Goal: Task Accomplishment & Management: Complete application form

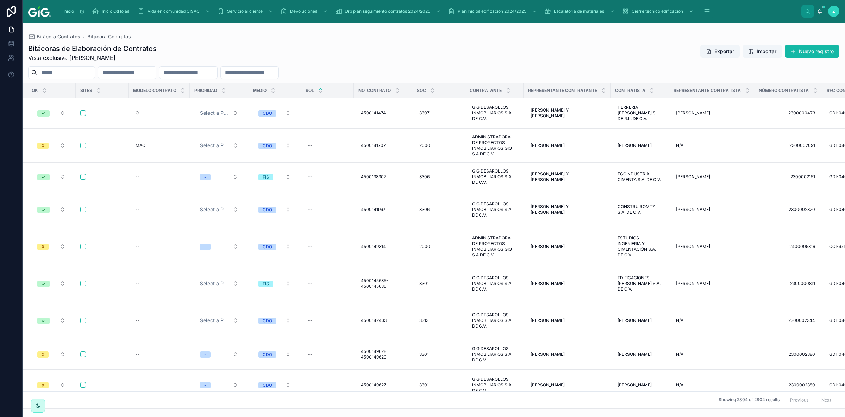
click at [156, 74] on input "text" at bounding box center [127, 73] width 58 height 10
paste input "**********"
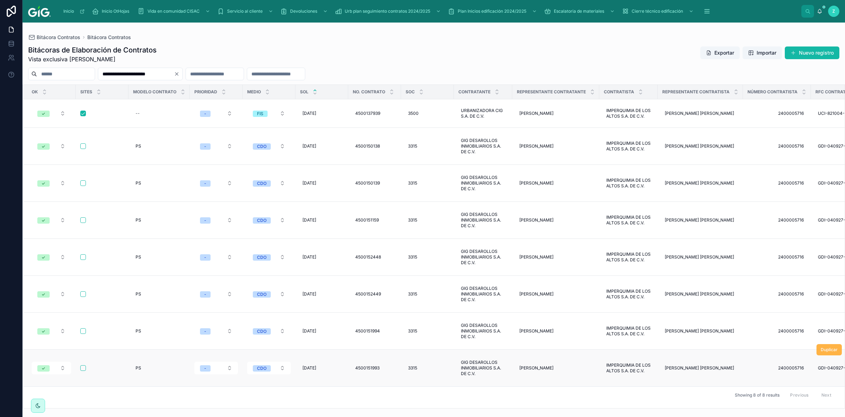
type input "**********"
click at [825, 347] on span "Duplicar" at bounding box center [828, 350] width 17 height 6
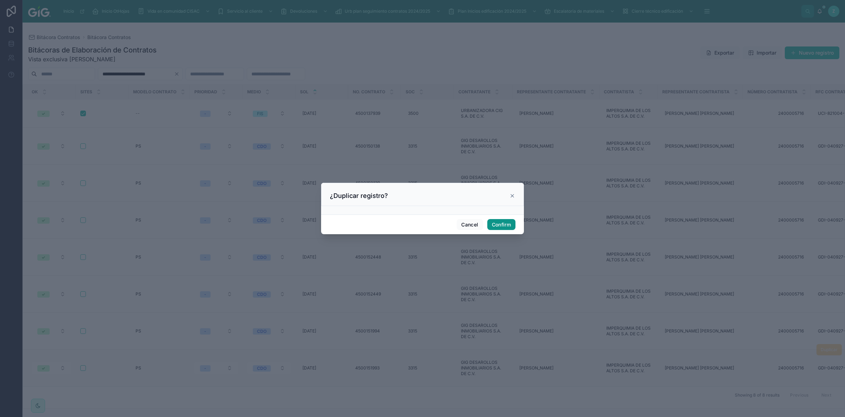
click at [505, 224] on button "Confirm" at bounding box center [501, 224] width 28 height 11
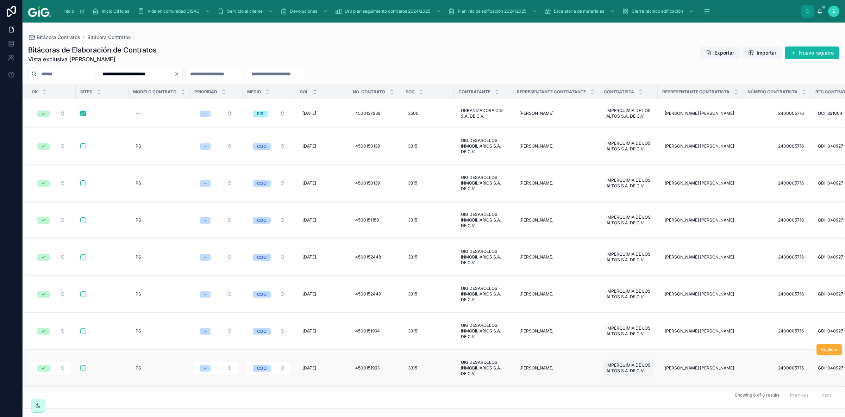
drag, startPoint x: 616, startPoint y: 318, endPoint x: 595, endPoint y: 310, distance: 22.6
click at [603, 359] on div "IMPERQUIMIA DE LOS ALTOS S.A. DE C.V. IMPERQUIMIA DE LOS ALTOS S.A. DE C.V." at bounding box center [628, 367] width 50 height 17
click at [822, 52] on button "Nuevo registro" at bounding box center [811, 52] width 55 height 13
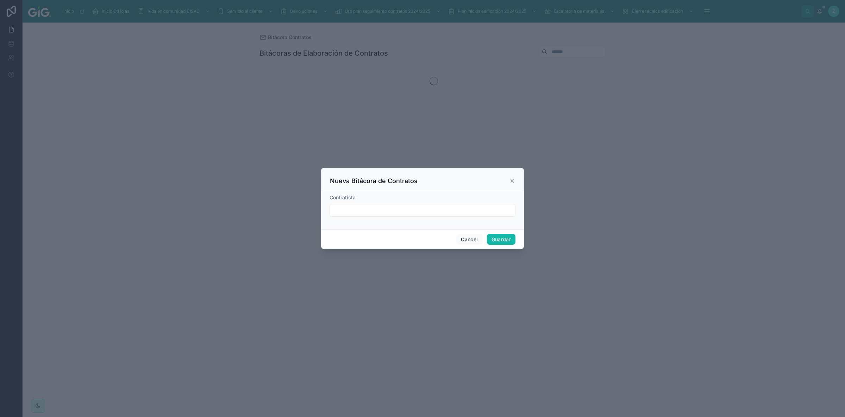
click at [373, 209] on input "text" at bounding box center [422, 210] width 185 height 10
paste input "**********"
type input "**********"
click at [474, 238] on button "Cancel" at bounding box center [469, 239] width 26 height 11
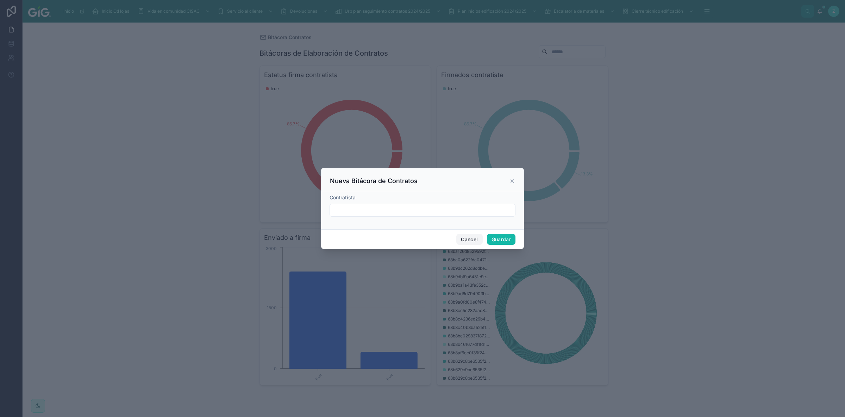
click at [473, 239] on button "Cancel" at bounding box center [469, 239] width 26 height 11
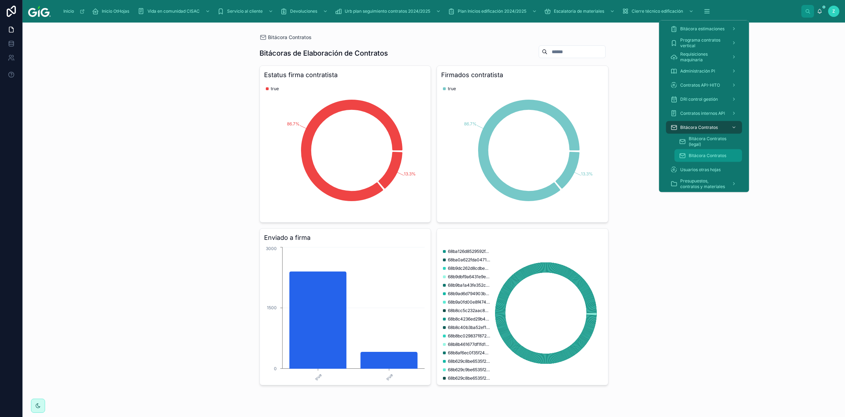
click at [711, 153] on span "Bitácora Contratos" at bounding box center [707, 156] width 38 height 6
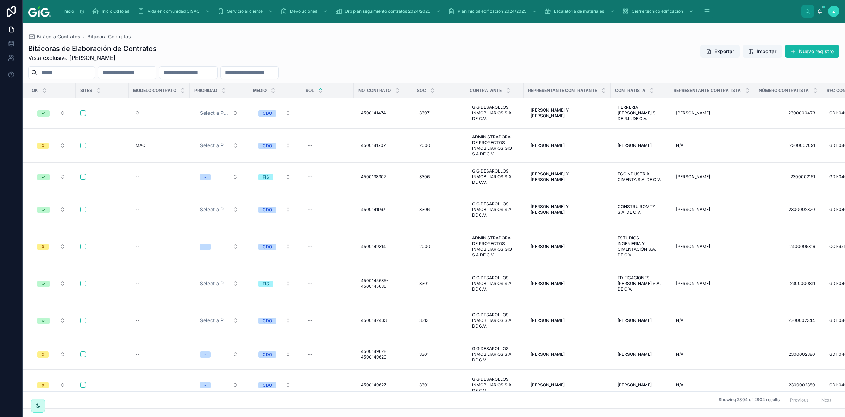
click at [447, 62] on div "Bitácoras de Elaboración de Contratos Vista exclusiva Mariel Carolina Zamora Cr…" at bounding box center [434, 223] width 822 height 369
click at [322, 94] on icon at bounding box center [320, 92] width 5 height 5
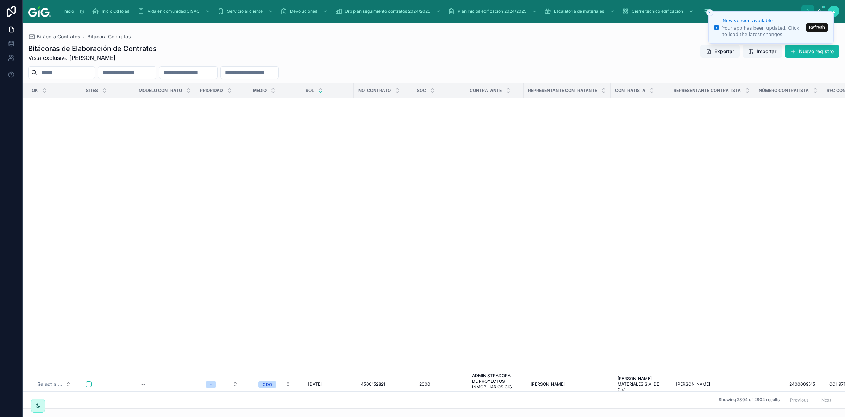
click at [813, 28] on button "Refresh" at bounding box center [816, 27] width 21 height 8
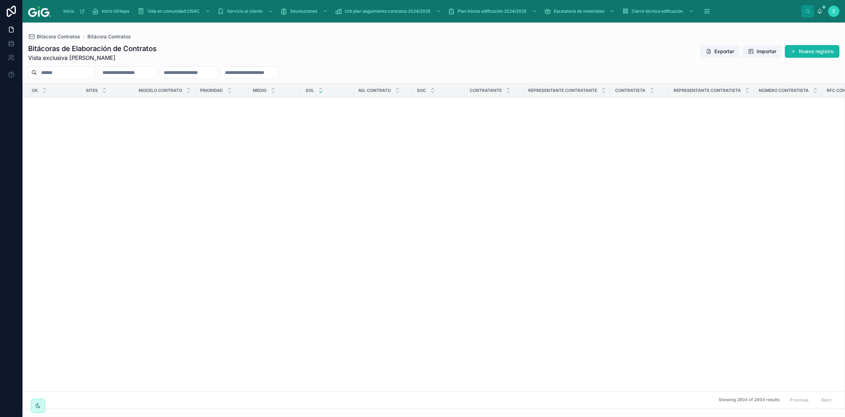
scroll to position [751, 0]
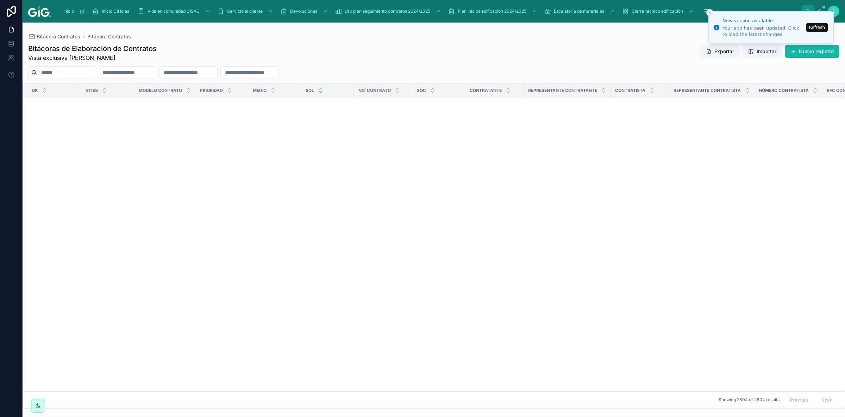
scroll to position [1371, 0]
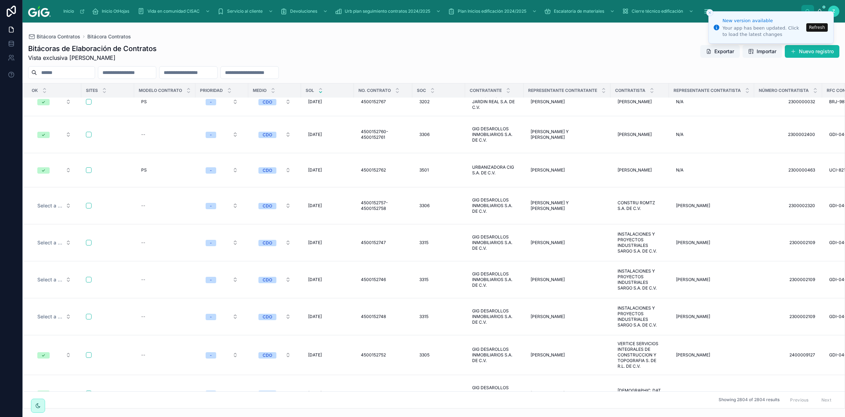
click button "Refresh"
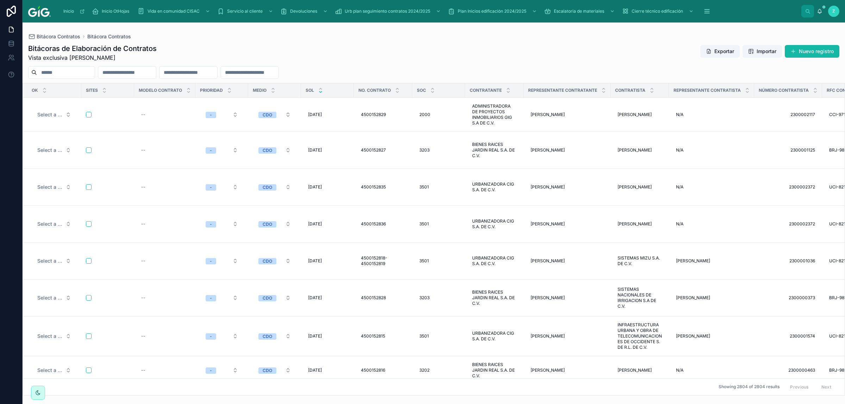
click at [197, 55] on div "Bitácoras de Elaboración de Contratos Vista exclusiva Mariel Carolina Zamora Cr…" at bounding box center [433, 53] width 811 height 18
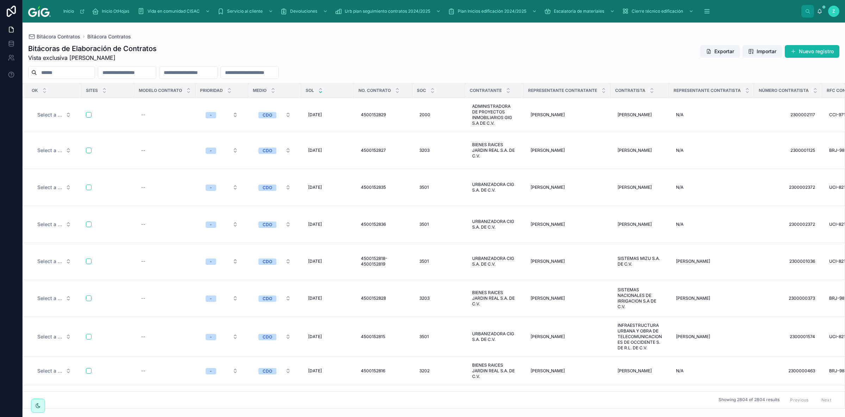
click at [156, 71] on input "text" at bounding box center [127, 73] width 58 height 10
paste input "**********"
type input "**********"
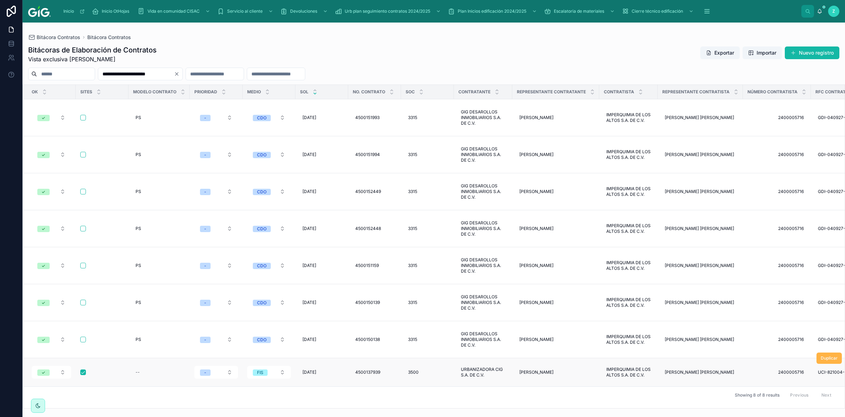
click at [825, 355] on span "Duplicar" at bounding box center [828, 358] width 17 height 6
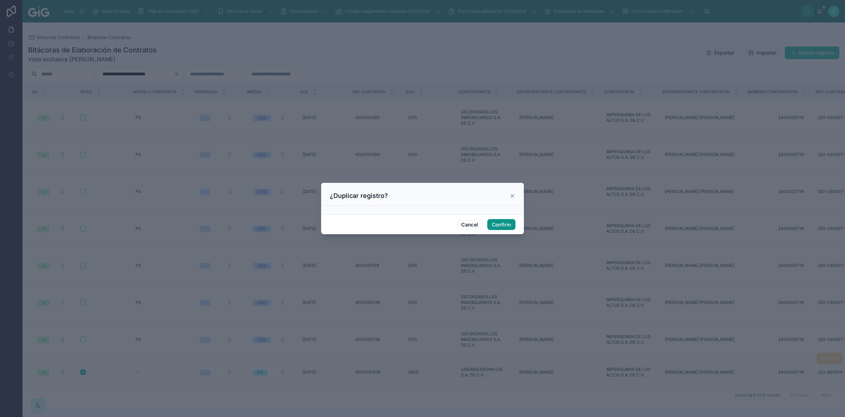
click at [501, 221] on button "Confirm" at bounding box center [501, 224] width 28 height 11
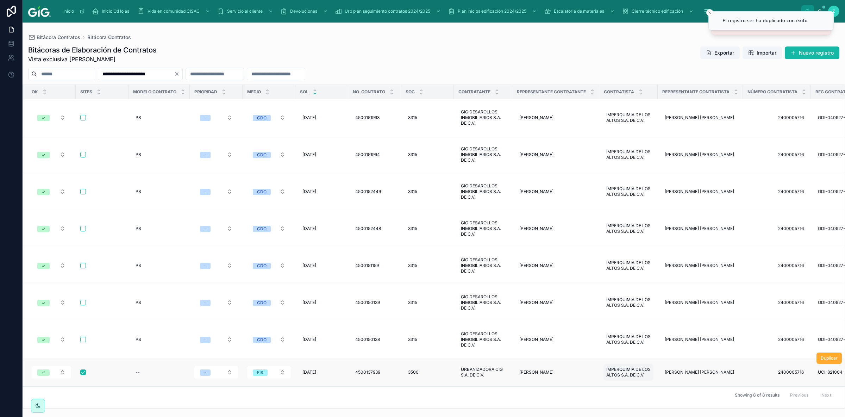
click at [618, 366] on span "IMPERQUIMIA DE LOS ALTOS S.A. DE C.V." at bounding box center [628, 371] width 44 height 11
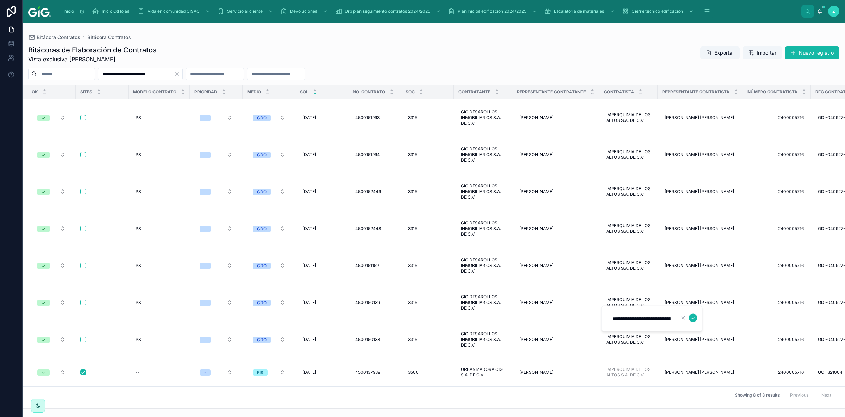
click at [682, 386] on div "Showing 8 of 8 results Previous Next" at bounding box center [433, 394] width 821 height 17
click at [815, 52] on button "Nuevo registro" at bounding box center [811, 52] width 55 height 13
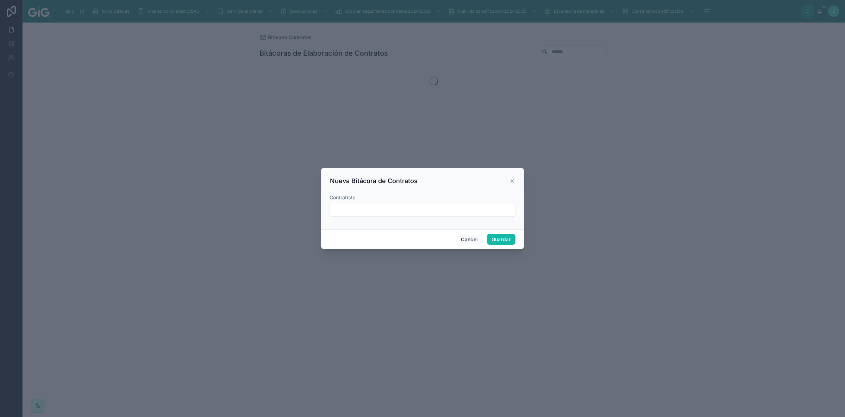
click at [378, 213] on input "text" at bounding box center [422, 210] width 185 height 10
paste input "**********"
type input "**********"
click at [505, 240] on button "Guardar" at bounding box center [501, 239] width 29 height 11
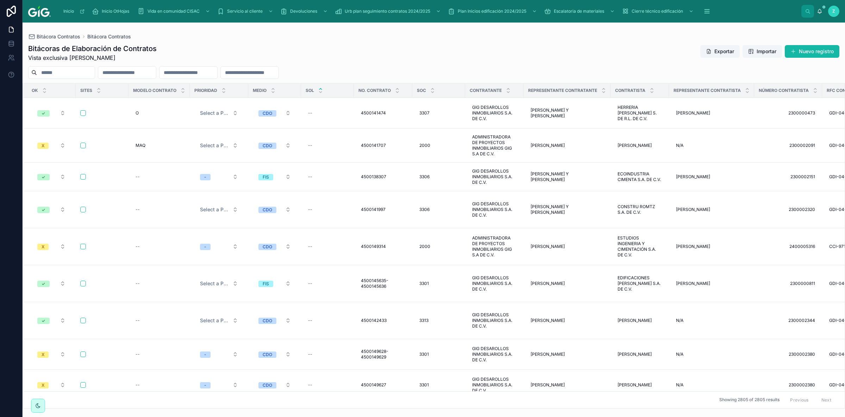
click at [122, 72] on input "text" at bounding box center [127, 73] width 58 height 10
paste input "**********"
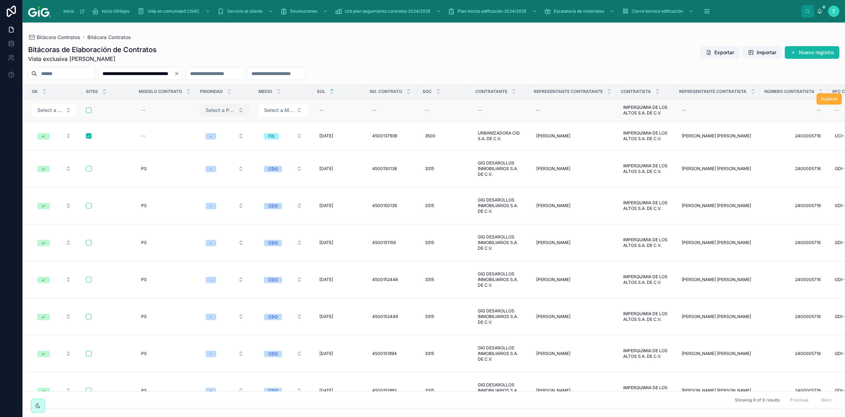
type input "**********"
click at [222, 111] on span "Select a Prioridad" at bounding box center [221, 110] width 30 height 7
click at [209, 140] on div "-" at bounding box center [225, 141] width 84 height 11
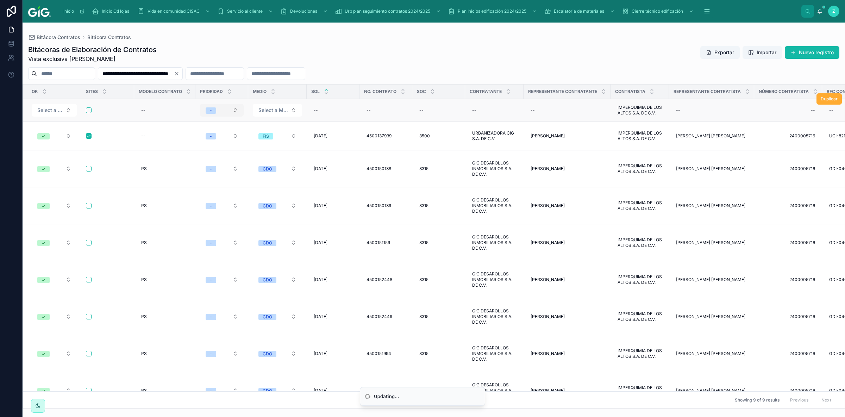
click at [221, 113] on button "-" at bounding box center [222, 110] width 44 height 13
click at [207, 160] on div "ALTA" at bounding box center [221, 162] width 84 height 11
click at [277, 112] on span "Select a Medio" at bounding box center [273, 110] width 30 height 7
click at [283, 112] on span "Select a Medio" at bounding box center [273, 110] width 30 height 7
click at [258, 141] on div "CDO" at bounding box center [277, 141] width 84 height 11
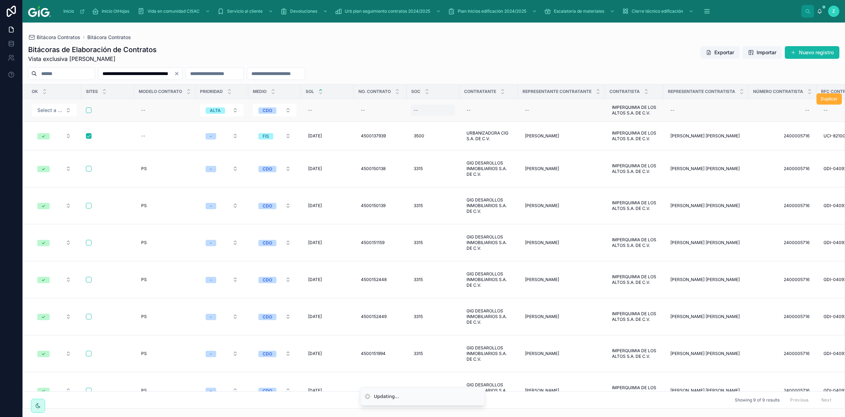
click at [413, 113] on div "--" at bounding box center [433, 110] width 44 height 11
type input "****"
drag, startPoint x: 158, startPoint y: 408, endPoint x: 195, endPoint y: 408, distance: 37.0
click at [195, 408] on div "OK Sites Modelo contrato Prioridad Medio SOL No. Contrato Soc Contratante Repre…" at bounding box center [434, 246] width 822 height 324
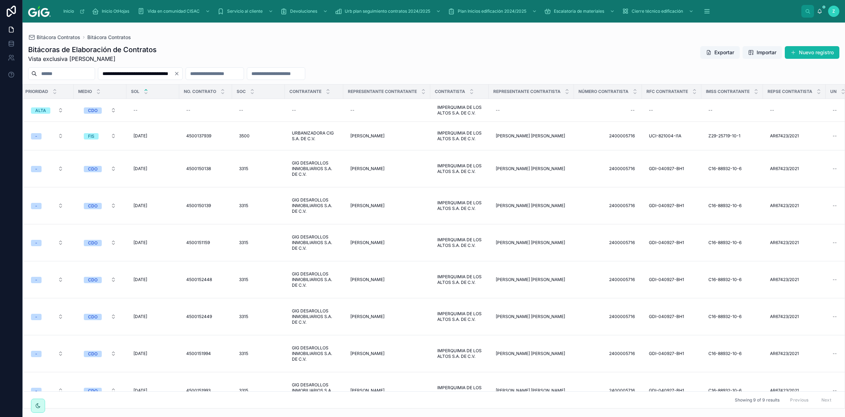
scroll to position [0, 372]
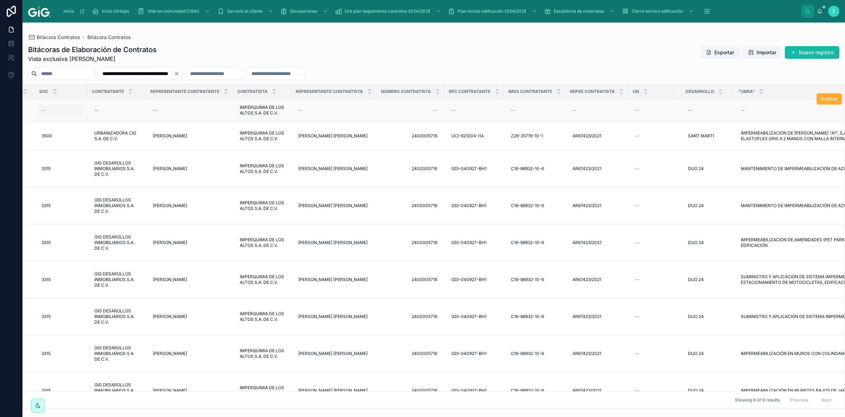
click at [41, 114] on div "--" at bounding box center [61, 110] width 44 height 11
click at [130, 125] on icon "submit" at bounding box center [128, 123] width 6 height 6
click at [108, 382] on span "GIG DESAROLLOS INMOBILIARIOS S.A. DE C.V." at bounding box center [116, 390] width 44 height 17
click at [104, 110] on div "--" at bounding box center [117, 110] width 50 height 11
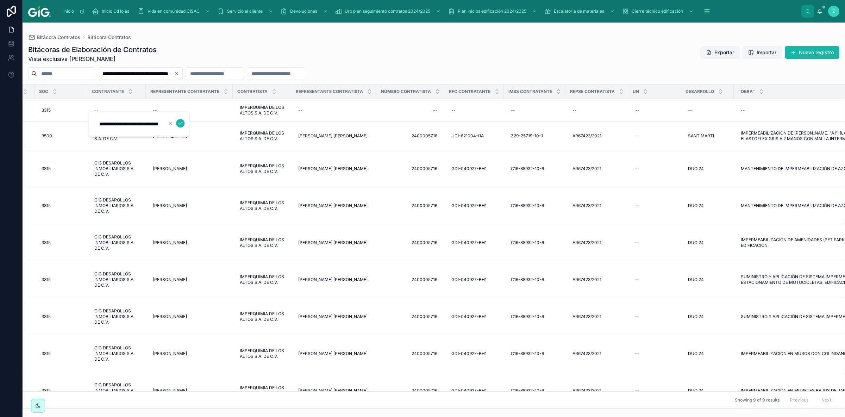
scroll to position [0, 51]
type input "**********"
click at [180, 122] on icon "submit" at bounding box center [180, 123] width 6 height 6
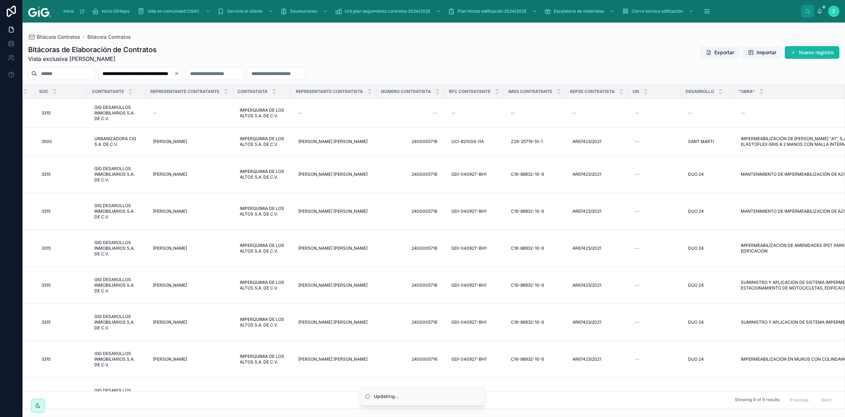
click at [187, 393] on span "[PERSON_NAME]" at bounding box center [170, 396] width 34 height 6
click at [202, 111] on div "--" at bounding box center [189, 112] width 78 height 11
type input "**********"
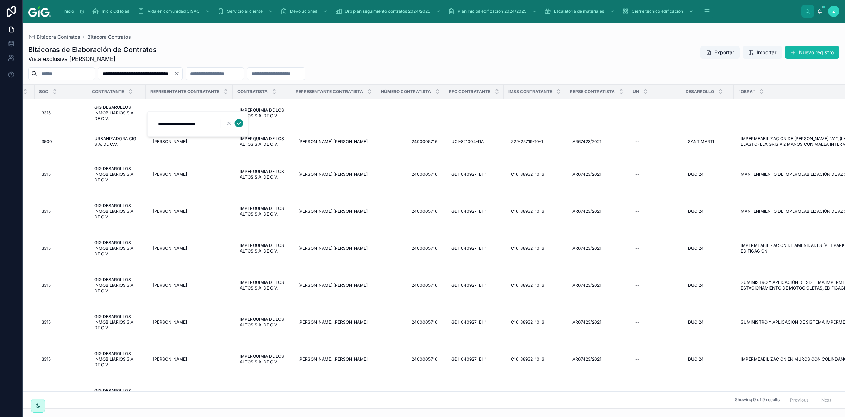
click at [238, 122] on icon "submit" at bounding box center [239, 123] width 6 height 6
click at [324, 393] on span "[PERSON_NAME] [PERSON_NAME]" at bounding box center [332, 396] width 69 height 6
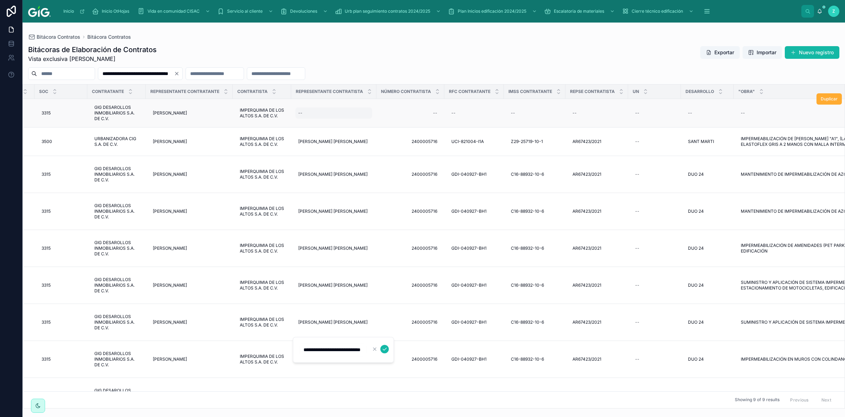
click at [334, 114] on div "--" at bounding box center [333, 112] width 77 height 11
type input "**********"
click at [386, 121] on icon "submit" at bounding box center [384, 123] width 6 height 6
click at [423, 393] on span "2400005716" at bounding box center [410, 396] width 54 height 6
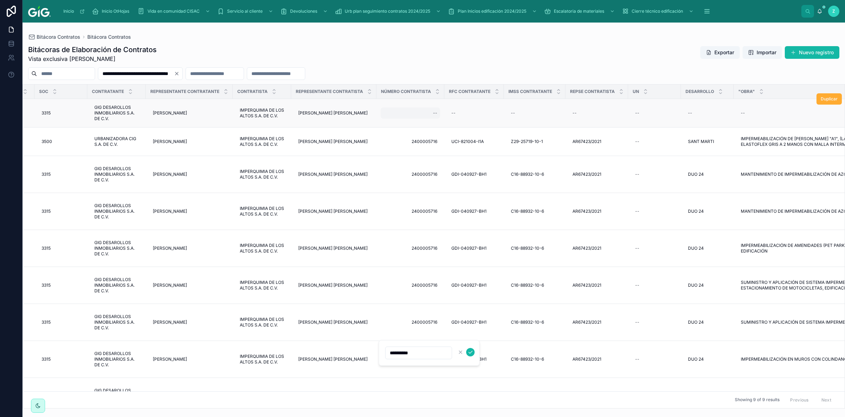
click at [439, 114] on div "--" at bounding box center [409, 112] width 59 height 11
type input "**********"
click at [521, 124] on icon "submit" at bounding box center [521, 123] width 6 height 6
click at [477, 393] on span "GDI-040927-BH1" at bounding box center [468, 396] width 35 height 6
click at [453, 109] on div "--" at bounding box center [473, 112] width 51 height 11
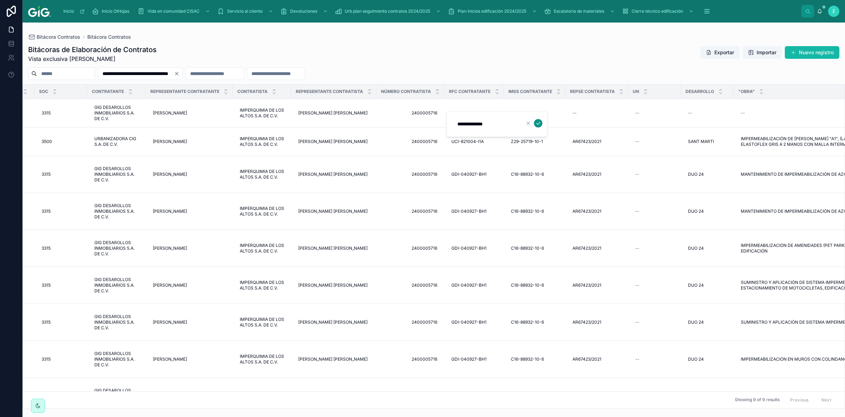
type input "**********"
click at [540, 124] on icon "submit" at bounding box center [538, 123] width 6 height 6
click at [531, 113] on div "--" at bounding box center [534, 112] width 53 height 11
click at [529, 113] on div "--" at bounding box center [534, 112] width 53 height 11
type input "**********"
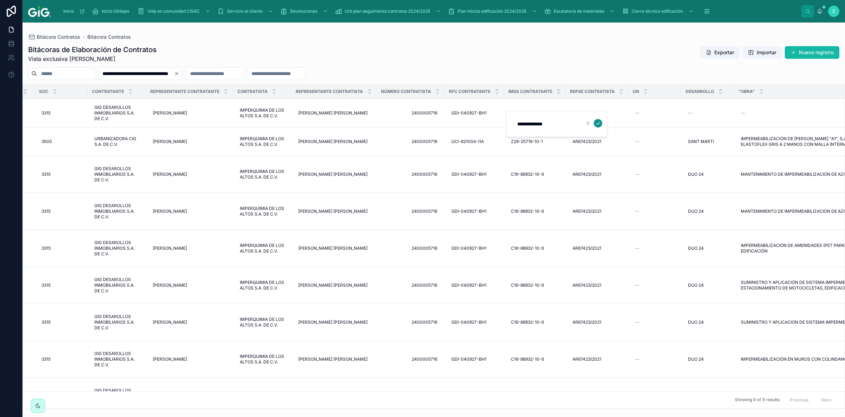
click at [599, 123] on icon "submit" at bounding box center [598, 123] width 6 height 6
click at [597, 393] on span "AR67423/2021" at bounding box center [586, 396] width 29 height 6
type input "**********"
click at [661, 125] on icon "submit" at bounding box center [660, 123] width 6 height 6
click at [641, 114] on div "--" at bounding box center [654, 112] width 44 height 11
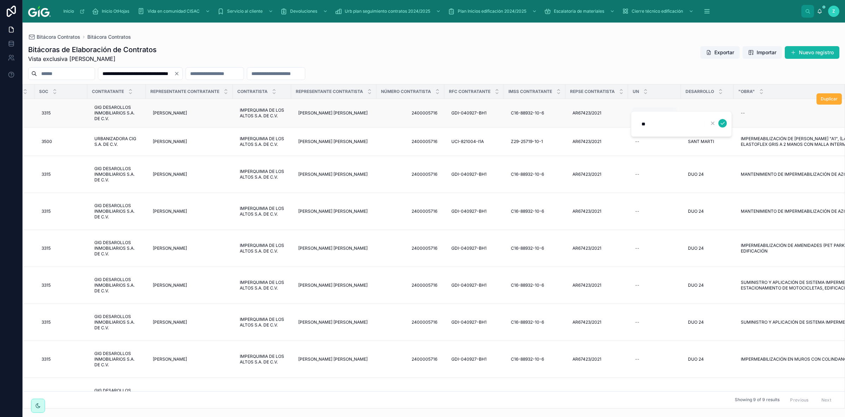
type input "*"
type input "****"
click at [721, 125] on icon "submit" at bounding box center [722, 123] width 6 height 6
click at [703, 393] on span "DUO 24" at bounding box center [696, 396] width 16 height 6
click at [690, 113] on div "--" at bounding box center [690, 113] width 4 height 6
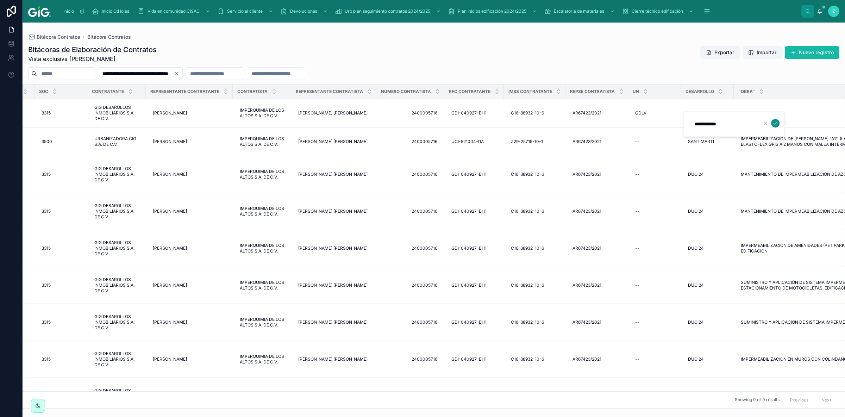
type input "**********"
click at [773, 122] on icon "submit" at bounding box center [775, 123] width 6 height 6
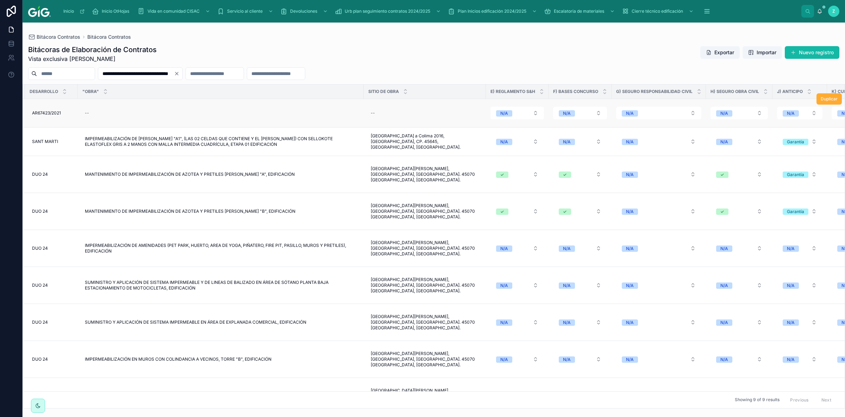
scroll to position [0, 946]
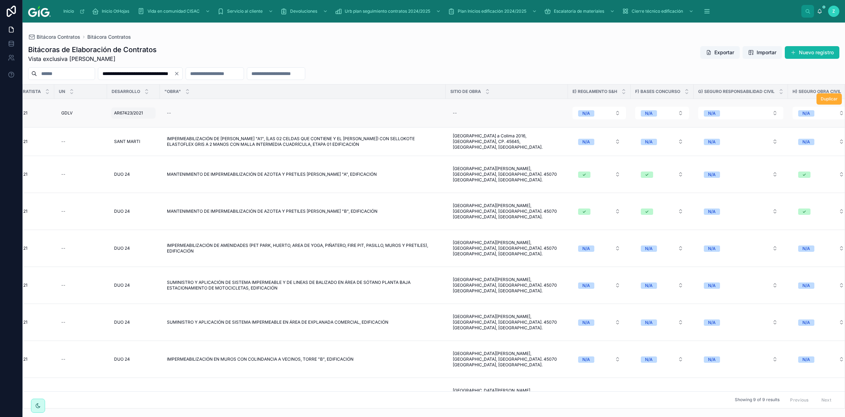
click at [132, 112] on span "AR67423/2021" at bounding box center [128, 113] width 29 height 6
click at [116, 126] on input "**********" at bounding box center [149, 124] width 67 height 10
click at [119, 356] on span "DUO 24" at bounding box center [122, 359] width 16 height 6
click at [143, 113] on span "AR67423/2021" at bounding box center [128, 113] width 29 height 6
type input "******"
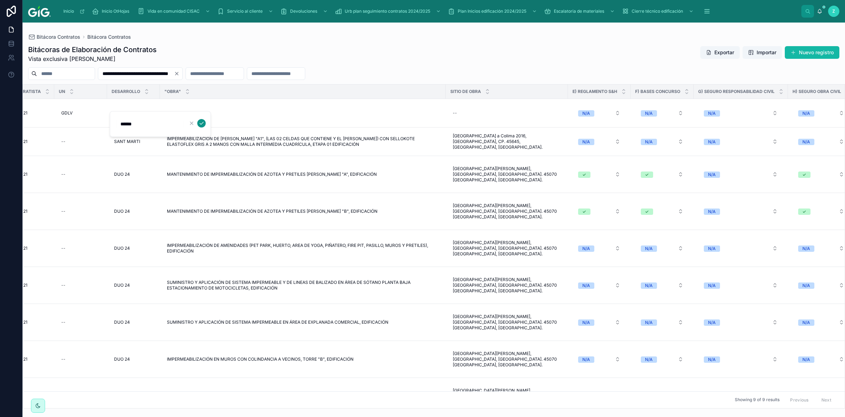
click at [202, 126] on button "submit" at bounding box center [201, 123] width 8 height 8
click at [500, 387] on span "Avenida Adolfo López Mateos Sur, Colonia La Calma, CP. 45070 Zapopan, Jalisco." at bounding box center [507, 395] width 108 height 17
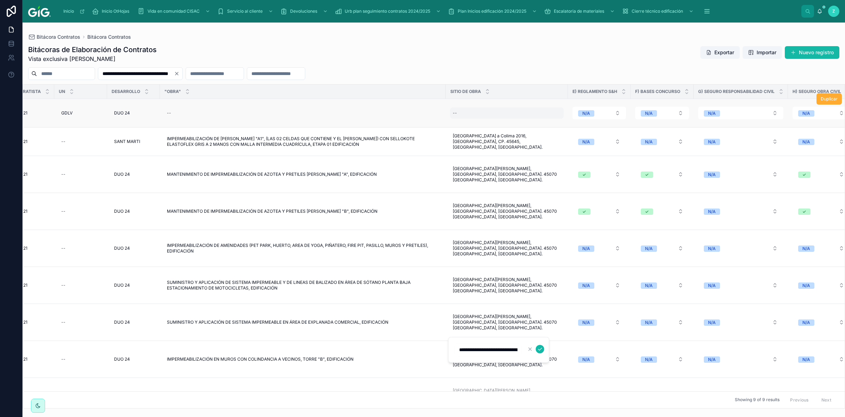
click at [488, 116] on div "--" at bounding box center [507, 112] width 114 height 11
click at [482, 112] on div "--" at bounding box center [507, 112] width 114 height 11
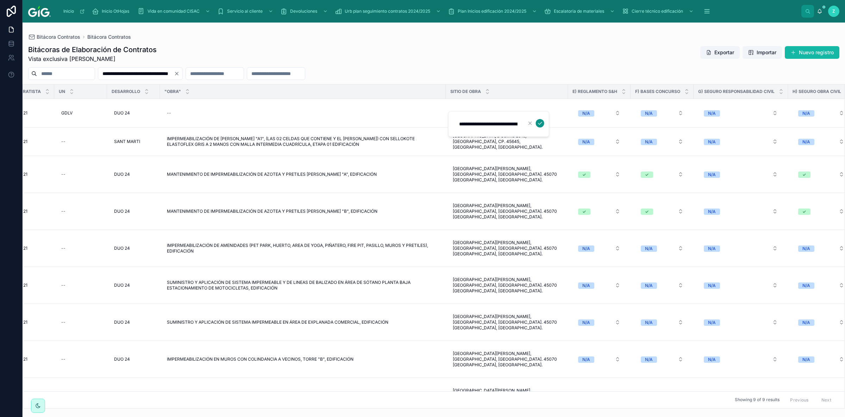
scroll to position [0, 133]
type input "**********"
click at [540, 123] on icon "submit" at bounding box center [540, 123] width 4 height 2
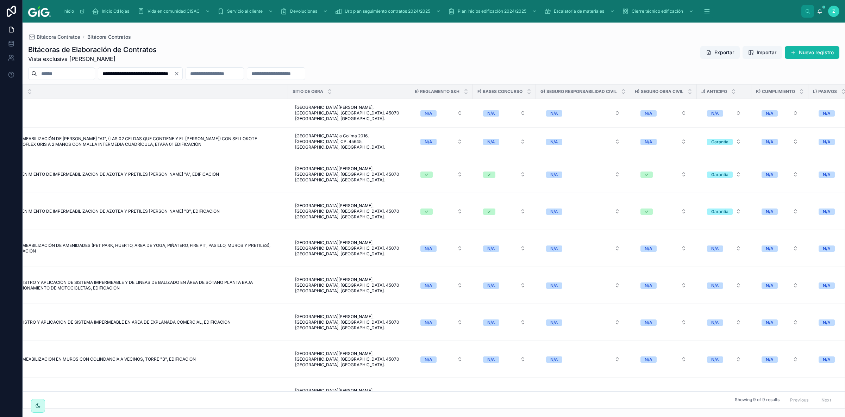
scroll to position [0, 1187]
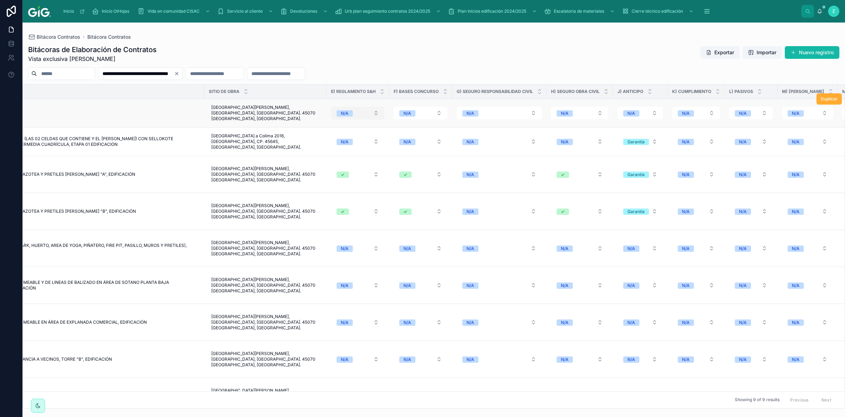
click at [377, 117] on button "N/A" at bounding box center [357, 113] width 53 height 13
click at [331, 171] on div "✓" at bounding box center [358, 173] width 84 height 11
click at [438, 112] on button "N/A" at bounding box center [420, 113] width 54 height 13
click at [390, 170] on span "✓" at bounding box center [387, 173] width 12 height 6
click at [574, 111] on button "N/A" at bounding box center [579, 113] width 57 height 13
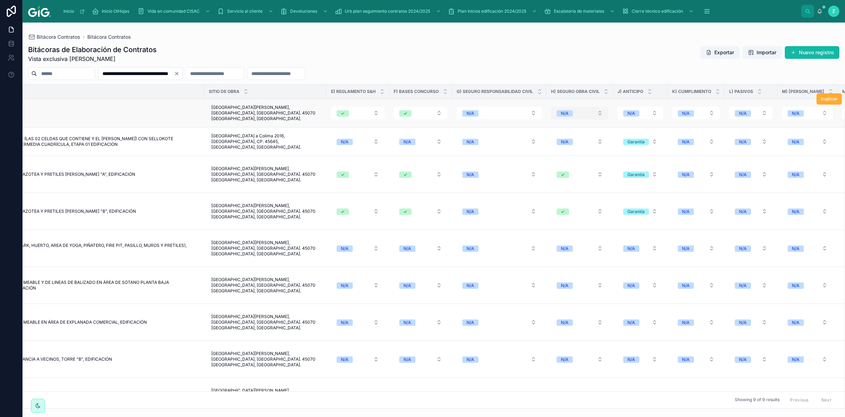
click at [585, 109] on button "N/A" at bounding box center [579, 113] width 57 height 13
click at [549, 174] on span "✓" at bounding box center [547, 173] width 12 height 6
click at [634, 118] on button "N/A" at bounding box center [639, 113] width 45 height 13
click at [616, 162] on div "Garantía" at bounding box center [613, 162] width 17 height 6
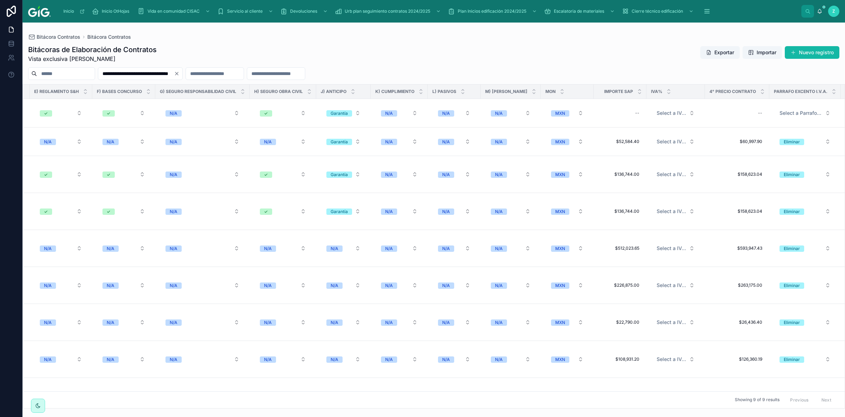
scroll to position [0, 1608]
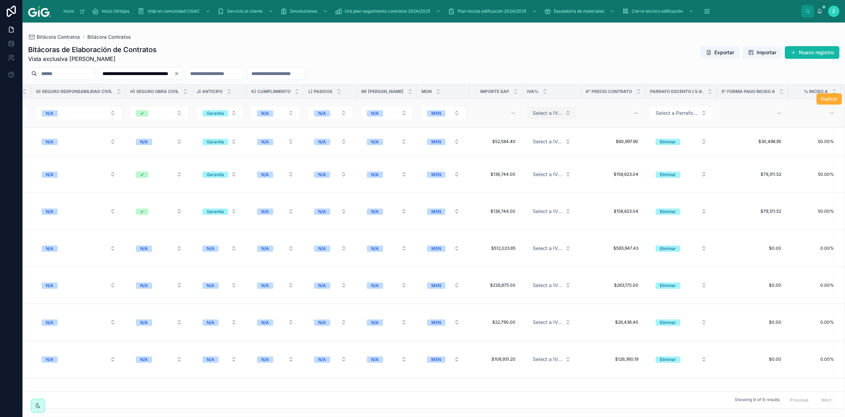
click at [548, 117] on button "Select a IVA_%" at bounding box center [551, 113] width 49 height 13
click at [528, 153] on div "16.00%" at bounding box center [543, 152] width 84 height 11
click at [655, 114] on span "Select a Parrafo I.V.A." at bounding box center [676, 112] width 43 height 7
click at [644, 155] on div "Eliminar" at bounding box center [646, 152] width 16 height 6
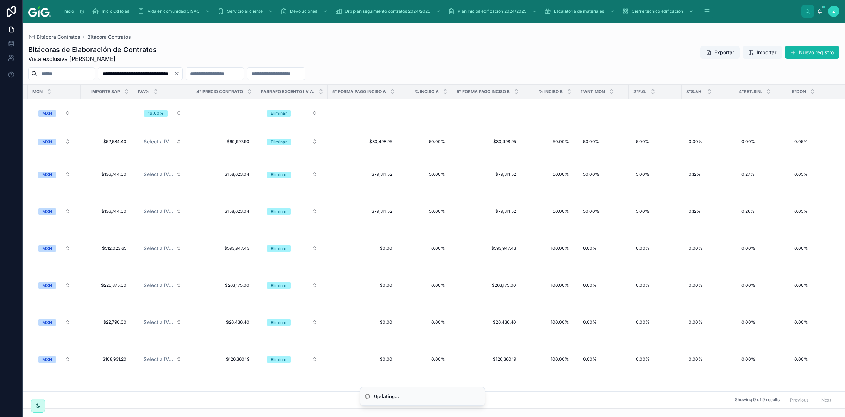
scroll to position [0, 1999]
click at [438, 113] on div "--" at bounding box center [440, 113] width 4 height 6
click at [438, 112] on div "--" at bounding box center [440, 113] width 4 height 6
type input "******"
click at [517, 123] on icon "submit" at bounding box center [518, 123] width 6 height 6
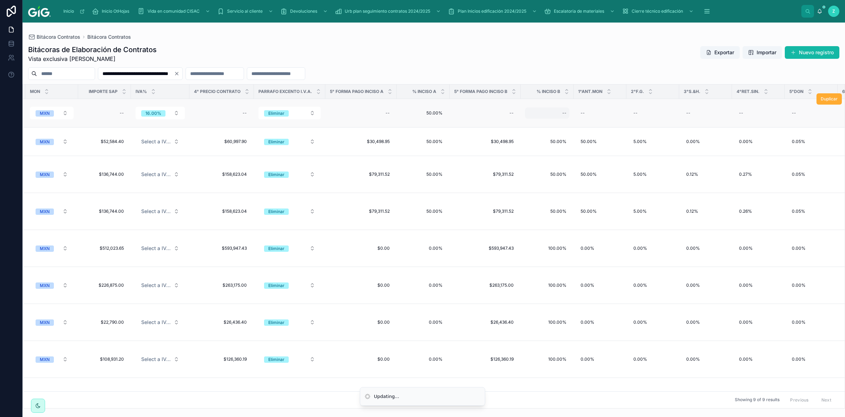
click at [555, 113] on div "--" at bounding box center [547, 112] width 44 height 11
type input "******"
click at [642, 121] on icon "submit" at bounding box center [642, 123] width 6 height 6
click at [581, 114] on div "--" at bounding box center [600, 112] width 44 height 11
type input "******"
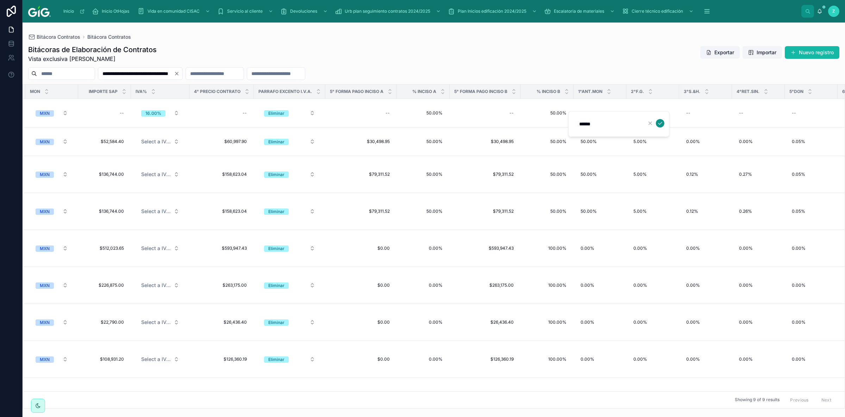
click at [658, 122] on icon "submit" at bounding box center [660, 123] width 6 height 6
click at [642, 114] on div "--" at bounding box center [652, 112] width 44 height 11
type input "*****"
click button "submit" at bounding box center [712, 123] width 8 height 8
click at [685, 112] on div "--" at bounding box center [705, 112] width 44 height 11
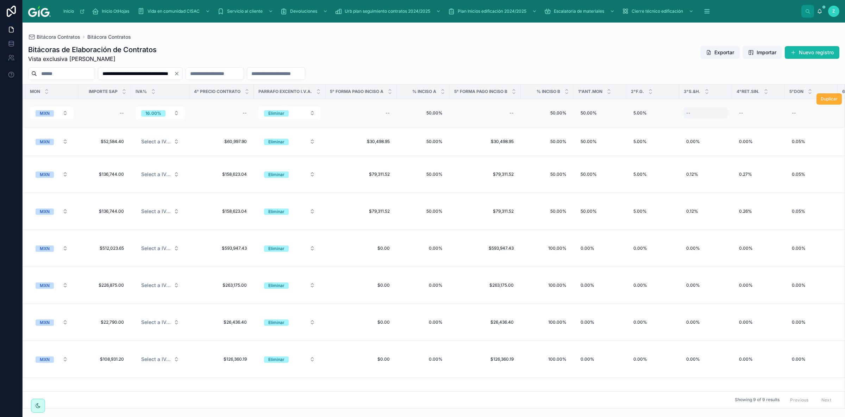
click at [683, 113] on div "--" at bounding box center [705, 112] width 44 height 11
type input "*****"
click button "submit" at bounding box center [765, 123] width 8 height 8
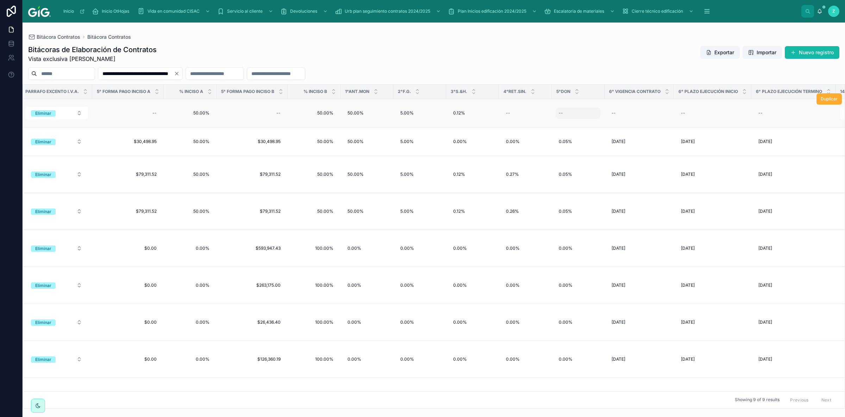
scroll to position [0, 2267]
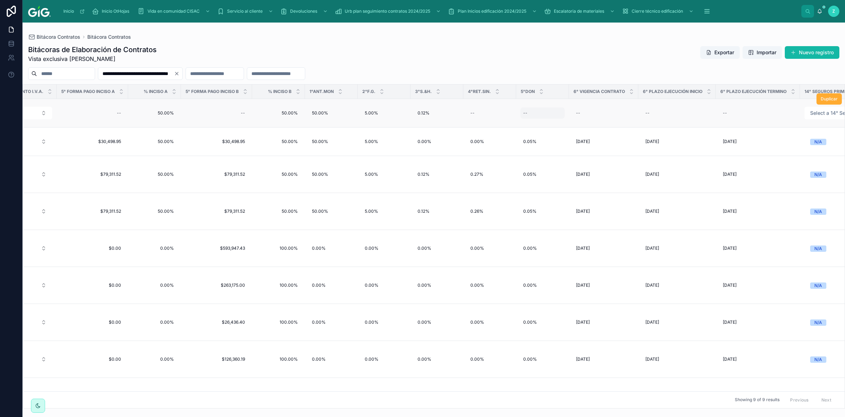
click at [520, 112] on div "--" at bounding box center [542, 112] width 44 height 11
type input "*****"
click button "submit" at bounding box center [602, 123] width 8 height 8
click at [582, 112] on div "--" at bounding box center [603, 112] width 61 height 11
click at [592, 111] on div "--" at bounding box center [603, 112] width 61 height 11
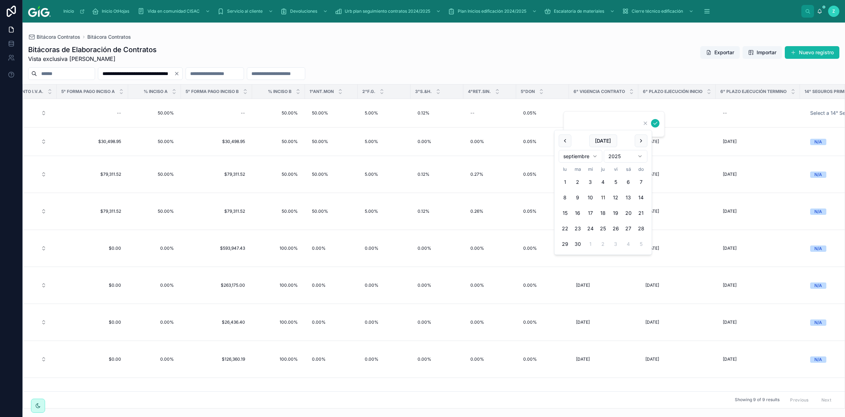
click at [606, 198] on button "11" at bounding box center [603, 197] width 13 height 13
type input "*********"
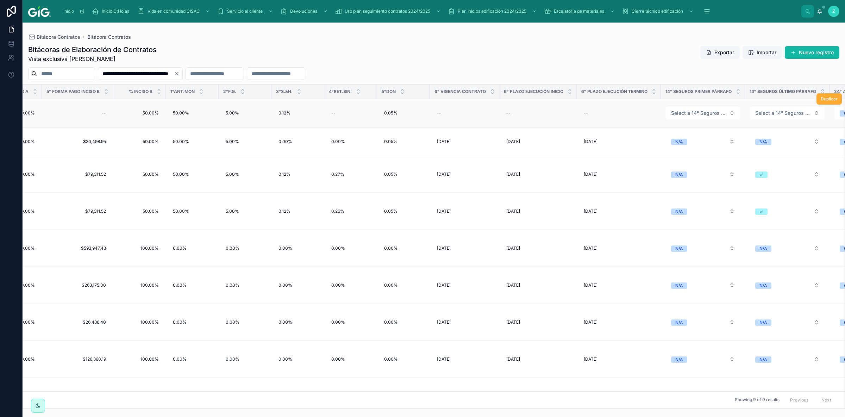
click at [442, 107] on td "--" at bounding box center [464, 113] width 69 height 29
click at [446, 114] on div "--" at bounding box center [464, 112] width 61 height 11
click at [519, 123] on button "submit" at bounding box center [516, 123] width 8 height 8
click at [684, 111] on span "Select a 14° Seguros Primer Párrafo" at bounding box center [698, 112] width 55 height 7
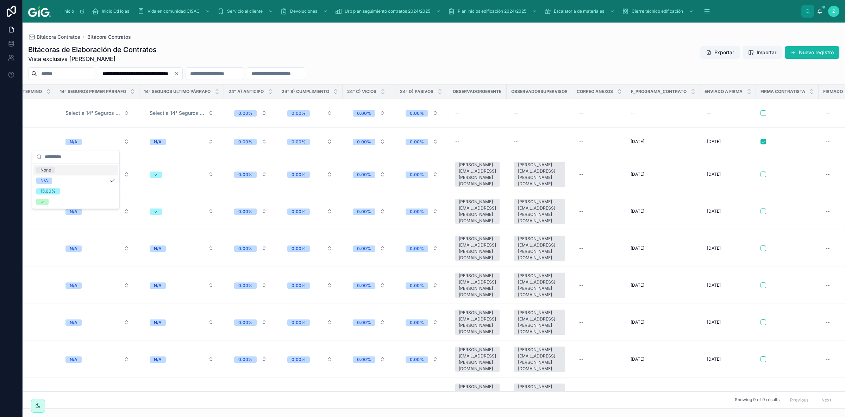
scroll to position [0, 3027]
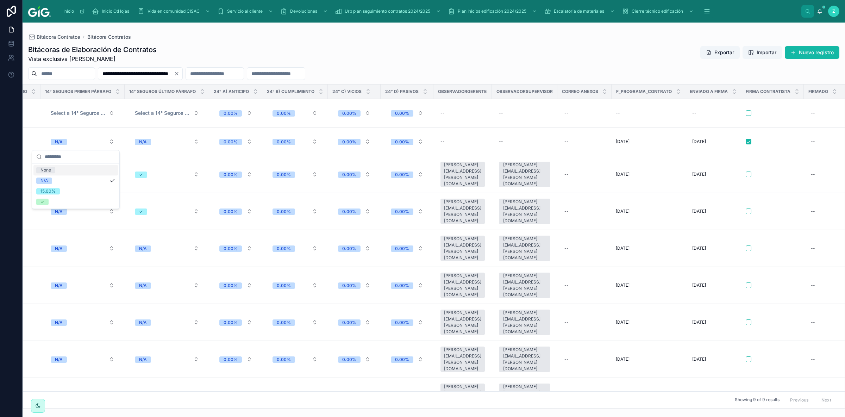
click at [48, 179] on div "N/A" at bounding box center [43, 180] width 7 height 6
click at [107, 111] on button "Select a 14° Seguros Primer Párrafo" at bounding box center [82, 113] width 75 height 13
click at [75, 143] on div "N/A" at bounding box center [75, 141] width 84 height 11
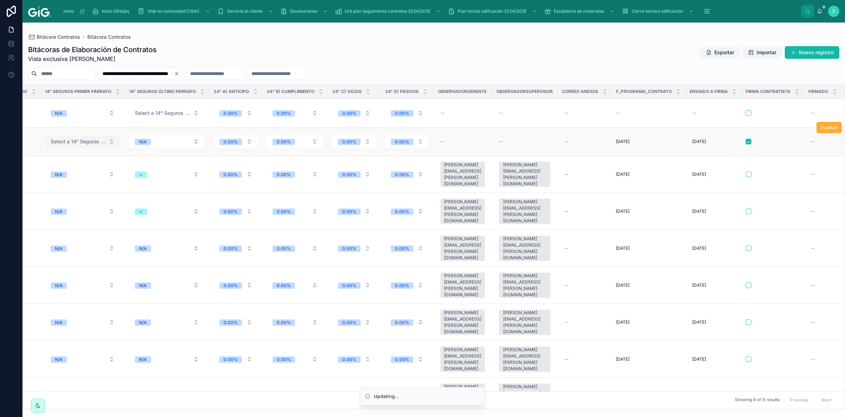
click at [91, 140] on span "Select a 14° Seguros Primer Párrafo" at bounding box center [78, 141] width 55 height 7
click at [44, 170] on div "N/A" at bounding box center [43, 170] width 7 height 6
click at [193, 114] on button "Select a 14° Seguros Último Párrafo" at bounding box center [166, 113] width 75 height 13
click at [133, 150] on div "✓" at bounding box center [160, 152] width 84 height 11
click at [528, 235] on div "[PERSON_NAME][EMAIL_ADDRESS][PERSON_NAME][DOMAIN_NAME]" at bounding box center [524, 247] width 43 height 25
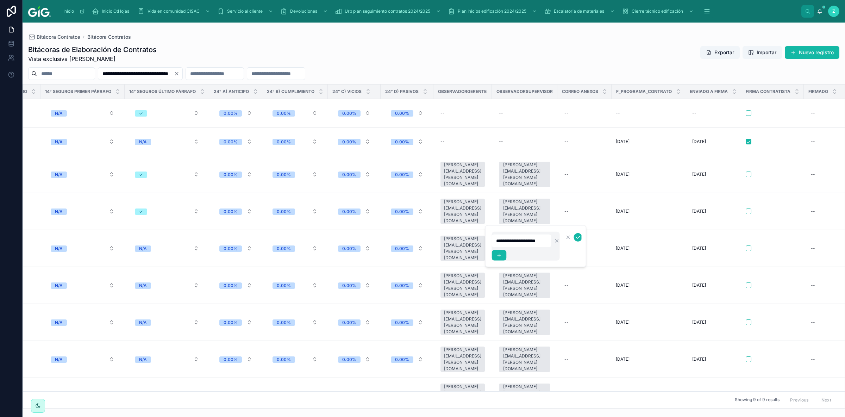
scroll to position [0, 0]
click at [445, 110] on div "--" at bounding box center [462, 112] width 50 height 11
type input "**********"
click at [518, 122] on icon "submit" at bounding box center [520, 123] width 6 height 6
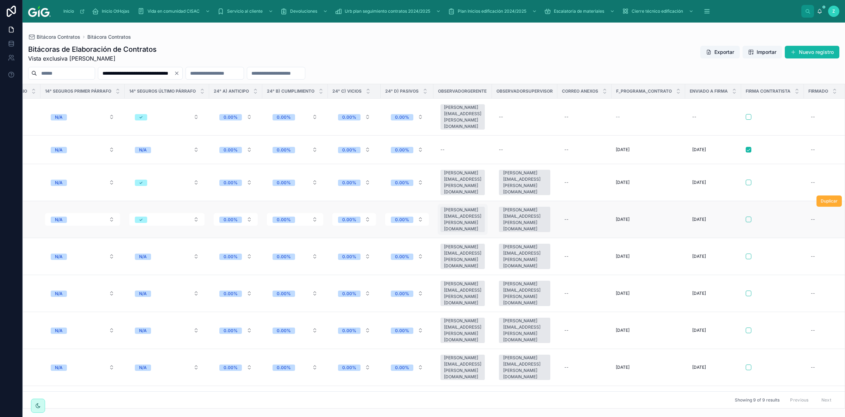
click at [477, 204] on div "[PERSON_NAME][EMAIL_ADDRESS][PERSON_NAME][DOMAIN_NAME]" at bounding box center [462, 219] width 50 height 31
click at [513, 113] on div "--" at bounding box center [524, 116] width 57 height 11
type input "**********"
click at [577, 123] on icon "submit" at bounding box center [577, 123] width 4 height 2
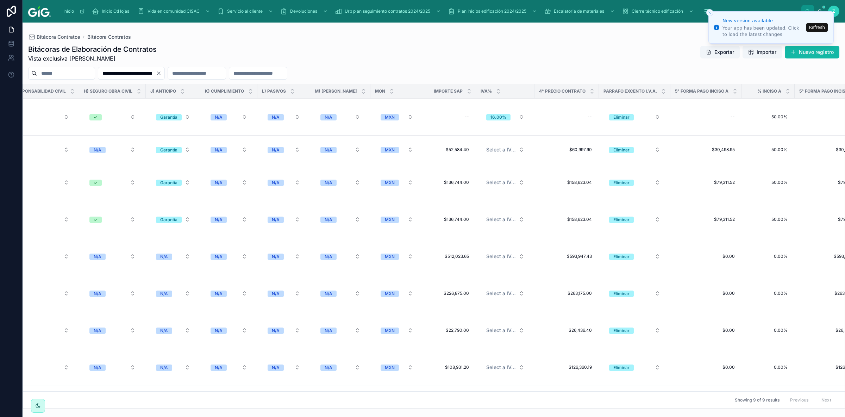
scroll to position [0, 1690]
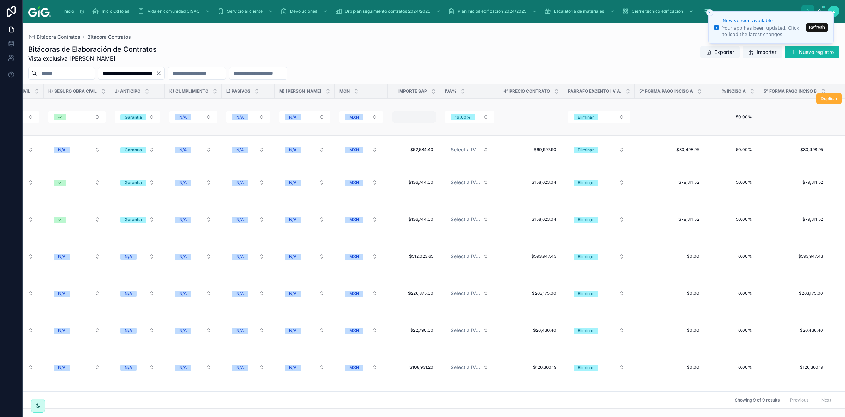
click at [429, 115] on div "--" at bounding box center [431, 117] width 4 height 6
type input "**********"
click at [508, 122] on icon "submit" at bounding box center [508, 123] width 6 height 6
click at [527, 111] on div "--" at bounding box center [531, 116] width 56 height 11
type input "**********"
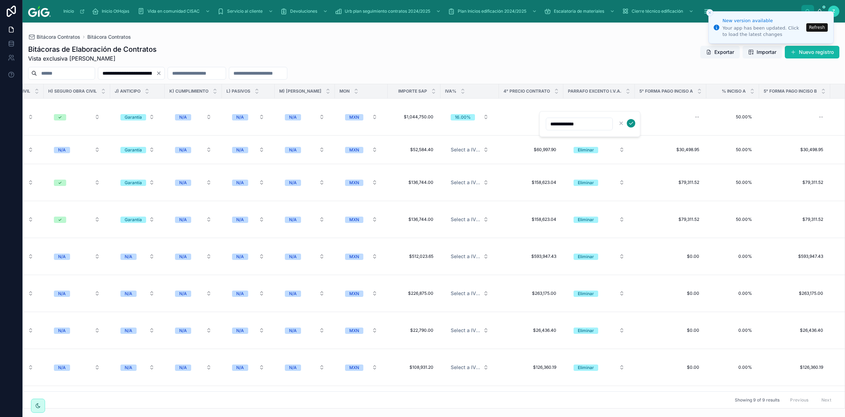
click at [632, 122] on icon "submit" at bounding box center [631, 123] width 6 height 6
click at [670, 111] on div "--" at bounding box center [670, 116] width 63 height 11
type input "**********"
click at [776, 123] on icon "submit" at bounding box center [774, 123] width 6 height 6
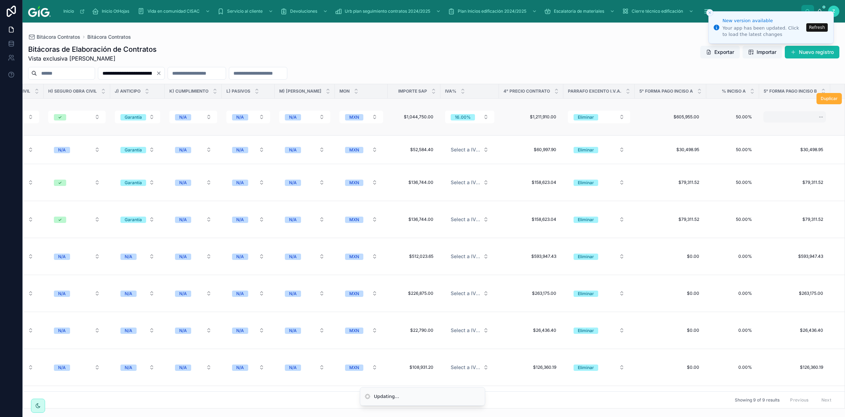
click at [792, 114] on div "--" at bounding box center [794, 116] width 63 height 11
type input "**********"
click at [804, 123] on button "submit" at bounding box center [808, 123] width 8 height 8
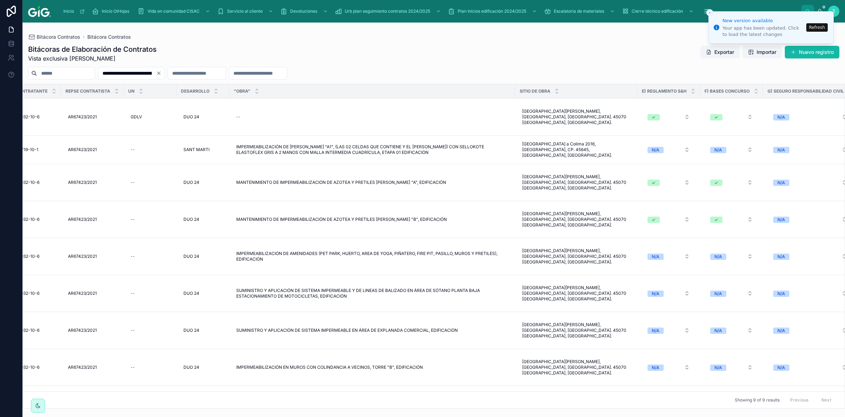
scroll to position [0, 813]
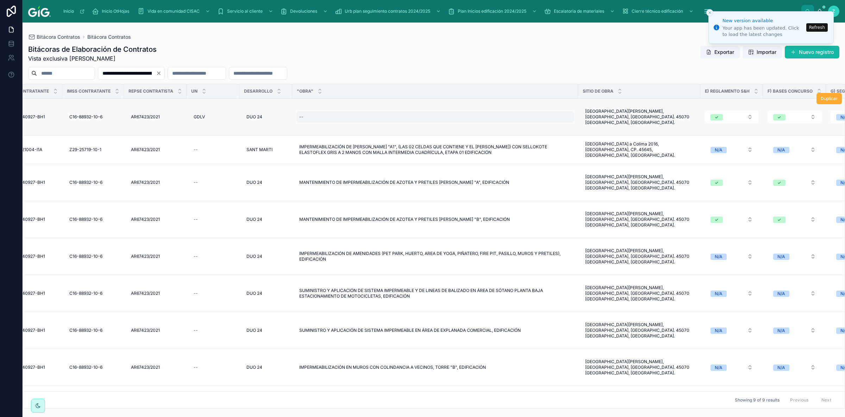
click at [309, 111] on div "--" at bounding box center [434, 116] width 277 height 11
type input "**********"
click at [385, 124] on icon "submit" at bounding box center [387, 123] width 6 height 6
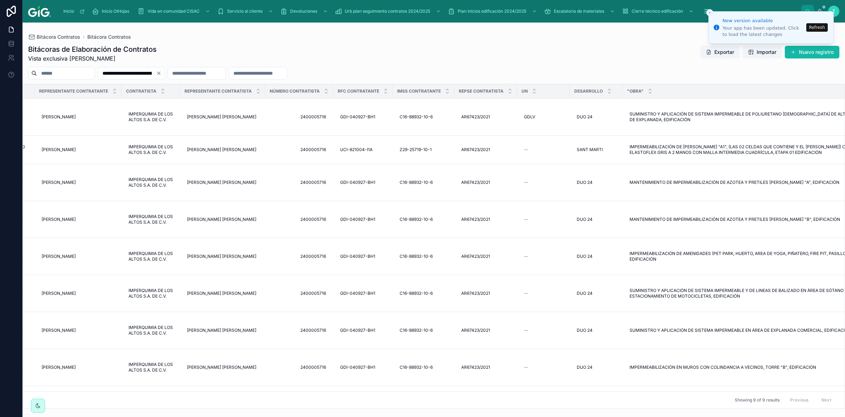
click at [270, 386] on div "OK Sites Modelo contrato Prioridad Medio SOL No. Contrato Soc Contratante Repre…" at bounding box center [433, 246] width 821 height 324
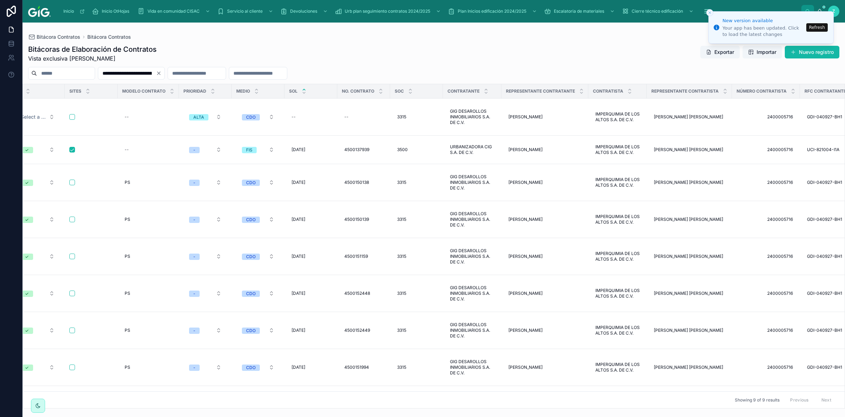
scroll to position [0, 0]
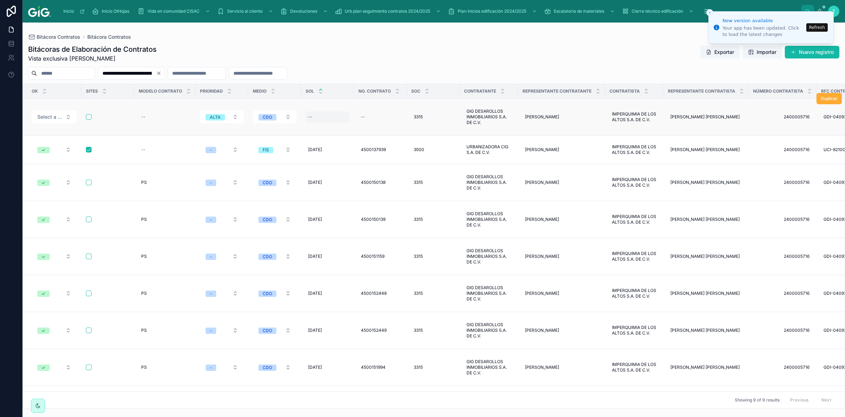
click at [308, 114] on div "--" at bounding box center [310, 117] width 4 height 6
click at [373, 111] on div "--" at bounding box center [380, 116] width 44 height 11
type input "**********"
click at [447, 124] on icon "submit" at bounding box center [447, 123] width 4 height 2
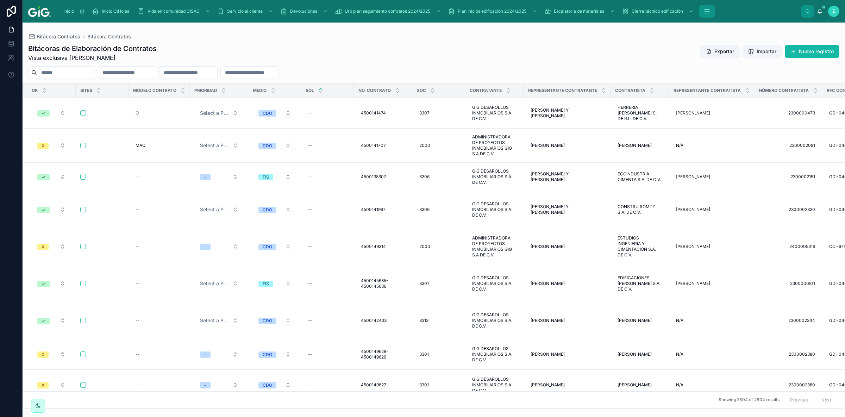
click at [710, 12] on icon "scrollable content" at bounding box center [706, 11] width 7 height 7
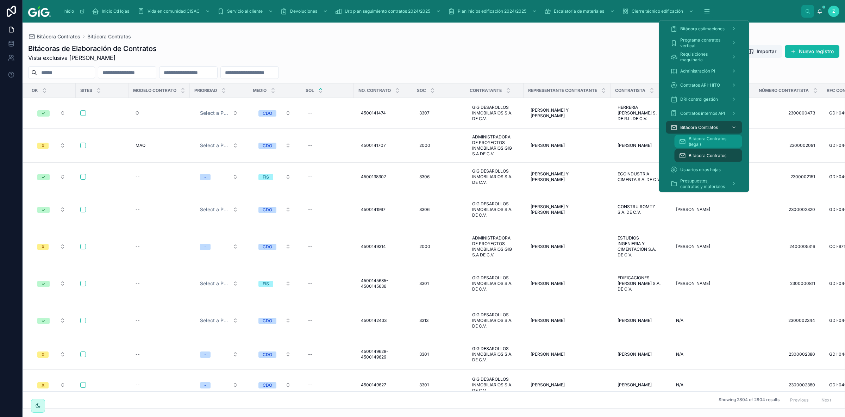
click at [711, 141] on span "Bitácora Contratos (legal)" at bounding box center [711, 141] width 46 height 11
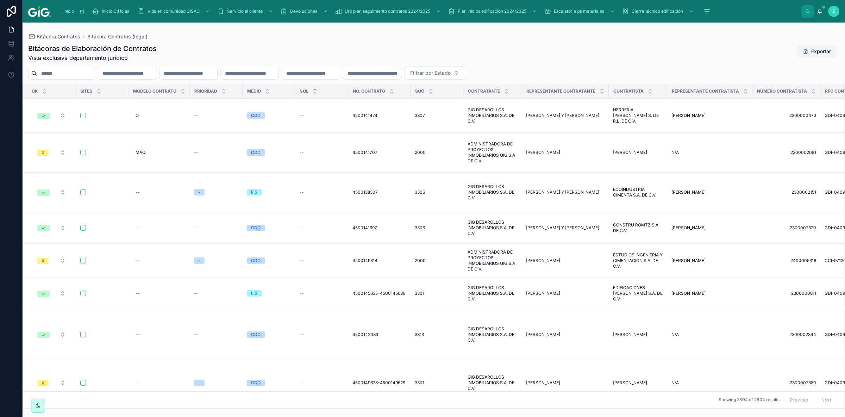
click at [500, 48] on div "Bitácoras de Elaboración de Contratos Vista exclusiva departamento jurídico Exp…" at bounding box center [433, 53] width 811 height 18
click at [450, 70] on span "Filtrar por Estado" at bounding box center [430, 72] width 40 height 7
click at [529, 102] on div "Pendiente" at bounding box center [542, 101] width 84 height 11
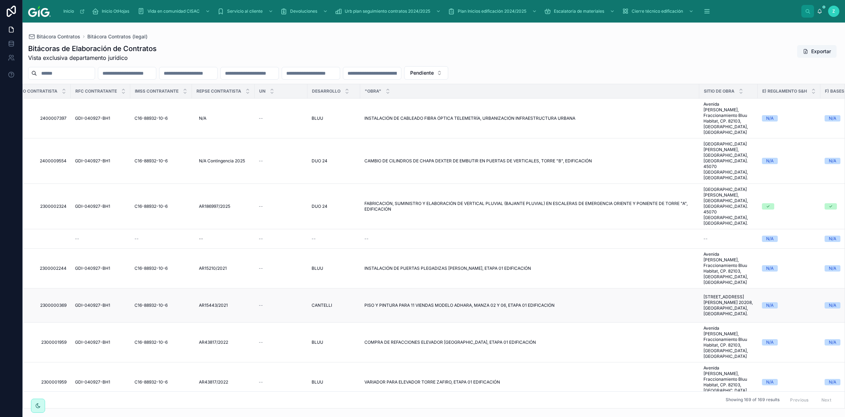
scroll to position [0, 759]
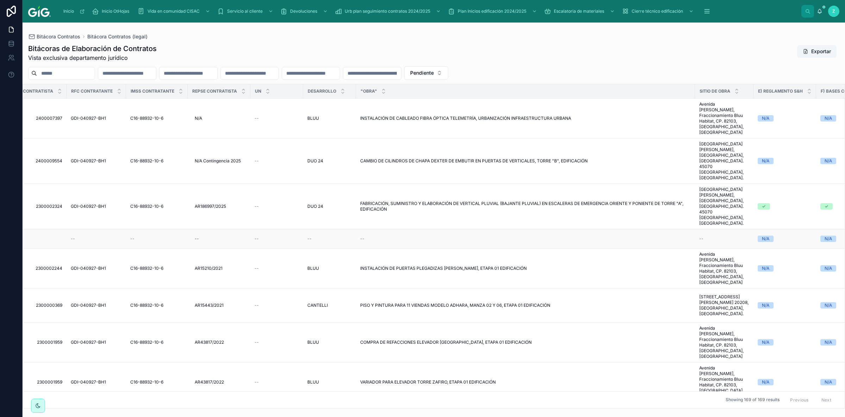
click at [309, 236] on span "--" at bounding box center [309, 239] width 4 height 6
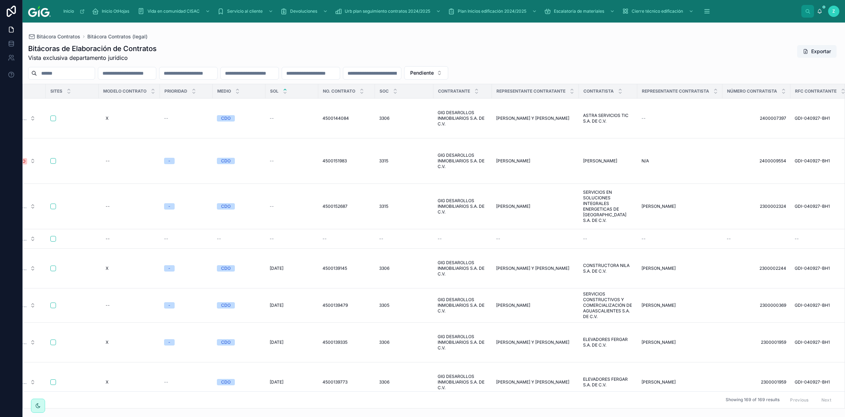
scroll to position [0, 0]
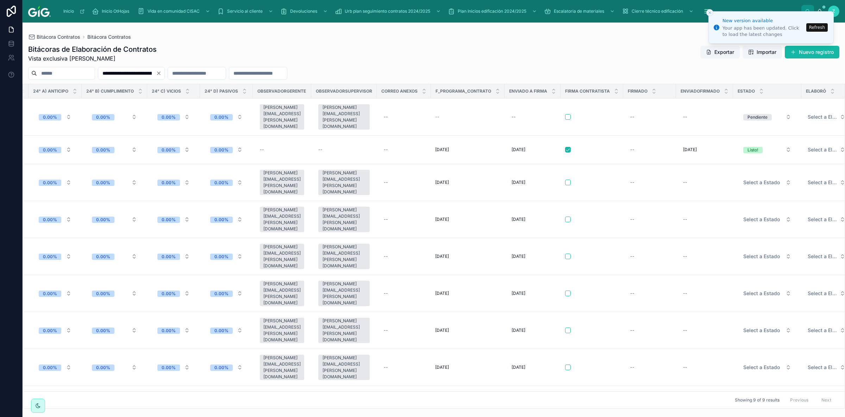
scroll to position [0, 3215]
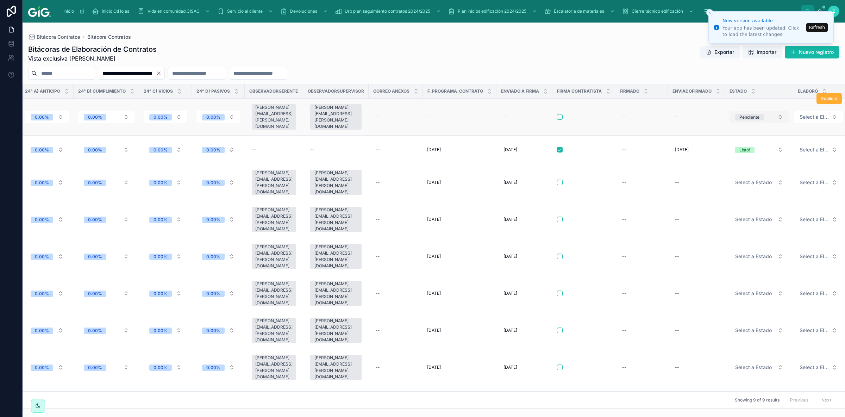
click at [756, 116] on button "Pendiente" at bounding box center [758, 117] width 59 height 13
click at [818, 26] on button "Refresh" at bounding box center [816, 27] width 21 height 8
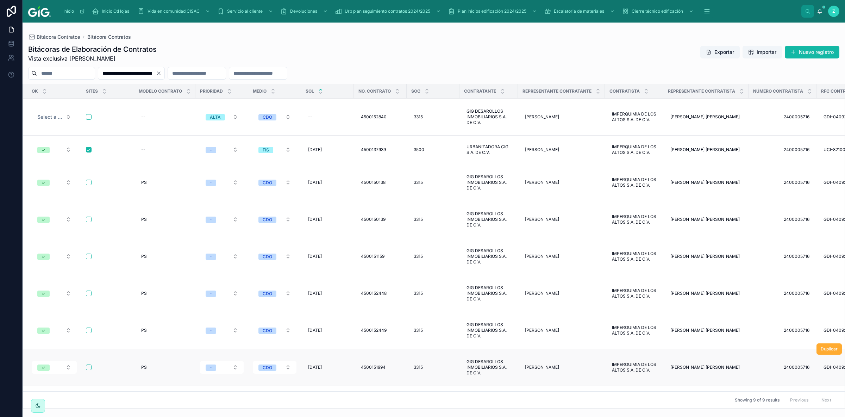
scroll to position [0, 3215]
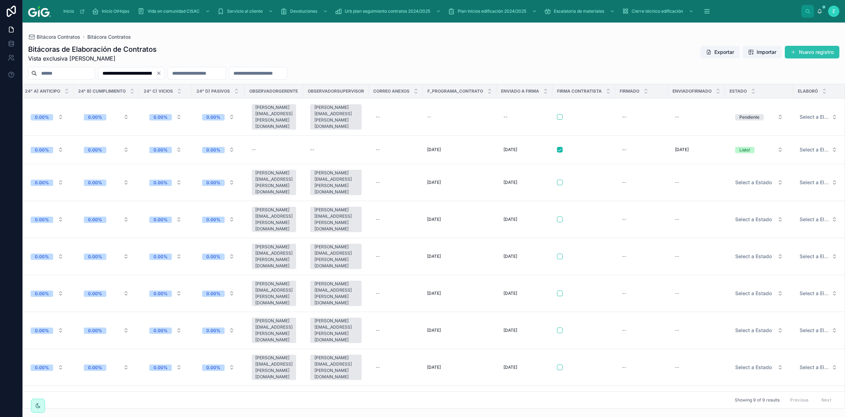
click at [797, 50] on button "Nuevo registro" at bounding box center [811, 52] width 55 height 13
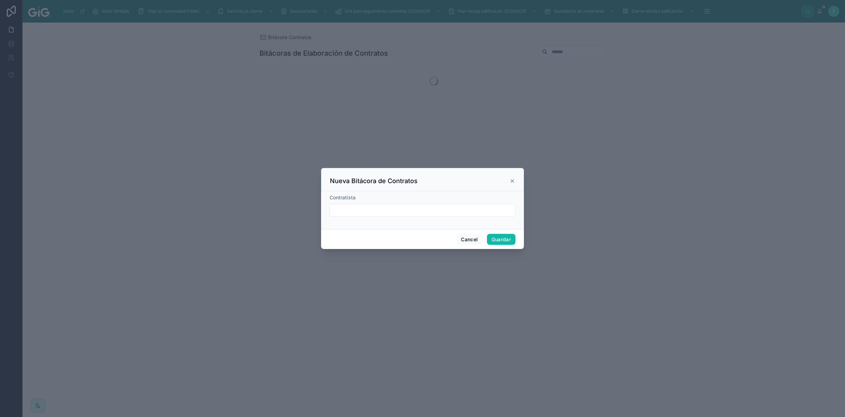
drag, startPoint x: 423, startPoint y: 213, endPoint x: 447, endPoint y: 220, distance: 25.2
click at [423, 213] on input "text" at bounding box center [422, 210] width 185 height 10
paste input "**********"
type input "**********"
click at [491, 236] on button "Guardar" at bounding box center [501, 239] width 29 height 11
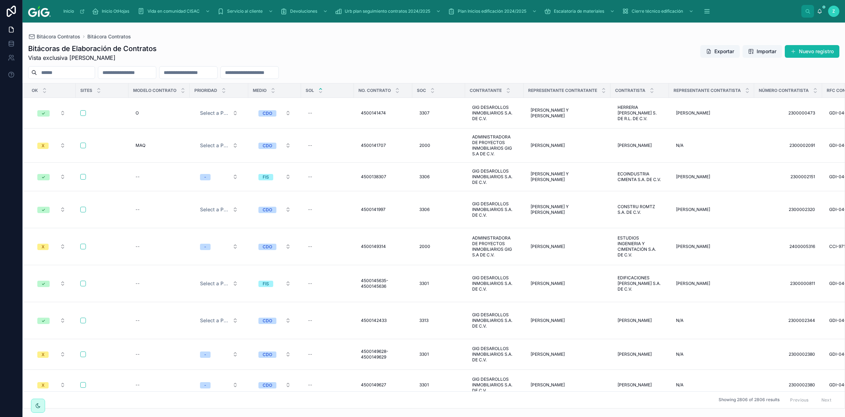
click at [156, 72] on input "text" at bounding box center [127, 73] width 58 height 10
paste input "**********"
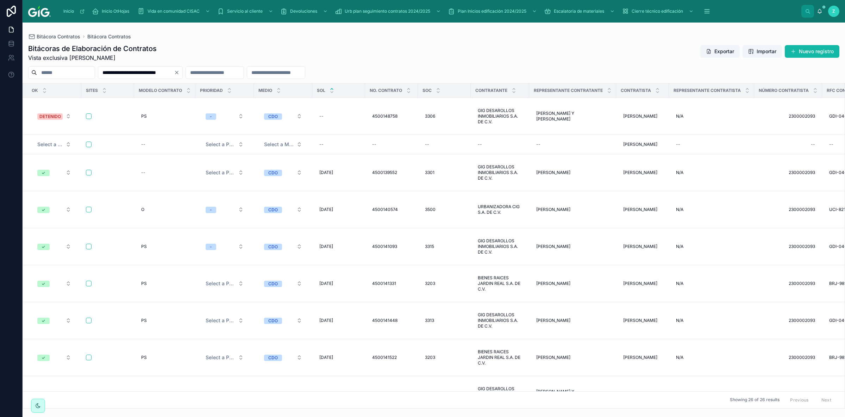
type input "**********"
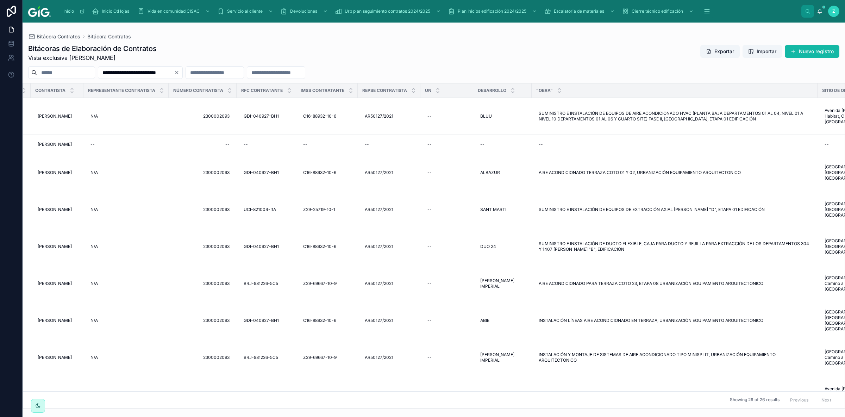
scroll to position [0, 592]
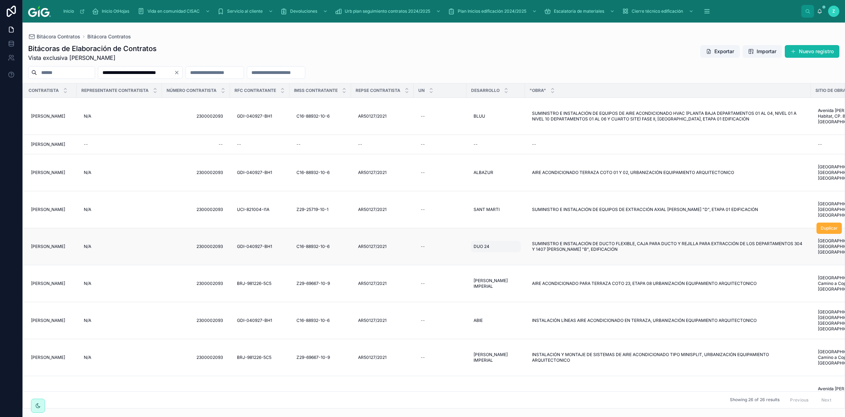
click at [496, 241] on div "DUO 24 DUO 24" at bounding box center [496, 246] width 50 height 11
click at [485, 139] on div "--" at bounding box center [496, 144] width 50 height 11
type input "******"
click at [563, 147] on icon "submit" at bounding box center [566, 148] width 6 height 6
click at [80, 70] on input "text" at bounding box center [66, 73] width 58 height 10
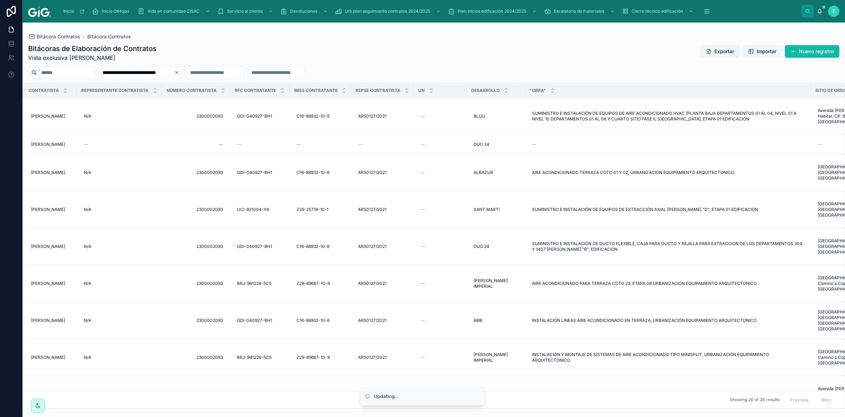
paste input "******"
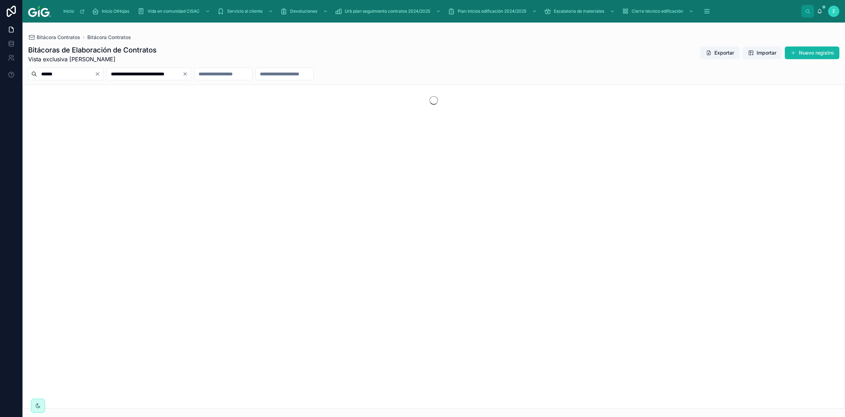
type input "******"
click at [460, 58] on div "Bitácoras de Elaboración de Contratos Vista exclusiva [PERSON_NAME] Exportar Im…" at bounding box center [433, 54] width 811 height 18
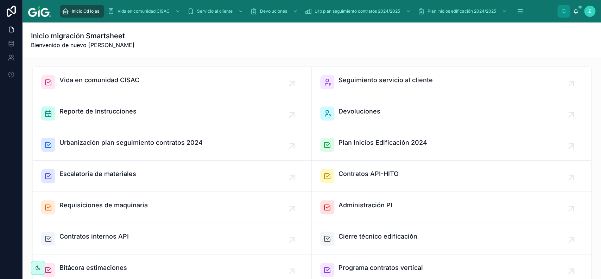
scroll to position [214, 0]
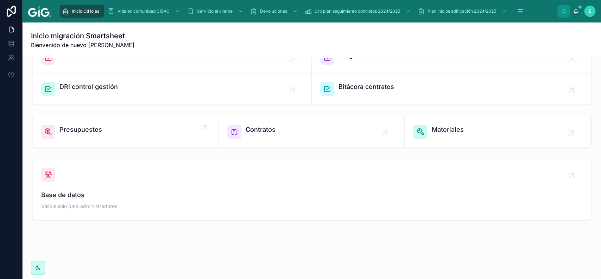
click at [119, 131] on div "Presupuestos" at bounding box center [125, 132] width 169 height 14
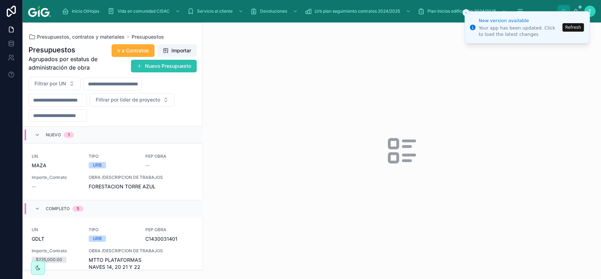
click at [168, 69] on button "Nuevo Presupuesto" at bounding box center [164, 66] width 66 height 13
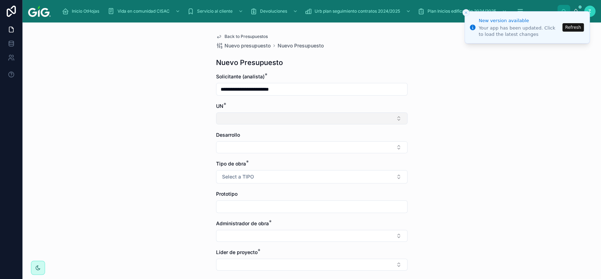
click at [283, 116] on button "Select Button" at bounding box center [311, 119] width 191 height 12
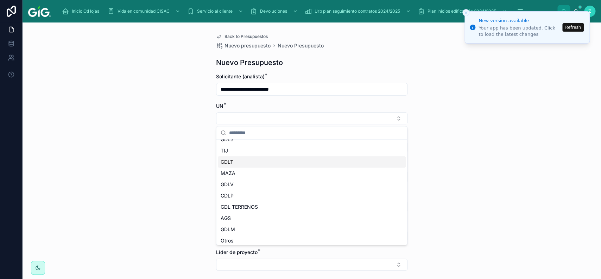
scroll to position [10, 0]
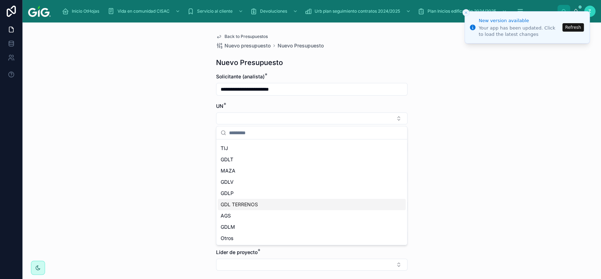
click at [244, 204] on span "GDL TERRENOS" at bounding box center [239, 204] width 37 height 7
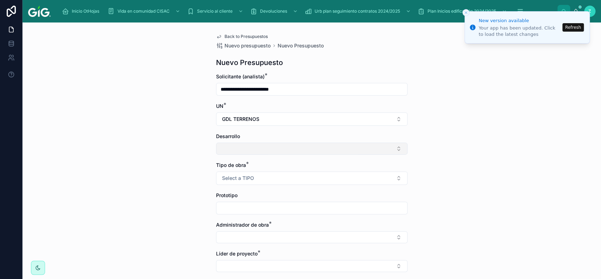
click at [282, 147] on button "Select Button" at bounding box center [311, 149] width 191 height 12
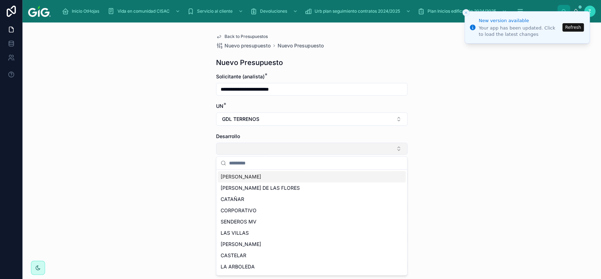
click at [270, 153] on button "Select Button" at bounding box center [311, 149] width 191 height 12
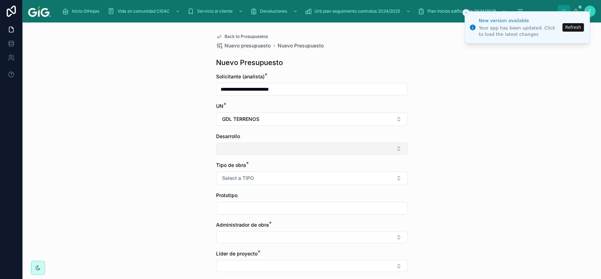
click at [270, 153] on button "Select Button" at bounding box center [311, 149] width 191 height 12
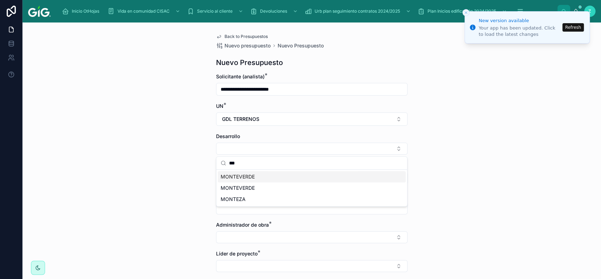
type input "***"
click at [257, 178] on div "MONTEVERDE" at bounding box center [312, 176] width 188 height 11
click at [246, 167] on input "***" at bounding box center [316, 165] width 174 height 13
drag, startPoint x: 237, startPoint y: 165, endPoint x: 227, endPoint y: 165, distance: 9.5
click at [229, 165] on input "***" at bounding box center [316, 165] width 174 height 13
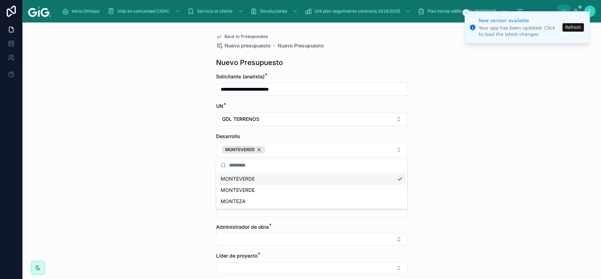
scroll to position [31, 0]
click at [575, 28] on button "Refresh" at bounding box center [572, 27] width 21 height 8
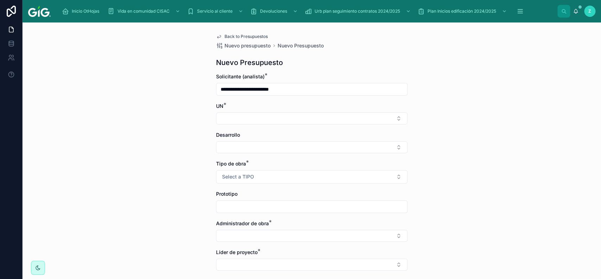
click at [248, 34] on span "Back to Presupuestos" at bounding box center [246, 37] width 43 height 6
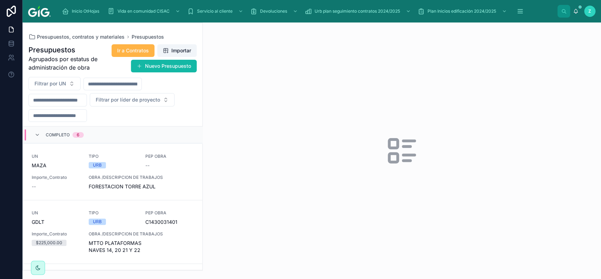
click at [137, 51] on span "Ir a Contratos" at bounding box center [133, 50] width 32 height 7
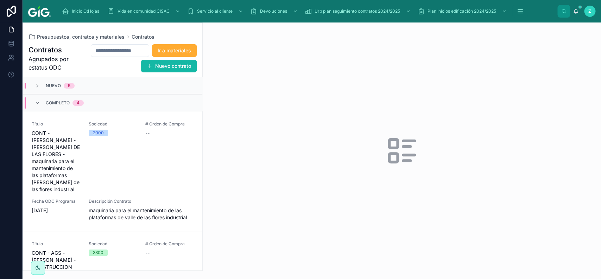
click at [56, 89] on div "Nuevo 5" at bounding box center [112, 85] width 179 height 17
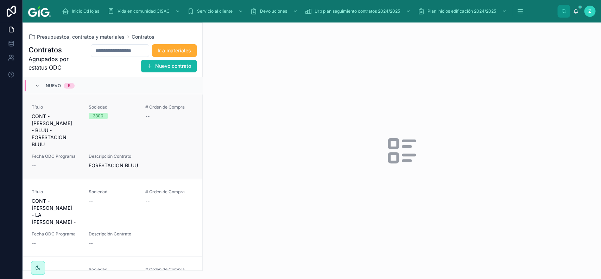
click at [154, 144] on div "Título CONT - [PERSON_NAME] - BLUU - FORESTACION BLUU Sociedad 3300 # Orden de …" at bounding box center [113, 137] width 162 height 65
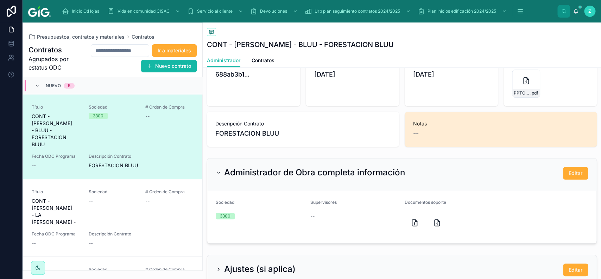
scroll to position [158, 0]
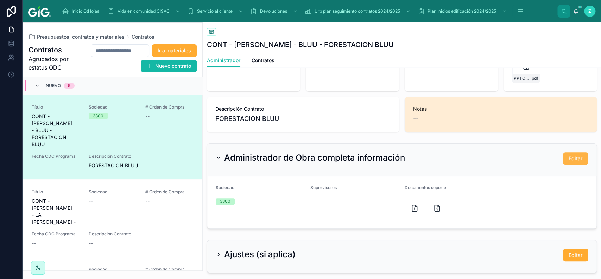
click at [574, 158] on span "Editar" at bounding box center [576, 158] width 14 height 7
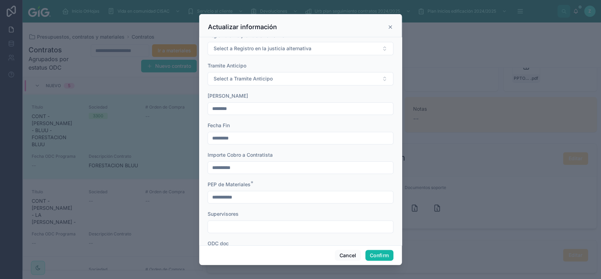
scroll to position [368, 0]
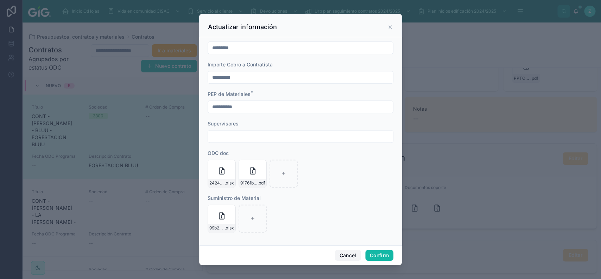
click at [350, 255] on button "Cancel" at bounding box center [348, 255] width 26 height 11
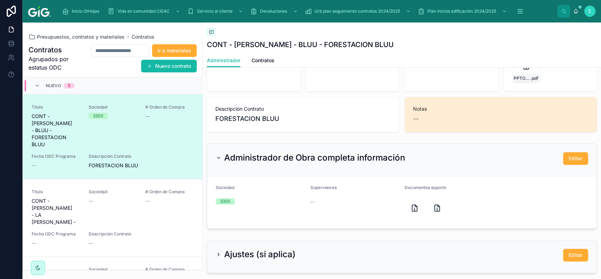
click at [149, 135] on div "# Orden de Compra --" at bounding box center [169, 127] width 49 height 44
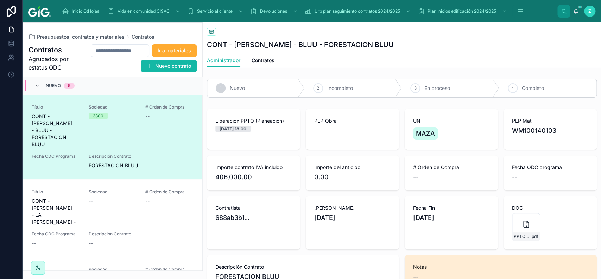
click at [43, 88] on div "Nuevo 5" at bounding box center [54, 85] width 40 height 11
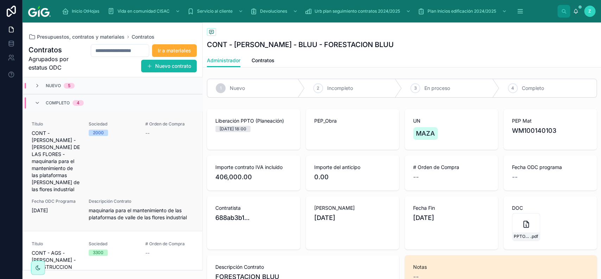
click at [56, 124] on span "Título" at bounding box center [56, 124] width 49 height 6
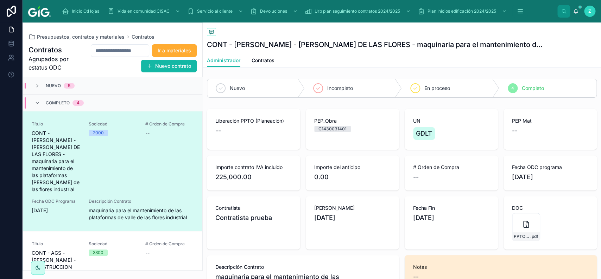
click at [80, 50] on div "Ir a materiales Nuevo contrato" at bounding box center [138, 58] width 117 height 29
click at [38, 105] on icon at bounding box center [37, 103] width 6 height 6
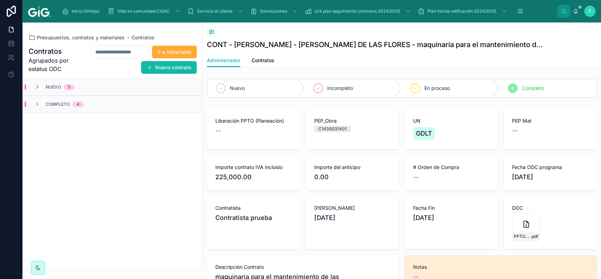
click at [42, 88] on div "Nuevo 5" at bounding box center [54, 87] width 40 height 6
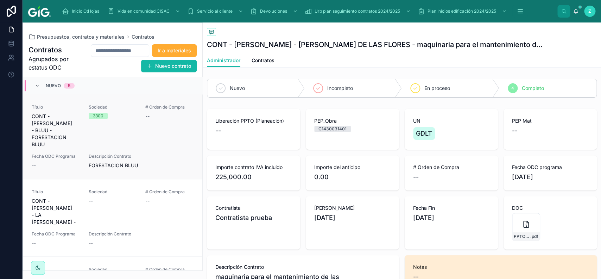
click at [114, 132] on div "Sociedad 3300" at bounding box center [113, 127] width 49 height 44
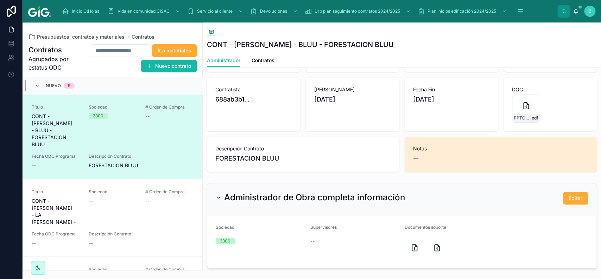
scroll to position [158, 0]
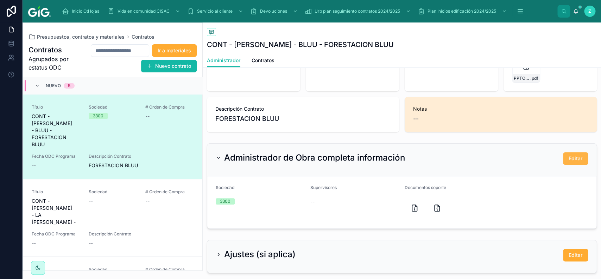
click at [570, 157] on span "Editar" at bounding box center [576, 158] width 14 height 7
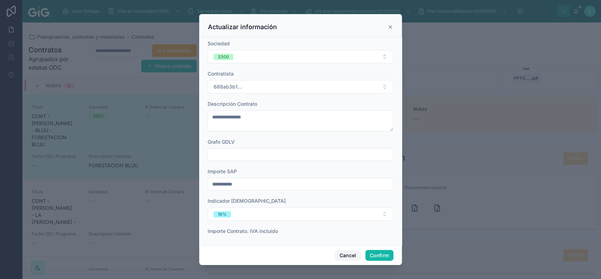
click at [345, 258] on button "Cancel" at bounding box center [348, 255] width 26 height 11
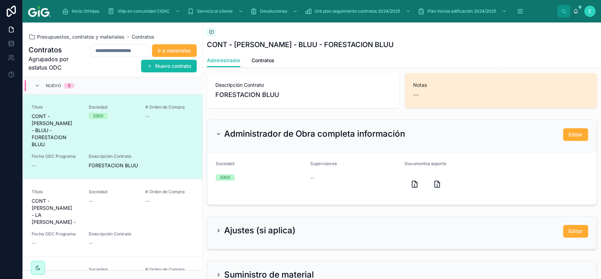
scroll to position [198, 0]
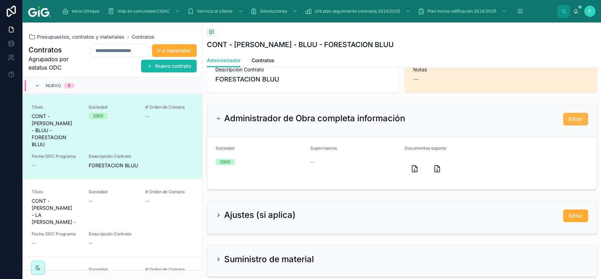
click at [568, 118] on button "Editar" at bounding box center [575, 119] width 25 height 13
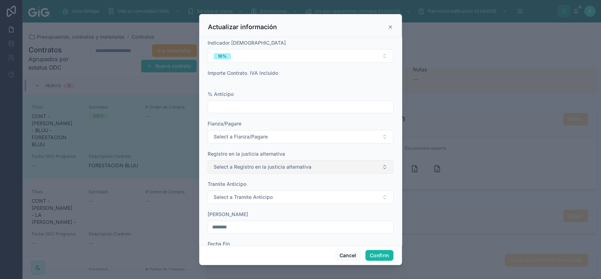
scroll to position [183, 0]
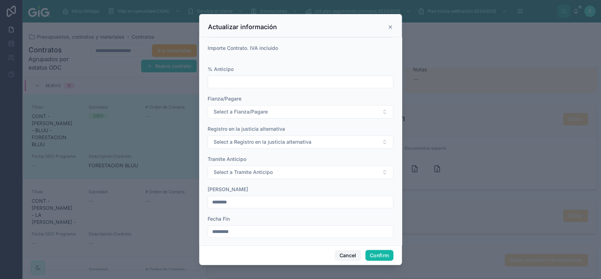
click at [338, 253] on button "Cancel" at bounding box center [348, 255] width 26 height 11
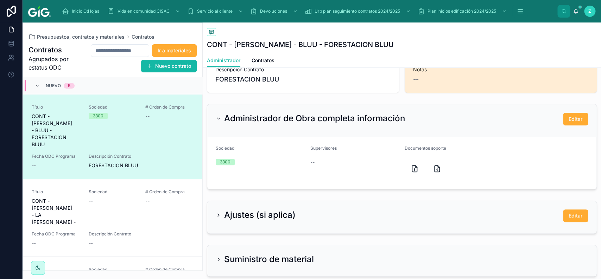
click at [346, 251] on div "Suministro de material" at bounding box center [401, 261] width 389 height 31
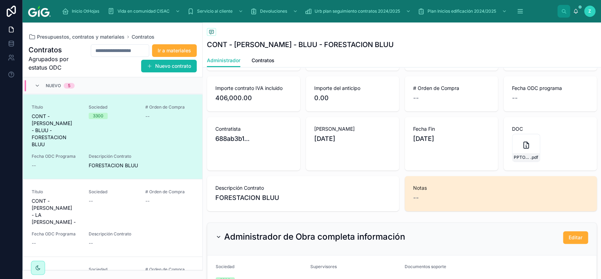
scroll to position [0, 0]
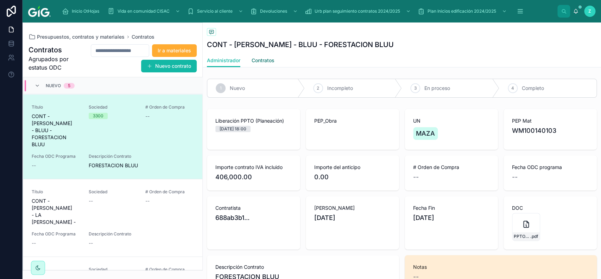
click at [260, 60] on span "Contratos" at bounding box center [263, 60] width 23 height 7
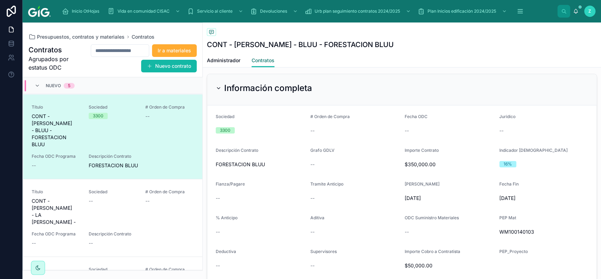
scroll to position [238, 0]
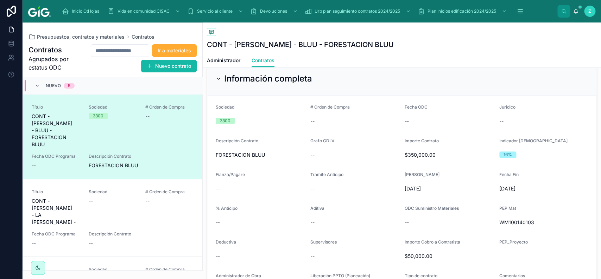
click at [220, 79] on icon at bounding box center [218, 78] width 3 height 1
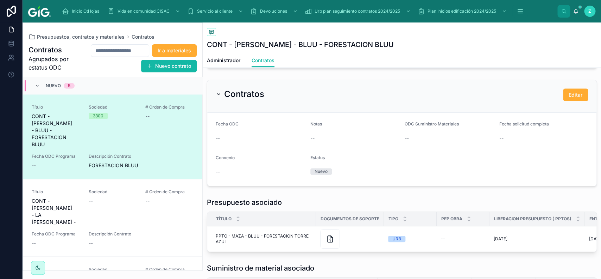
scroll to position [277, 0]
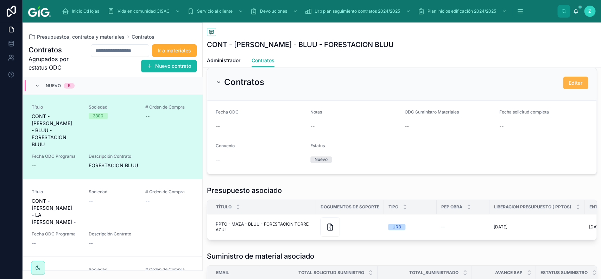
click at [570, 85] on span "Editar" at bounding box center [576, 83] width 14 height 7
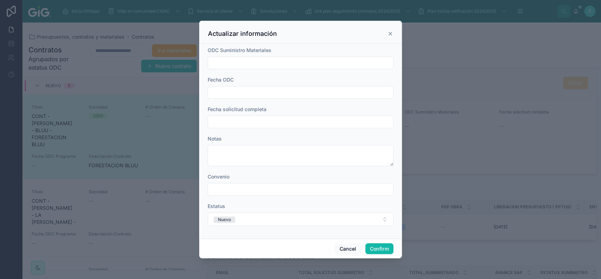
click at [294, 63] on input "text" at bounding box center [300, 63] width 185 height 10
type input "**********"
click at [264, 121] on input "text" at bounding box center [300, 122] width 185 height 10
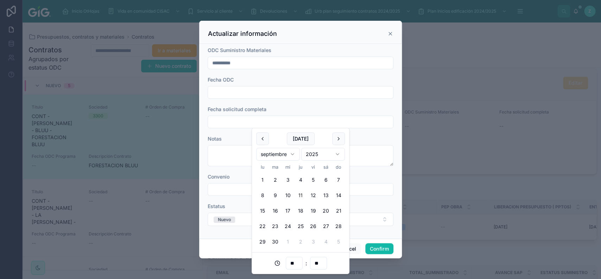
click at [303, 198] on button "11" at bounding box center [300, 195] width 13 height 13
type input "**********"
click at [238, 190] on input "text" at bounding box center [300, 190] width 185 height 10
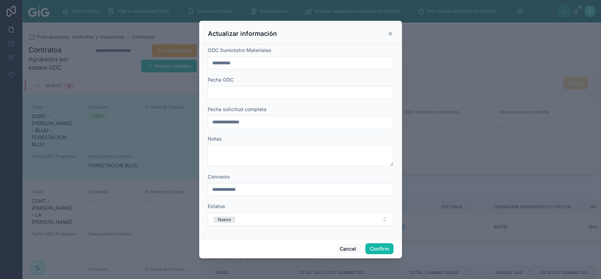
drag, startPoint x: 239, startPoint y: 189, endPoint x: 290, endPoint y: 190, distance: 51.0
click at [290, 190] on input "**********" at bounding box center [300, 190] width 185 height 10
type input "**********"
click at [260, 222] on button "Nuevo" at bounding box center [301, 219] width 186 height 13
click at [249, 206] on div "Completo" at bounding box center [300, 204] width 182 height 11
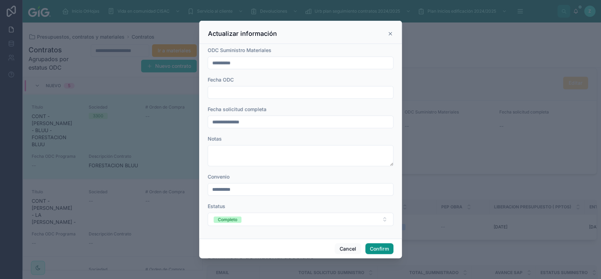
click at [381, 250] on button "Confirm" at bounding box center [379, 249] width 28 height 11
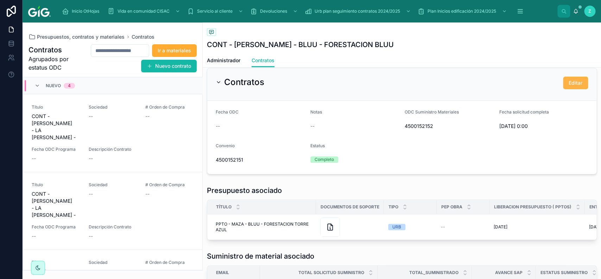
click at [574, 87] on span "Editar" at bounding box center [576, 83] width 14 height 7
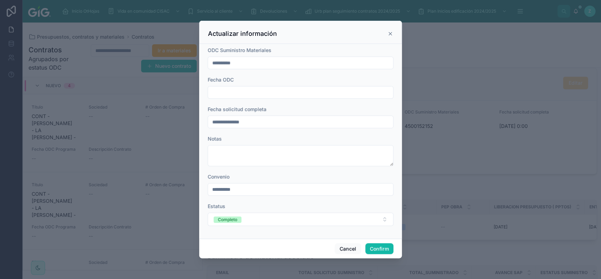
click at [264, 86] on div at bounding box center [301, 92] width 186 height 13
click at [264, 91] on input "text" at bounding box center [300, 93] width 185 height 10
click at [300, 165] on button "11" at bounding box center [300, 166] width 13 height 13
type input "*********"
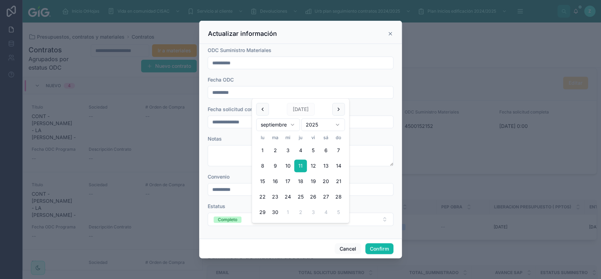
click at [326, 33] on div "Actualizar información" at bounding box center [300, 34] width 185 height 8
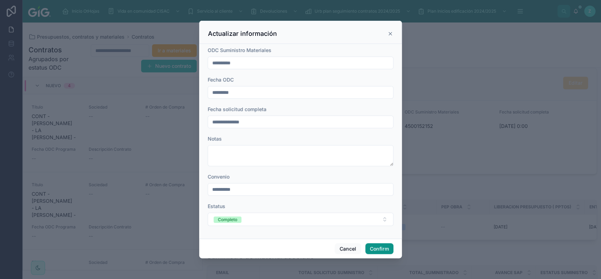
click at [377, 247] on button "Confirm" at bounding box center [379, 249] width 28 height 11
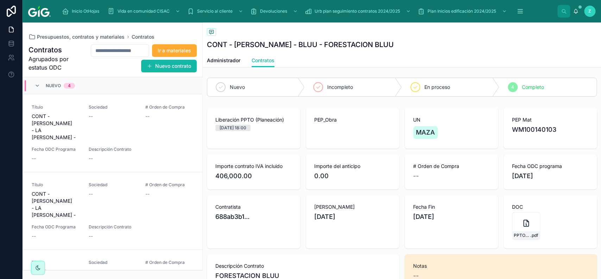
scroll to position [0, 0]
click at [37, 91] on div "Nuevo 4" at bounding box center [54, 85] width 40 height 11
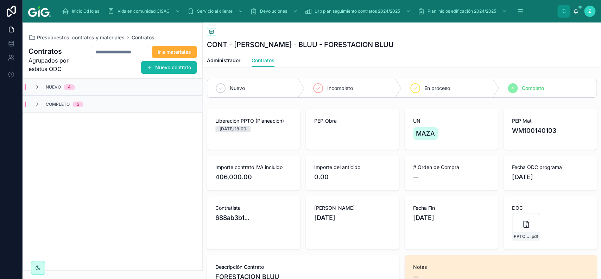
click at [67, 106] on span "Completo" at bounding box center [58, 105] width 24 height 6
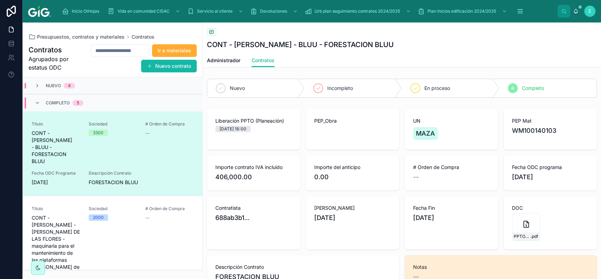
click at [99, 137] on div "Sociedad 3300" at bounding box center [113, 143] width 49 height 44
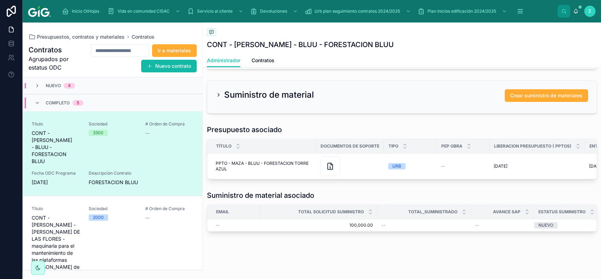
scroll to position [365, 0]
click at [76, 37] on span "Presupuestos, contratos y materiales" at bounding box center [81, 36] width 88 height 7
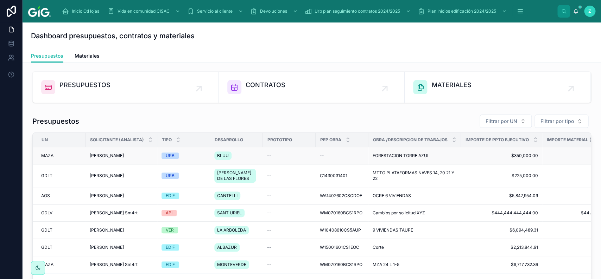
click at [35, 156] on td "MAZA" at bounding box center [59, 155] width 53 height 17
click at [128, 88] on div "PRESUPUESTOS" at bounding box center [125, 87] width 169 height 14
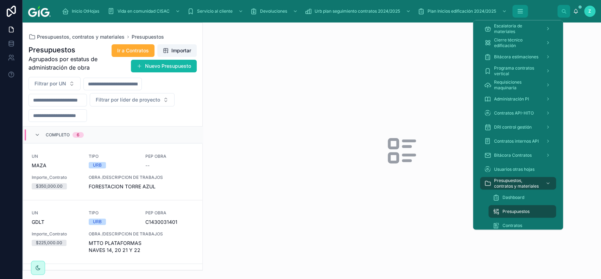
click at [526, 12] on button "scrollable content" at bounding box center [519, 11] width 15 height 13
click at [521, 197] on span "Dashboard" at bounding box center [514, 198] width 22 height 6
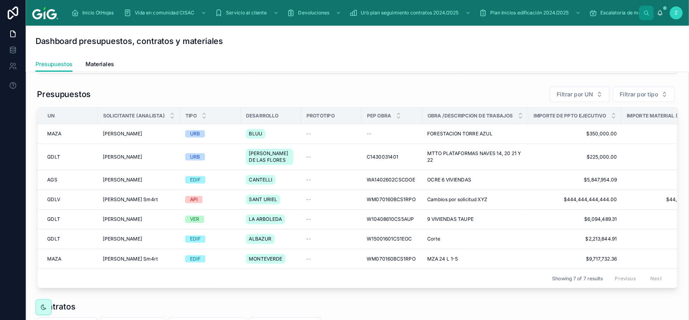
scroll to position [39, 0]
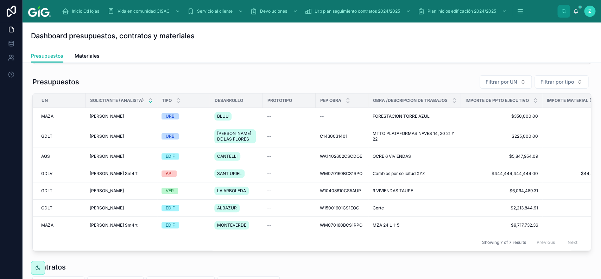
drag, startPoint x: 157, startPoint y: 100, endPoint x: 153, endPoint y: 100, distance: 4.2
click at [153, 100] on th "Solicitante (ANALISTA)" at bounding box center [122, 101] width 72 height 14
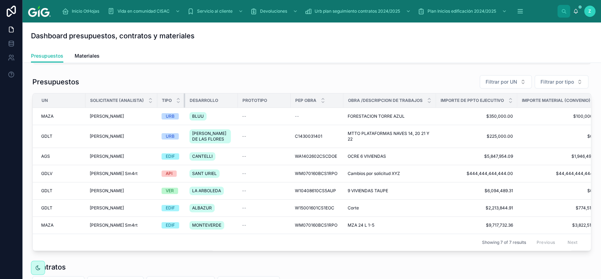
drag, startPoint x: 209, startPoint y: 99, endPoint x: 184, endPoint y: 97, distance: 25.0
click at [184, 97] on div at bounding box center [185, 101] width 3 height 14
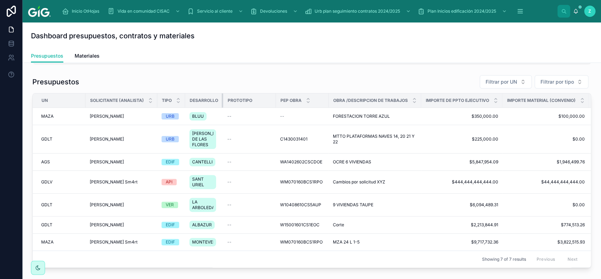
drag, startPoint x: 237, startPoint y: 102, endPoint x: 216, endPoint y: 101, distance: 20.4
click at [216, 101] on th "Desarrollo" at bounding box center [204, 101] width 38 height 14
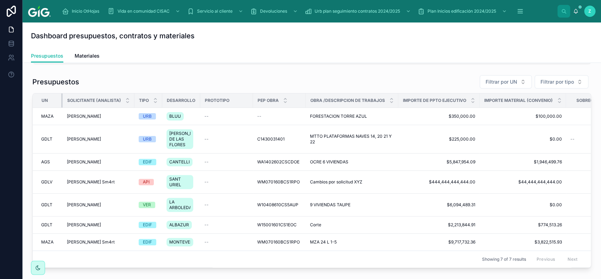
drag, startPoint x: 84, startPoint y: 97, endPoint x: 62, endPoint y: 97, distance: 22.9
click at [62, 97] on div at bounding box center [62, 101] width 3 height 14
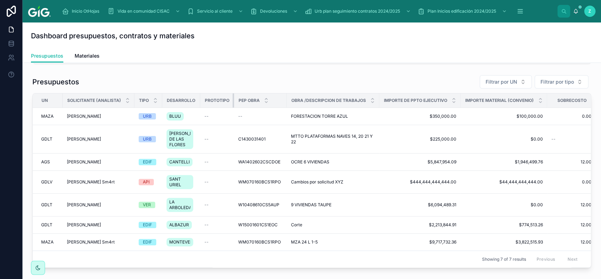
drag, startPoint x: 253, startPoint y: 100, endPoint x: 232, endPoint y: 100, distance: 21.1
click at [232, 100] on th "Prototipo" at bounding box center [217, 101] width 34 height 14
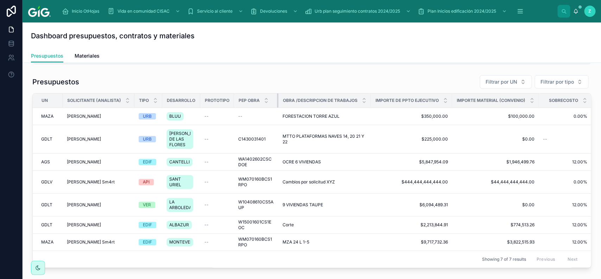
drag, startPoint x: 285, startPoint y: 102, endPoint x: 260, endPoint y: 102, distance: 25.3
click at [260, 102] on th "PEP OBRA" at bounding box center [256, 101] width 44 height 14
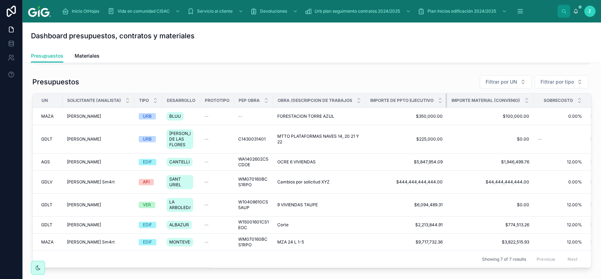
drag, startPoint x: 446, startPoint y: 100, endPoint x: 431, endPoint y: 100, distance: 14.4
click at [431, 100] on th "IMPORTE DE PPTO EJECUTIVO" at bounding box center [406, 101] width 81 height 14
drag, startPoint x: 532, startPoint y: 102, endPoint x: 526, endPoint y: 102, distance: 6.3
click at [526, 102] on th "IMPORTE MATERIAL (CONVENIO)" at bounding box center [490, 101] width 87 height 14
drag, startPoint x: 586, startPoint y: 100, endPoint x: 562, endPoint y: 98, distance: 23.3
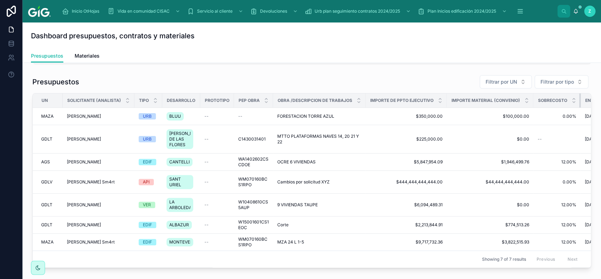
click at [562, 98] on th "SOBRECOSTO" at bounding box center [557, 101] width 47 height 14
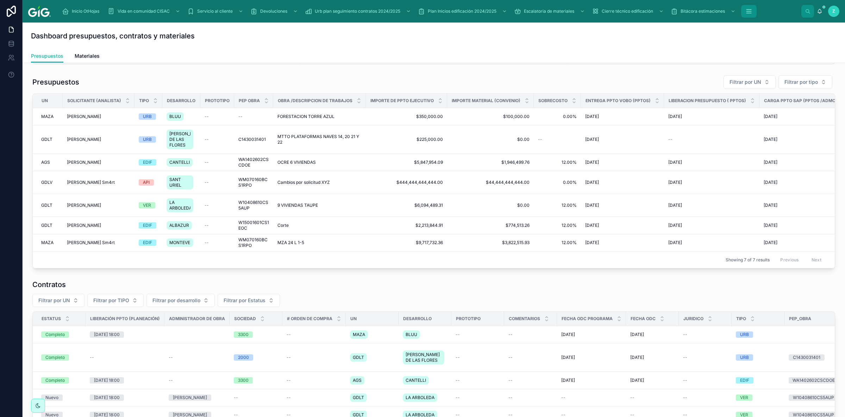
click at [601, 12] on icon "scrollable content" at bounding box center [748, 11] width 7 height 7
click at [56, 54] on span "Presupuestos" at bounding box center [47, 55] width 32 height 7
click at [601, 14] on button "scrollable content" at bounding box center [748, 11] width 15 height 13
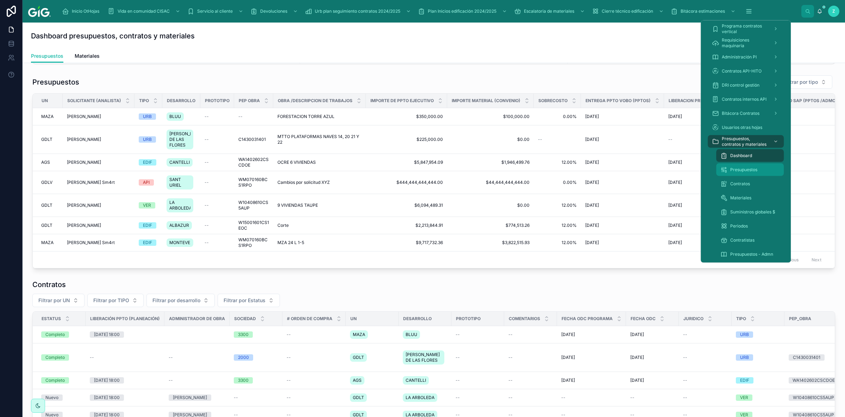
click at [601, 169] on span "Presupuestos" at bounding box center [743, 170] width 27 height 6
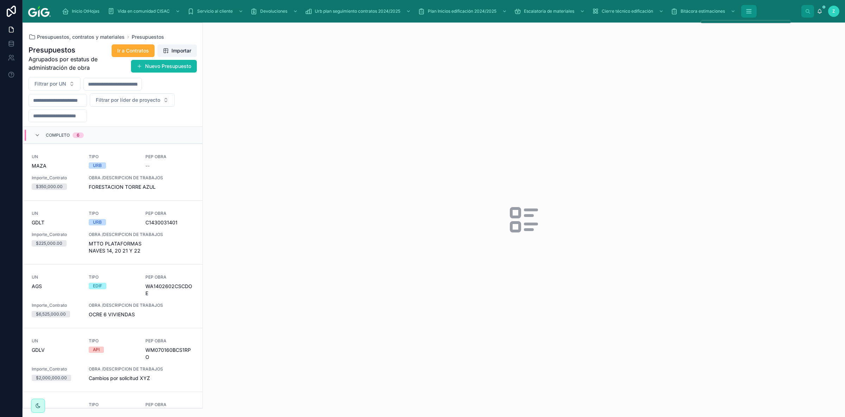
click at [601, 11] on icon "scrollable content" at bounding box center [748, 11] width 7 height 7
click at [601, 16] on button "scrollable content" at bounding box center [748, 11] width 15 height 13
click at [601, 6] on button "scrollable content" at bounding box center [748, 11] width 15 height 13
click at [601, 13] on icon "scrollable content" at bounding box center [748, 13] width 5 height 0
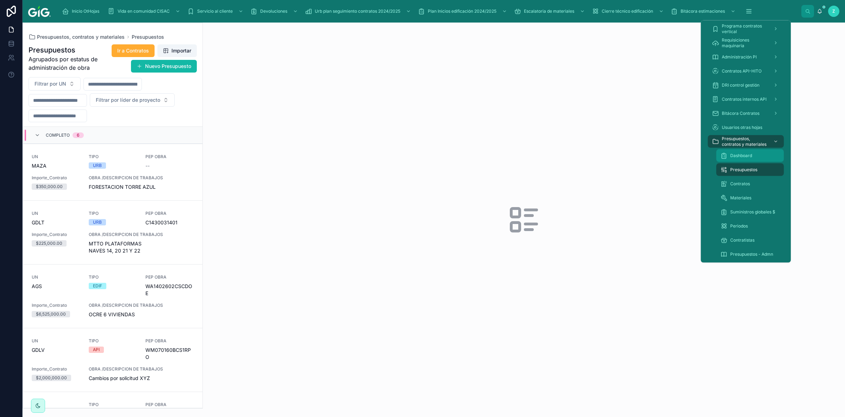
click at [601, 151] on div "Dashboard" at bounding box center [749, 155] width 59 height 11
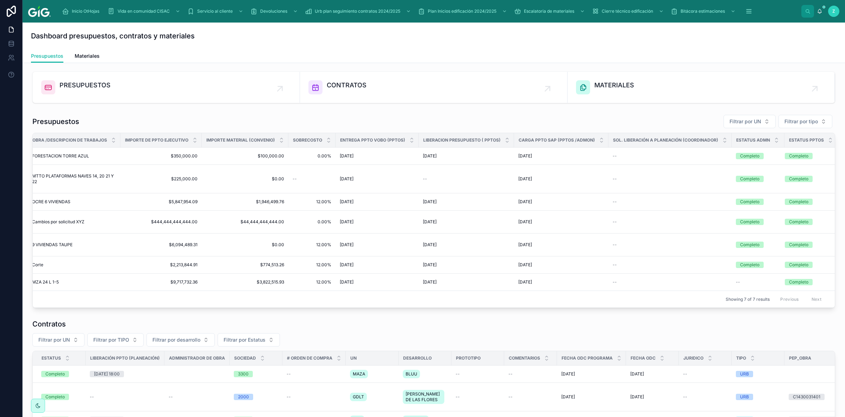
scroll to position [0, 240]
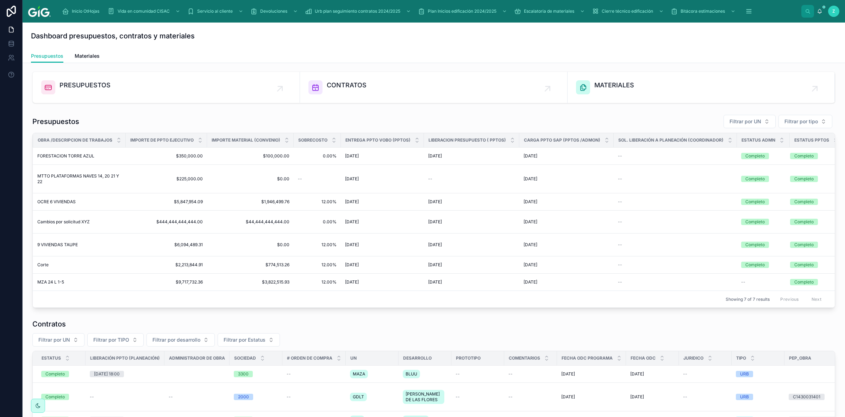
drag, startPoint x: 702, startPoint y: 301, endPoint x: 688, endPoint y: 304, distance: 14.8
click at [601, 279] on div "Showing 7 of 7 results Previous Next" at bounding box center [434, 298] width 802 height 17
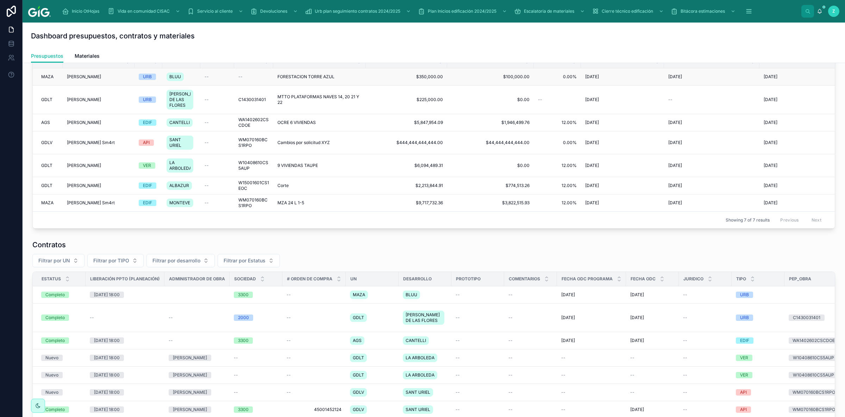
scroll to position [0, 0]
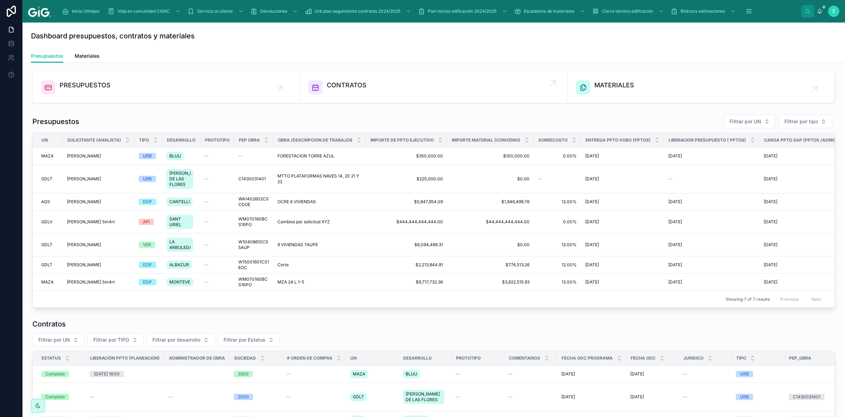
click at [365, 81] on span "CONTRATOS" at bounding box center [347, 85] width 40 height 10
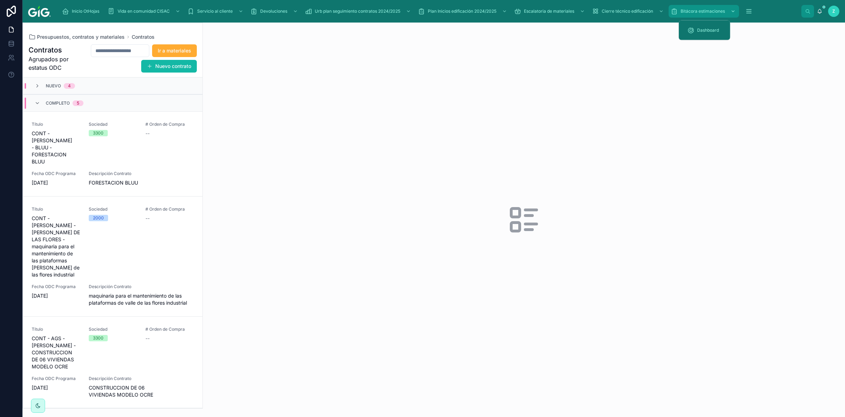
click at [601, 14] on div "scrollable content" at bounding box center [731, 11] width 9 height 11
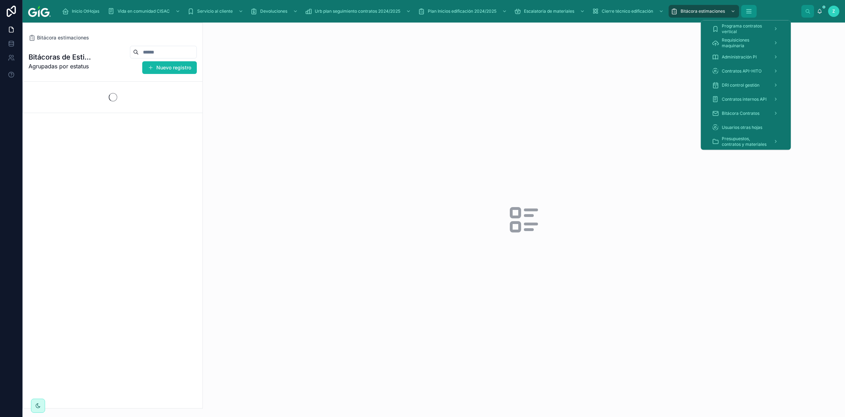
click at [601, 11] on icon "scrollable content" at bounding box center [748, 11] width 5 height 0
click at [601, 141] on span "Presupuestos, contratos y materiales" at bounding box center [744, 141] width 46 height 11
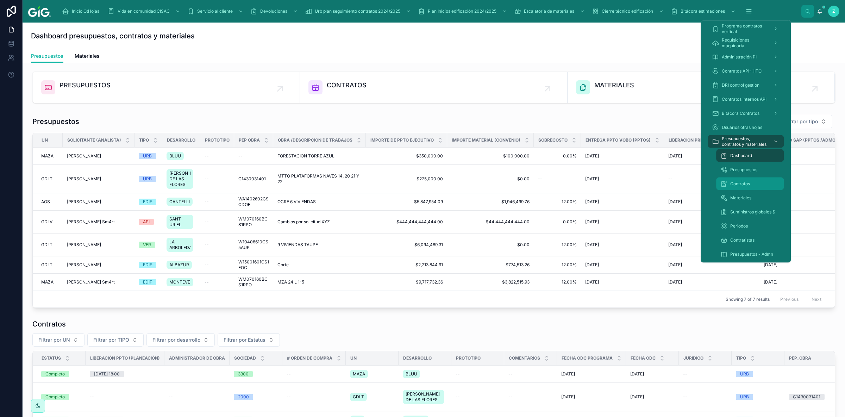
click at [601, 184] on span "Contratos" at bounding box center [740, 184] width 20 height 6
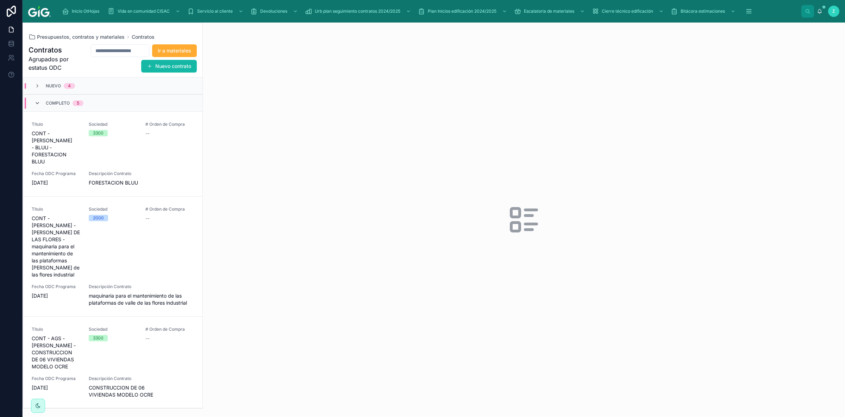
click at [35, 104] on icon at bounding box center [37, 103] width 6 height 6
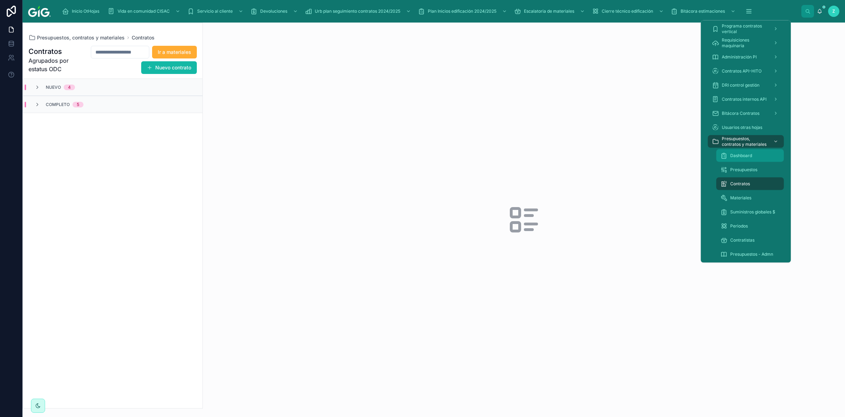
click at [601, 153] on span "Dashboard" at bounding box center [741, 156] width 22 height 6
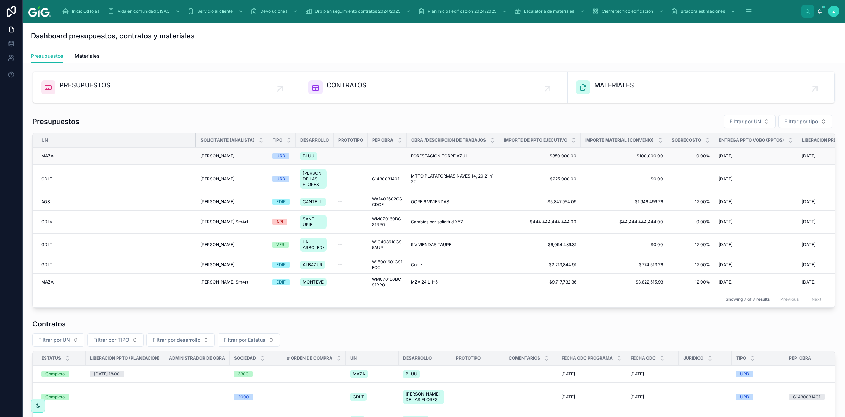
drag, startPoint x: 62, startPoint y: 140, endPoint x: 283, endPoint y: 148, distance: 221.8
click at [283, 148] on table "UN Solicitante (ANALISTA) TIPO Desarrollo Prototipo PEP OBRA OBRA /DESCRIPCION …" at bounding box center [625, 211] width 1184 height 157
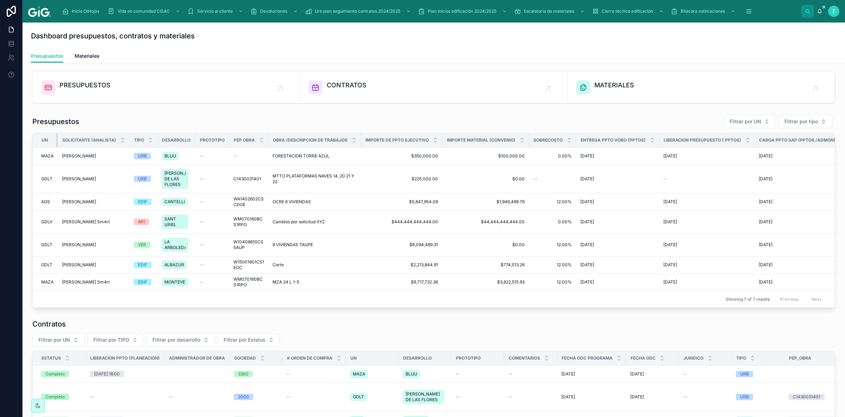
drag, startPoint x: 284, startPoint y: 137, endPoint x: 42, endPoint y: 126, distance: 242.4
click at [42, 126] on div "Presupuestos Filtrar por UN Filtrar por tipo UN Solicitante (ANALISTA) TIPO Des…" at bounding box center [433, 210] width 802 height 193
drag, startPoint x: 359, startPoint y: 143, endPoint x: 355, endPoint y: 143, distance: 4.2
click at [355, 143] on th "OBRA /DESCRIPCION DE TRABAJOS" at bounding box center [314, 140] width 93 height 14
drag, startPoint x: 360, startPoint y: 141, endPoint x: 345, endPoint y: 142, distance: 15.9
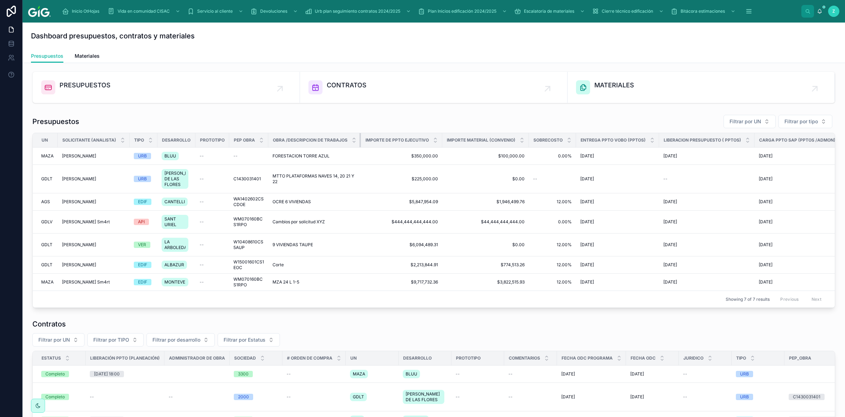
click at [345, 142] on th "OBRA /DESCRIPCION DE TRABAJOS" at bounding box center [314, 140] width 93 height 14
drag, startPoint x: 658, startPoint y: 138, endPoint x: 635, endPoint y: 137, distance: 22.6
click at [601, 137] on th "ENTREGA PPTO VOBO (PPTOS)" at bounding box center [617, 140] width 83 height 14
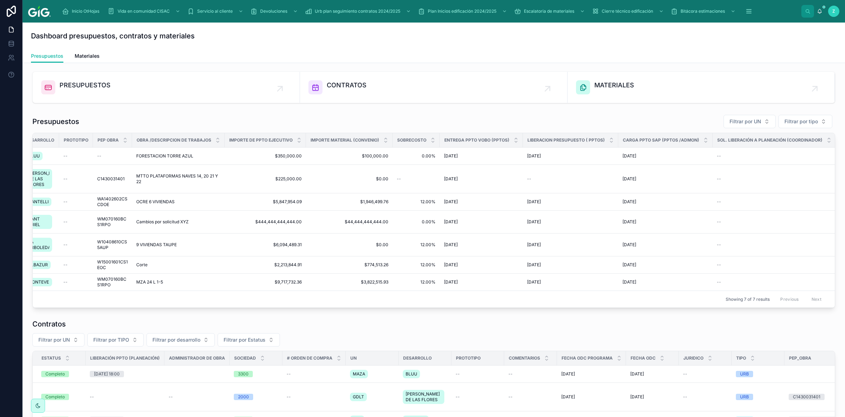
scroll to position [0, 138]
drag, startPoint x: 614, startPoint y: 140, endPoint x: 599, endPoint y: 137, distance: 15.4
click at [599, 137] on th "LIBERACION PRESUPUESTO ( PPTOS)" at bounding box center [568, 140] width 95 height 14
click at [571, 137] on div "LIBERACION PRESUPUESTO ( PPTOS)" at bounding box center [569, 139] width 95 height 13
drag, startPoint x: 614, startPoint y: 140, endPoint x: 616, endPoint y: 302, distance: 162.2
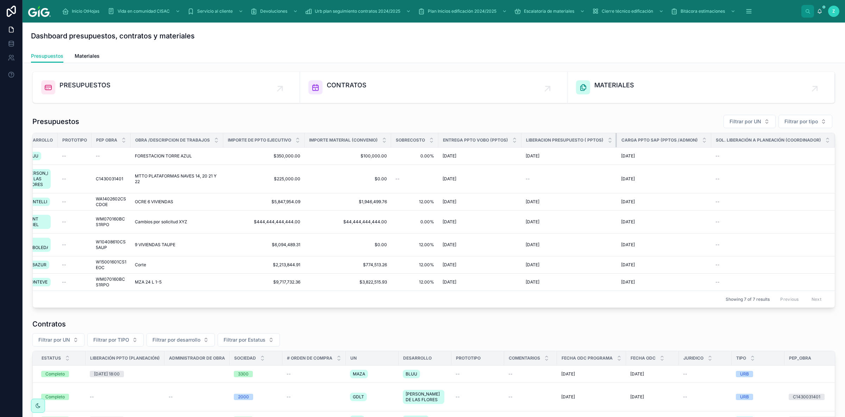
click at [601, 140] on th "LIBERACION PRESUPUESTO ( PPTOS)" at bounding box center [568, 140] width 95 height 14
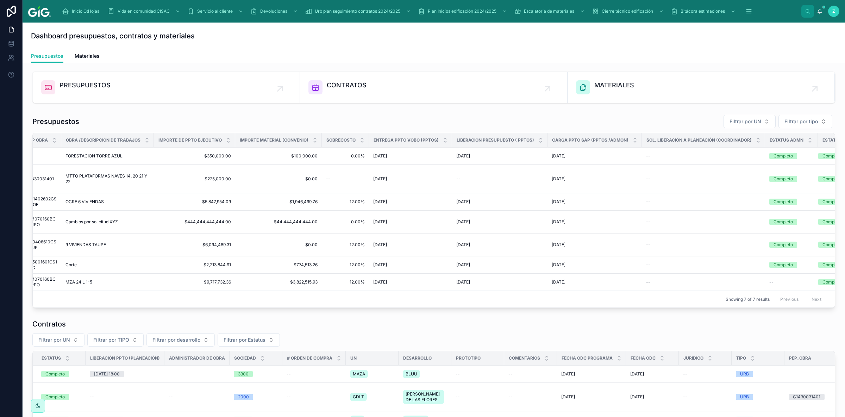
scroll to position [0, 240]
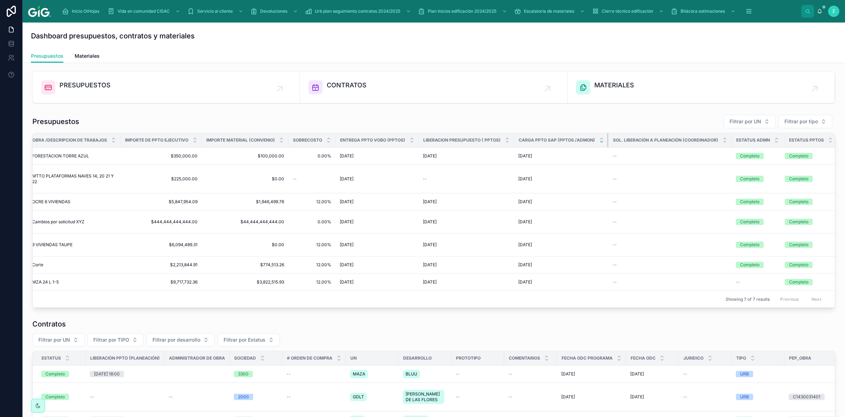
drag, startPoint x: 604, startPoint y: 141, endPoint x: 597, endPoint y: 141, distance: 7.4
click at [597, 141] on th "CARGA PPTO SAP (PPTOS /ADMON)" at bounding box center [561, 140] width 94 height 14
drag, startPoint x: 727, startPoint y: 140, endPoint x: 717, endPoint y: 141, distance: 10.2
click at [601, 141] on th "SOL. LIBERACIÓN A PLANEACIÓN (COORDINADOR)" at bounding box center [669, 140] width 123 height 14
click at [601, 142] on span "SOL. LIBERACIÓN A PLANEACIÓN (COORDINADOR)" at bounding box center [665, 140] width 105 height 6
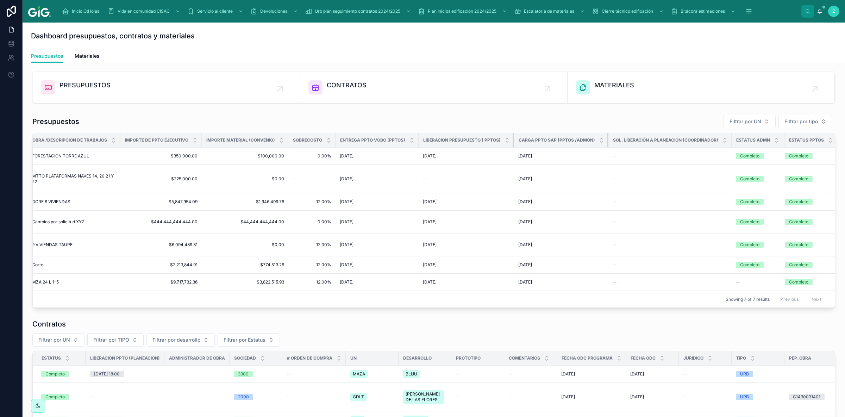
drag, startPoint x: 605, startPoint y: 141, endPoint x: 511, endPoint y: 140, distance: 94.0
click at [587, 142] on th "CARGA PPTO SAP (PPTOS /ADMON)" at bounding box center [561, 140] width 94 height 14
drag, startPoint x: 511, startPoint y: 140, endPoint x: 500, endPoint y: 140, distance: 10.9
click at [500, 140] on th "LIBERACION PRESUPUESTO ( PPTOS)" at bounding box center [465, 140] width 95 height 14
click at [419, 279] on div "UN Solicitante (ANALISTA) TIPO Desarrollo Prototipo PEP OBRA OBRA /DESCRIPCION …" at bounding box center [433, 220] width 802 height 175
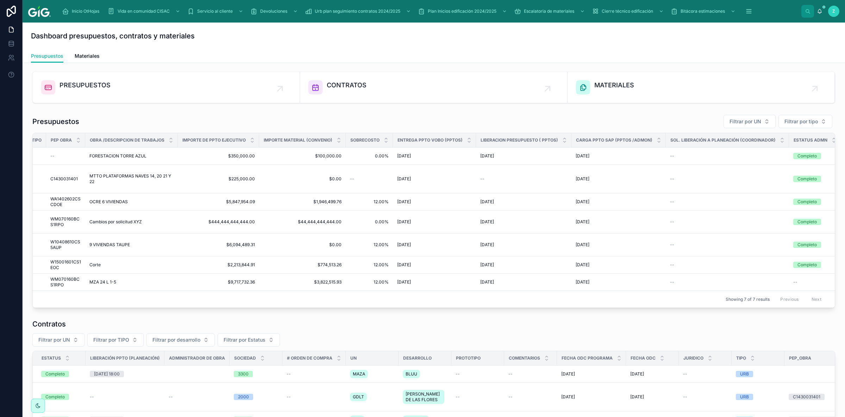
scroll to position [0, 183]
click at [373, 279] on div "Filtrar por UN Filtrar por TIPO Filtrar por desarrollo Filtrar por Estatus" at bounding box center [433, 339] width 802 height 13
drag, startPoint x: 384, startPoint y: 308, endPoint x: 264, endPoint y: 308, distance: 119.7
click at [264, 279] on div "UN Solicitante (ANALISTA) TIPO Desarrollo Prototipo PEP OBRA OBRA /DESCRIPCION …" at bounding box center [433, 220] width 802 height 175
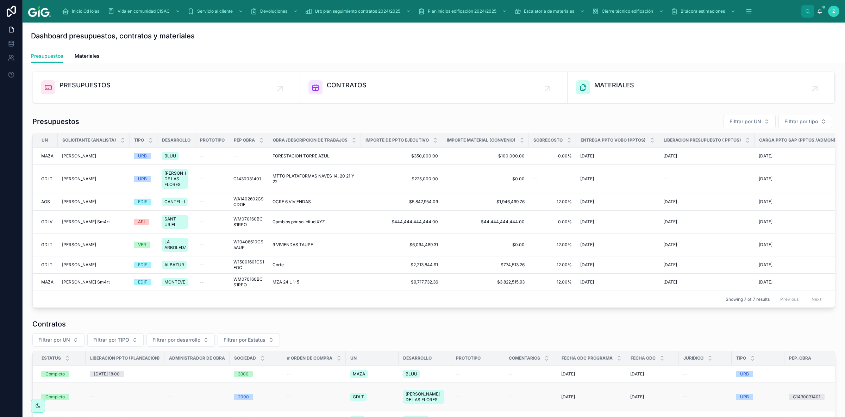
scroll to position [195, 0]
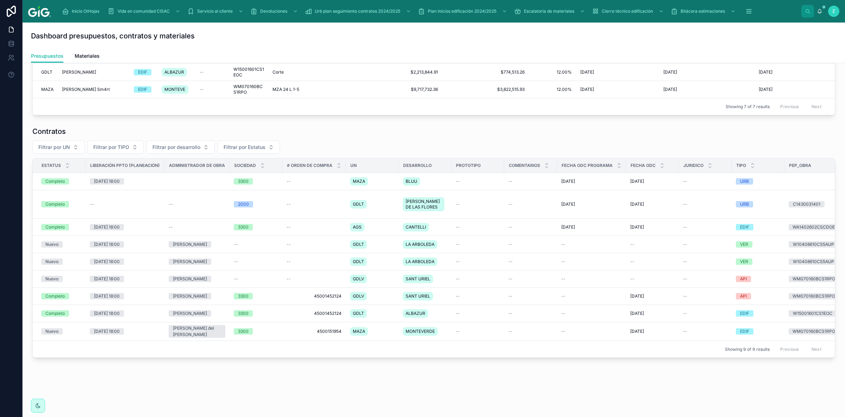
click at [339, 140] on div "Filtrar por UN Filtrar por TIPO Filtrar por desarrollo Filtrar por Estatus" at bounding box center [433, 146] width 802 height 13
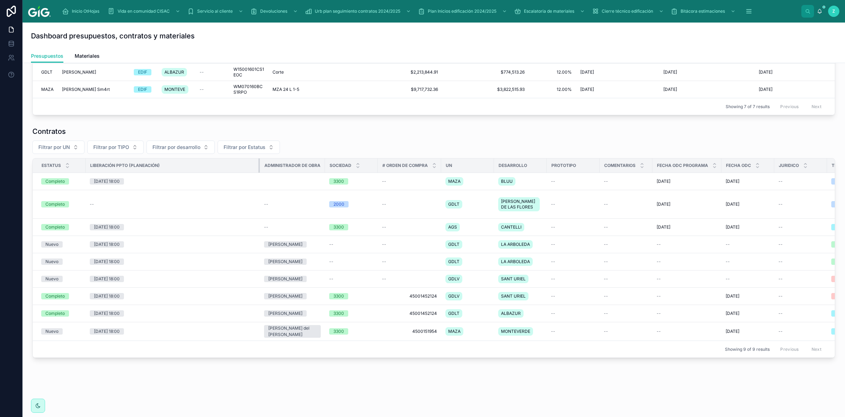
drag, startPoint x: 164, startPoint y: 167, endPoint x: 250, endPoint y: 170, distance: 85.9
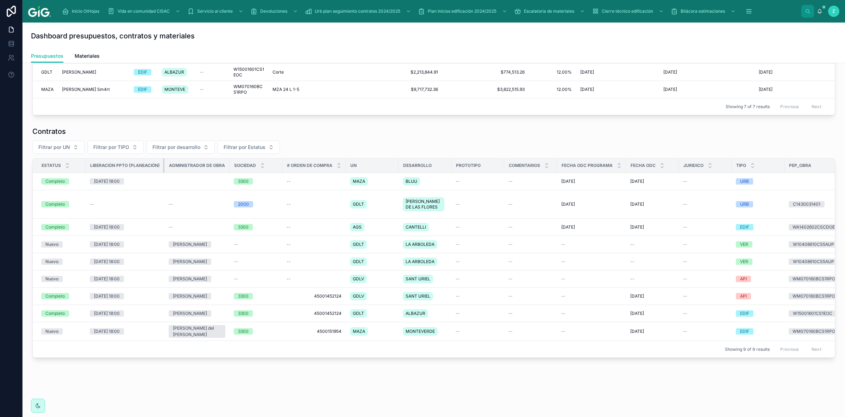
drag, startPoint x: 253, startPoint y: 162, endPoint x: 145, endPoint y: 157, distance: 108.2
click at [145, 158] on th "Liberación PPTO (Planeación)" at bounding box center [125, 165] width 79 height 14
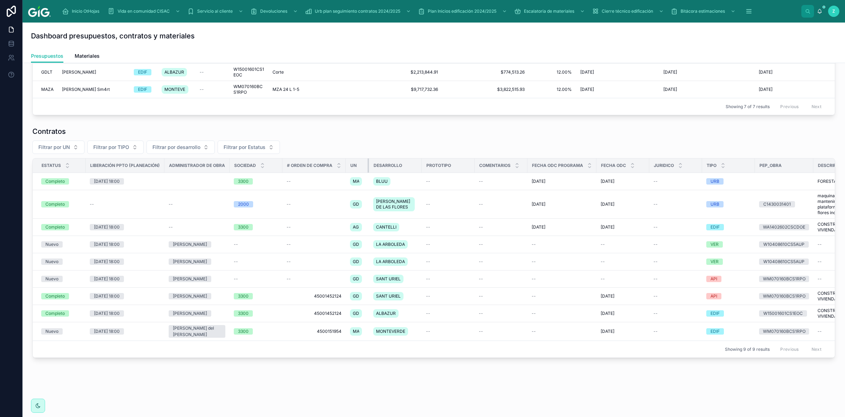
drag, startPoint x: 398, startPoint y: 163, endPoint x: 412, endPoint y: 169, distance: 15.0
click at [322, 152] on div "Contratos Filtrar por UN Filtrar por TIPO Filtrar por desarrollo Filtrar por Es…" at bounding box center [433, 241] width 802 height 231
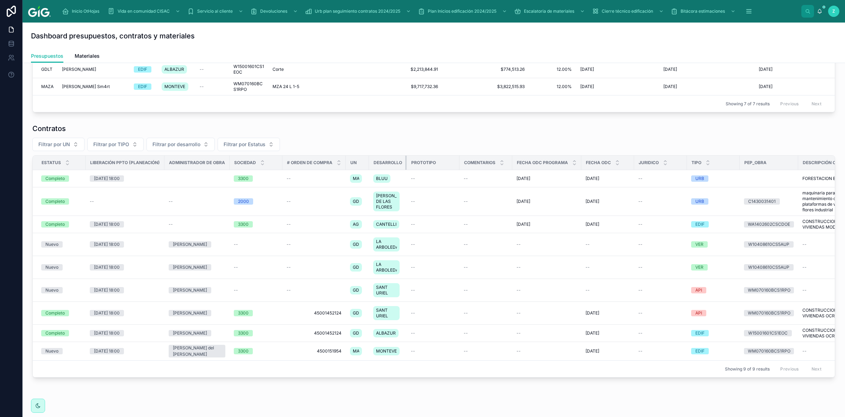
drag, startPoint x: 421, startPoint y: 162, endPoint x: 396, endPoint y: 160, distance: 24.8
click at [396, 160] on th "Desarrollo" at bounding box center [388, 163] width 38 height 14
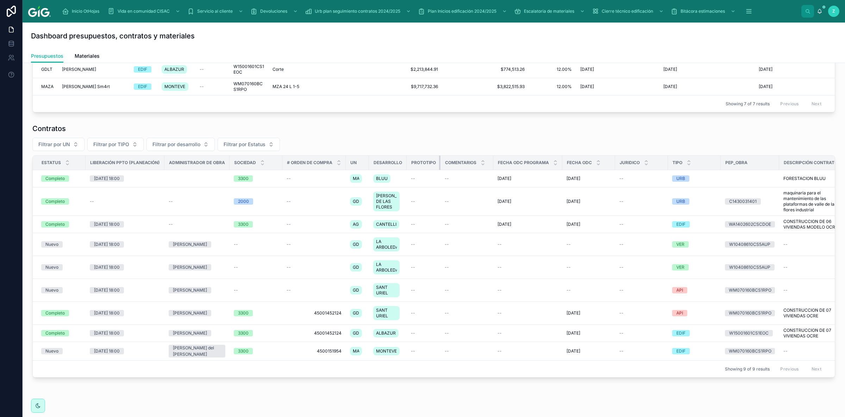
drag, startPoint x: 459, startPoint y: 165, endPoint x: 434, endPoint y: 160, distance: 24.7
click at [434, 160] on th "Prototipo" at bounding box center [423, 163] width 34 height 14
drag, startPoint x: 492, startPoint y: 164, endPoint x: 486, endPoint y: 164, distance: 6.7
click at [486, 164] on th "Comentarios" at bounding box center [466, 163] width 53 height 14
drag, startPoint x: 558, startPoint y: 165, endPoint x: 547, endPoint y: 162, distance: 11.5
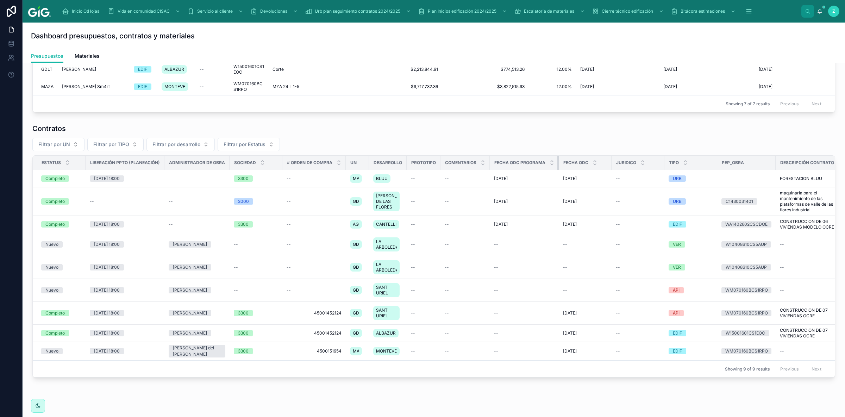
click at [547, 162] on th "Fecha ODC programa" at bounding box center [524, 163] width 69 height 14
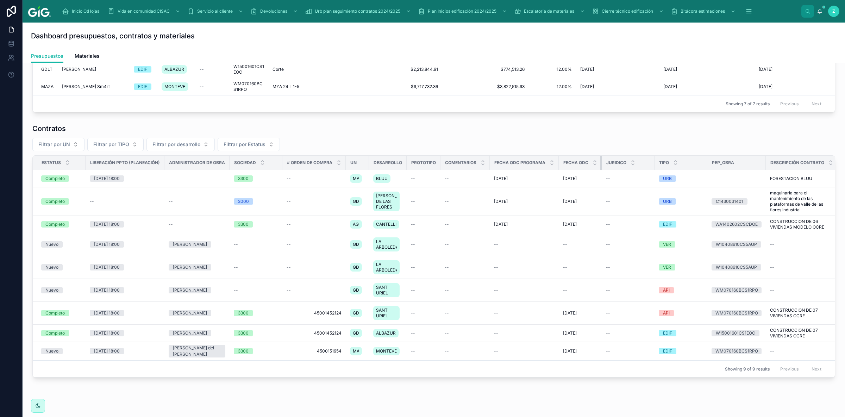
drag, startPoint x: 611, startPoint y: 163, endPoint x: 578, endPoint y: 161, distance: 32.4
click at [578, 161] on th "Fecha ODC" at bounding box center [580, 163] width 43 height 14
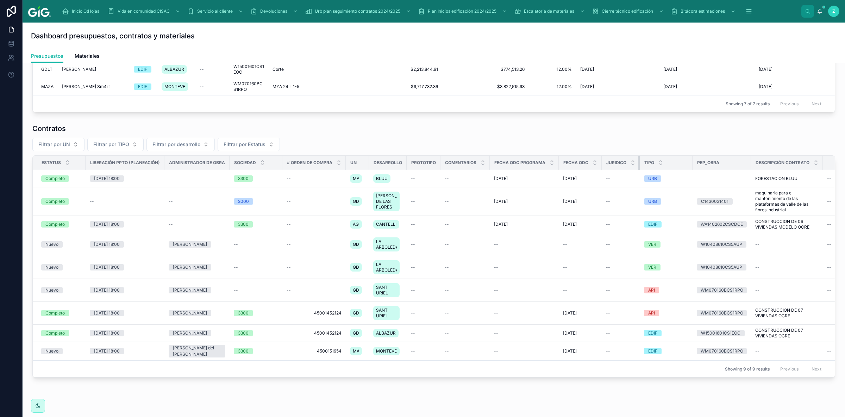
drag, startPoint x: 653, startPoint y: 166, endPoint x: 623, endPoint y: 164, distance: 29.7
click at [601, 164] on th "Juridico" at bounding box center [620, 163] width 38 height 14
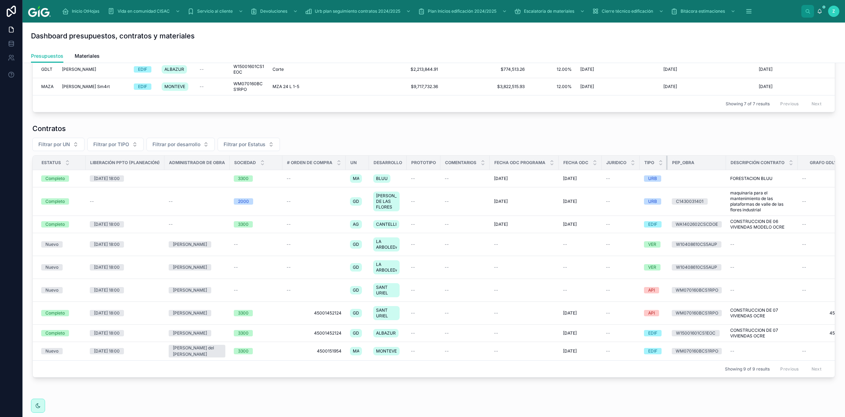
drag, startPoint x: 691, startPoint y: 165, endPoint x: 636, endPoint y: 159, distance: 56.0
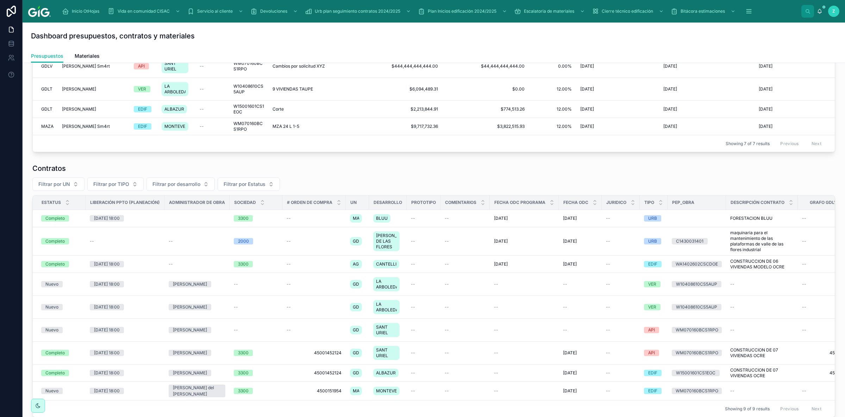
scroll to position [215, 0]
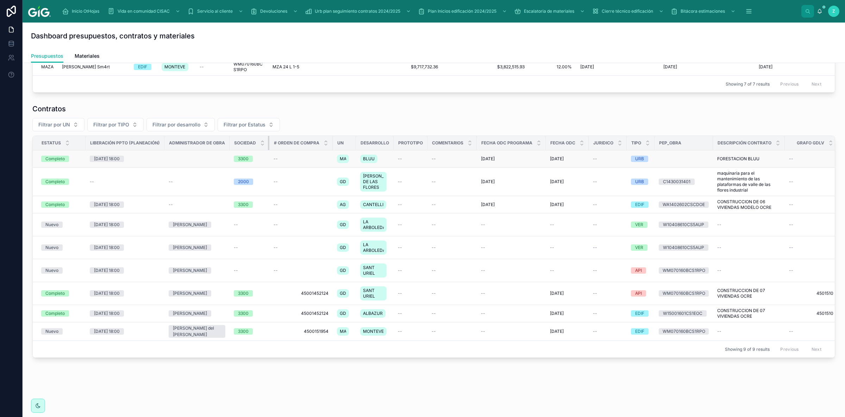
drag, startPoint x: 283, startPoint y: 146, endPoint x: 297, endPoint y: 163, distance: 22.7
click at [248, 142] on th "Sociedad" at bounding box center [249, 143] width 40 height 14
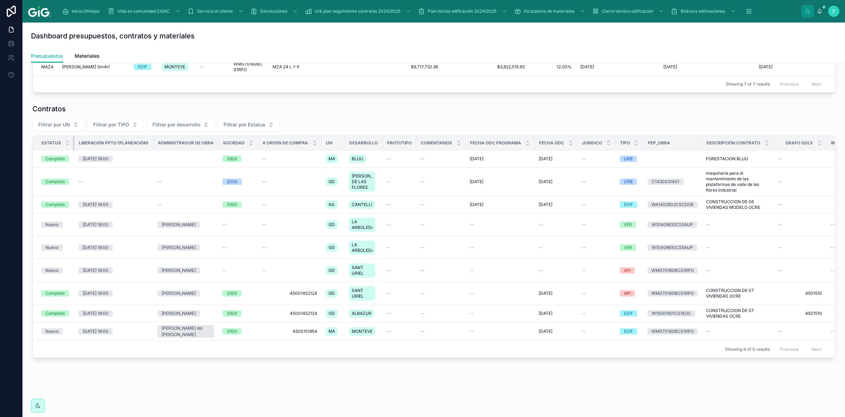
drag, startPoint x: 84, startPoint y: 143, endPoint x: 56, endPoint y: 137, distance: 29.5
click at [56, 137] on div "Estatus Liberación PPTO (Planeación) Administrador de Obra Sociedad # Orden de …" at bounding box center [433, 246] width 802 height 222
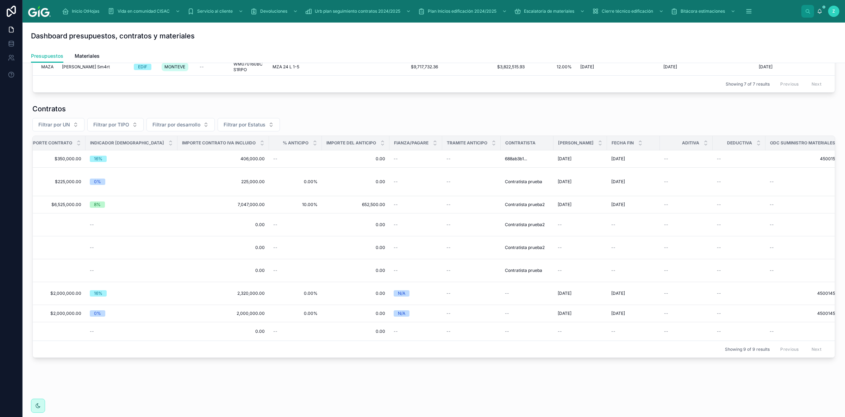
scroll to position [0, 920]
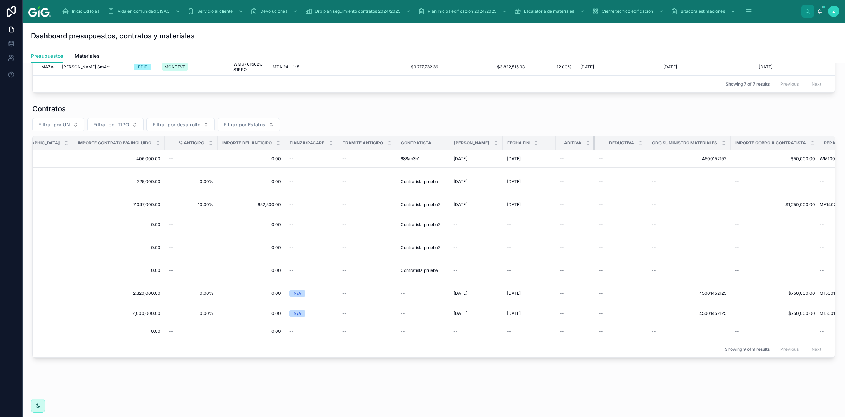
drag, startPoint x: 555, startPoint y: 143, endPoint x: 538, endPoint y: 143, distance: 17.6
click at [555, 143] on th "Aditiva" at bounding box center [574, 143] width 39 height 14
drag, startPoint x: 608, startPoint y: 143, endPoint x: 592, endPoint y: 142, distance: 16.6
click at [594, 142] on th "Deductiva" at bounding box center [615, 143] width 43 height 14
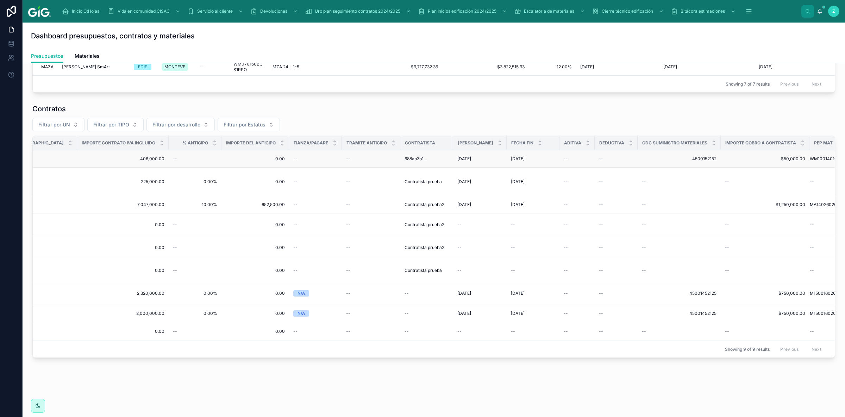
scroll to position [0, 892]
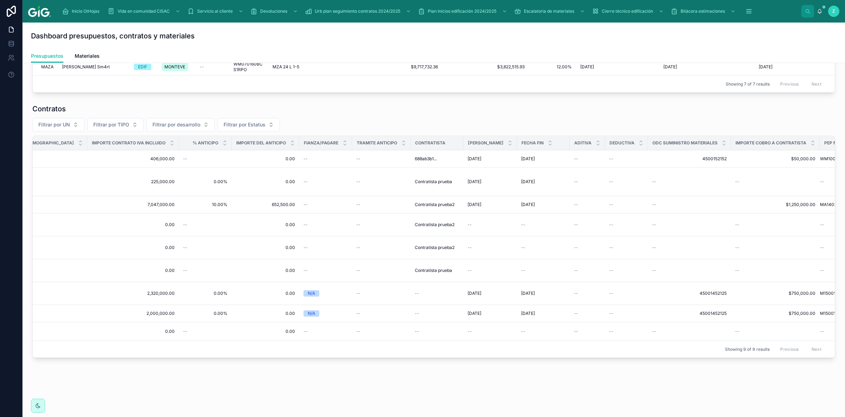
click at [517, 144] on th "Fecha Fin" at bounding box center [543, 143] width 53 height 14
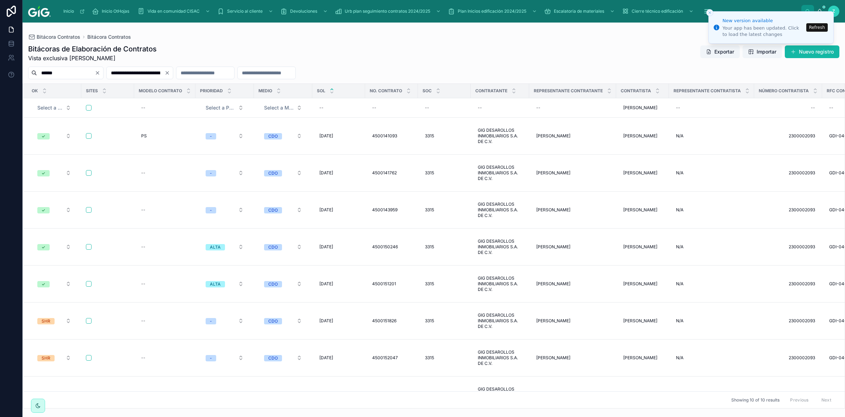
click at [812, 30] on button "Refresh" at bounding box center [816, 27] width 21 height 8
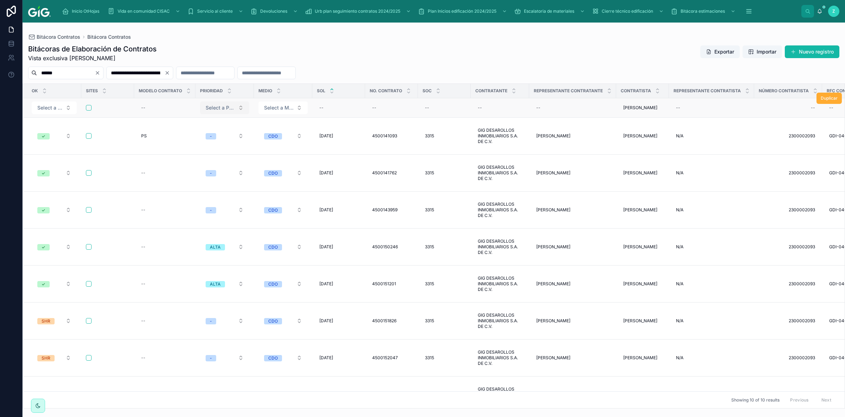
click at [217, 111] on span "Select a Prioridad" at bounding box center [221, 112] width 30 height 7
click at [203, 147] on span "ALTA" at bounding box center [194, 149] width 19 height 6
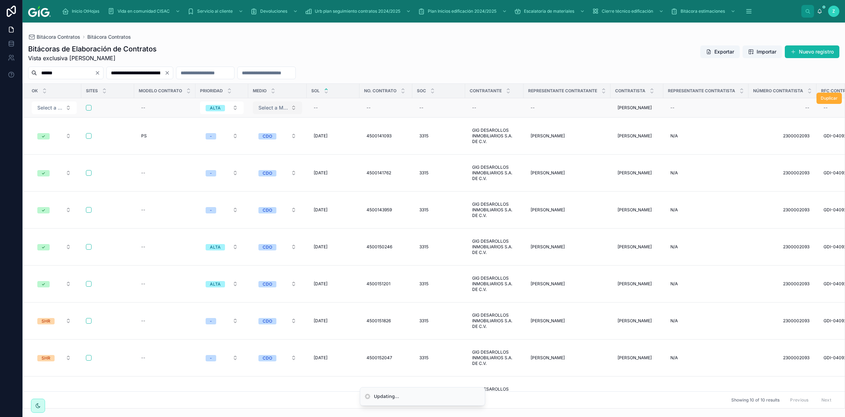
click at [280, 109] on span "Select a Medio" at bounding box center [273, 112] width 30 height 7
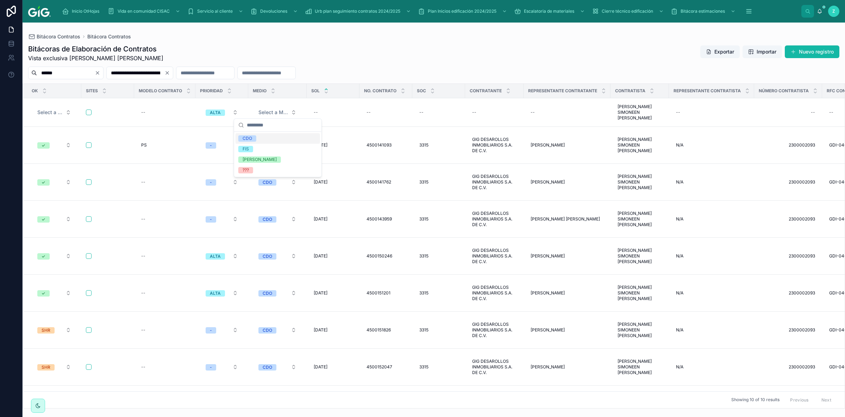
click at [262, 140] on div "CDO" at bounding box center [277, 138] width 84 height 11
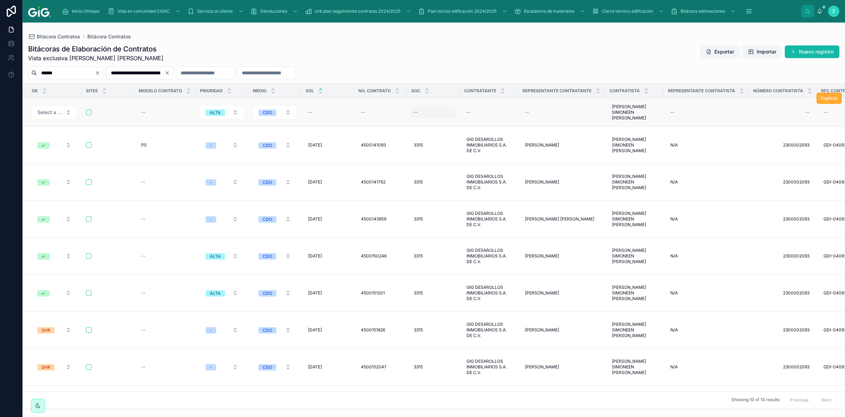
click at [417, 111] on div "--" at bounding box center [416, 112] width 4 height 6
type input "****"
click button "submit" at bounding box center [500, 120] width 8 height 8
drag, startPoint x: 485, startPoint y: 371, endPoint x: 474, endPoint y: 368, distance: 11.5
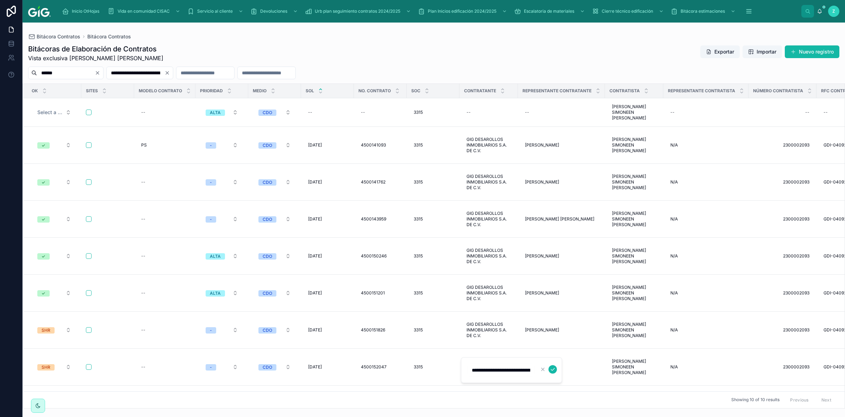
scroll to position [0, 51]
click at [473, 111] on div "--" at bounding box center [488, 112] width 50 height 11
click at [480, 108] on div "--" at bounding box center [488, 112] width 50 height 11
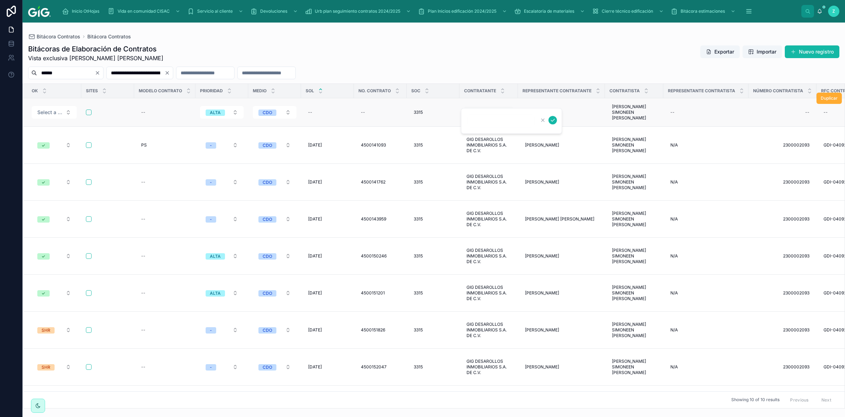
type input "**********"
click at [554, 120] on icon "submit" at bounding box center [553, 120] width 6 height 6
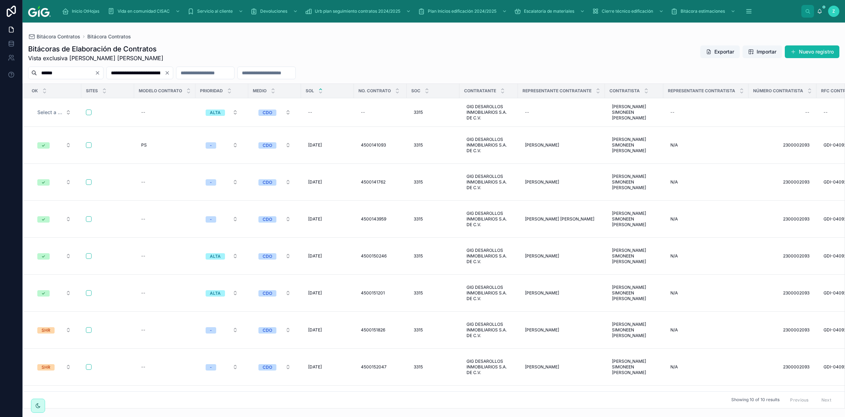
click at [562, 116] on div "--" at bounding box center [561, 112] width 78 height 11
type input "**********"
click at [556, 113] on div "--" at bounding box center [561, 112] width 78 height 11
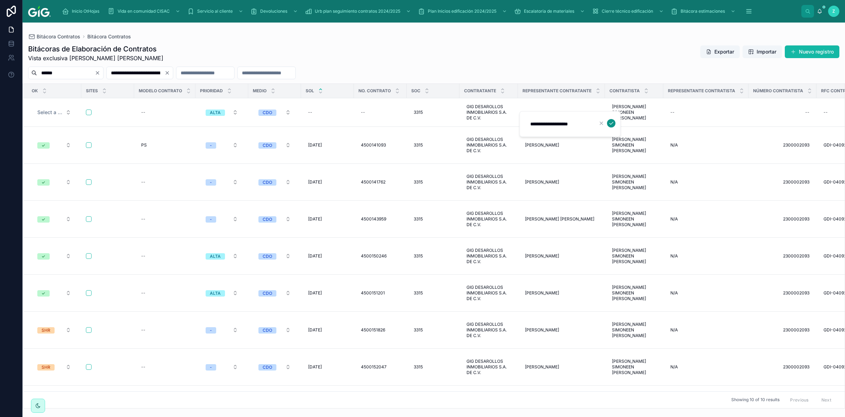
type input "**********"
click at [608, 122] on icon "submit" at bounding box center [611, 123] width 6 height 6
click at [681, 113] on div "--" at bounding box center [705, 112] width 77 height 11
type input "***"
click button "submit" at bounding box center [756, 123] width 8 height 8
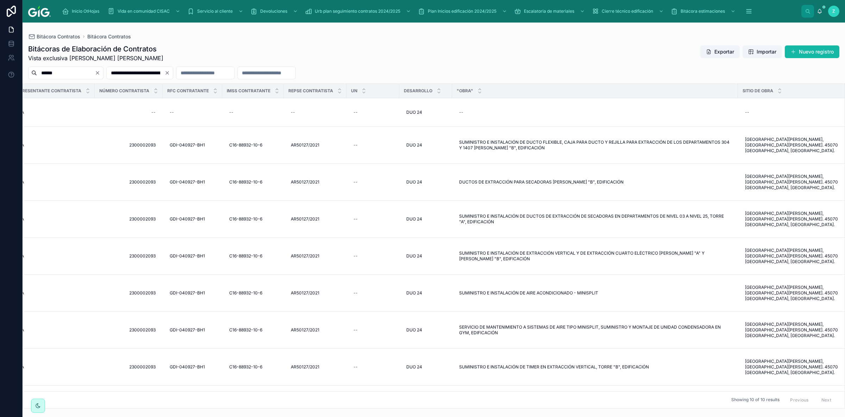
scroll to position [0, 723]
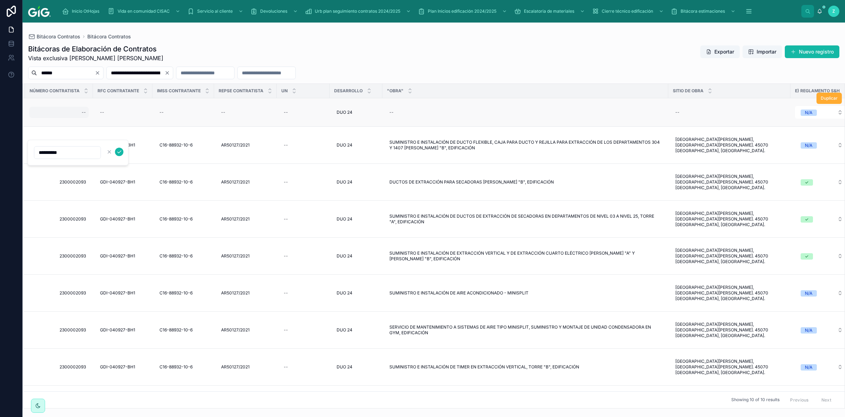
click at [84, 115] on div "--" at bounding box center [84, 112] width 4 height 6
type input "**********"
click at [170, 125] on icon "submit" at bounding box center [169, 123] width 6 height 6
click at [140, 141] on div "GDI-040927-BH1 GDI-040927-BH1" at bounding box center [122, 144] width 51 height 11
type input "**********"
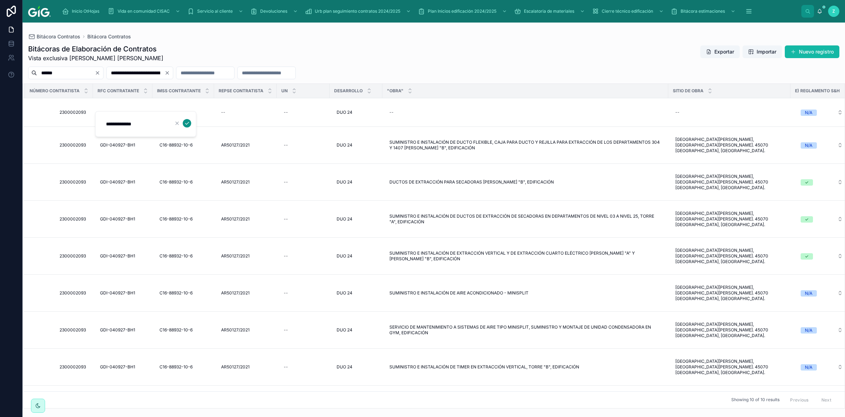
click at [189, 123] on icon "submit" at bounding box center [187, 123] width 6 height 6
click at [193, 142] on span "C16-88932-10-6" at bounding box center [175, 145] width 33 height 6
click at [180, 113] on div "--" at bounding box center [183, 112] width 53 height 11
type input "**********"
click at [246, 124] on icon "submit" at bounding box center [247, 123] width 4 height 2
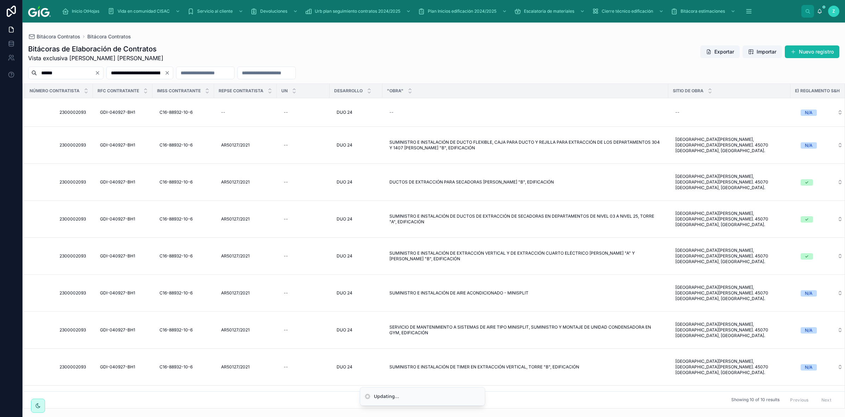
click at [237, 113] on div "--" at bounding box center [245, 112] width 54 height 11
type input "**********"
click at [311, 122] on icon "submit" at bounding box center [308, 123] width 6 height 6
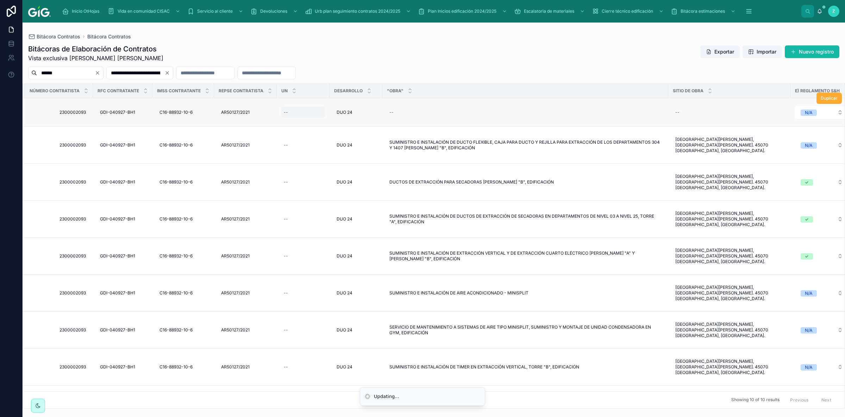
click at [293, 112] on div "--" at bounding box center [303, 112] width 44 height 11
type input "****"
click at [309, 113] on div "--" at bounding box center [303, 112] width 44 height 11
click at [371, 122] on icon "submit" at bounding box center [371, 123] width 6 height 6
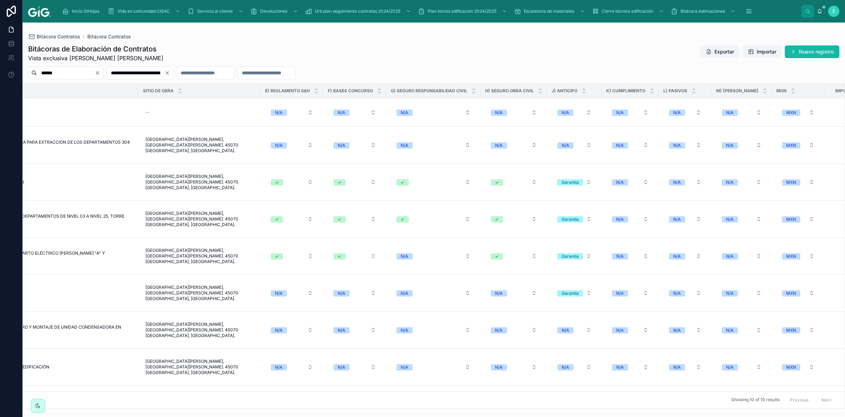
scroll to position [0, 1259]
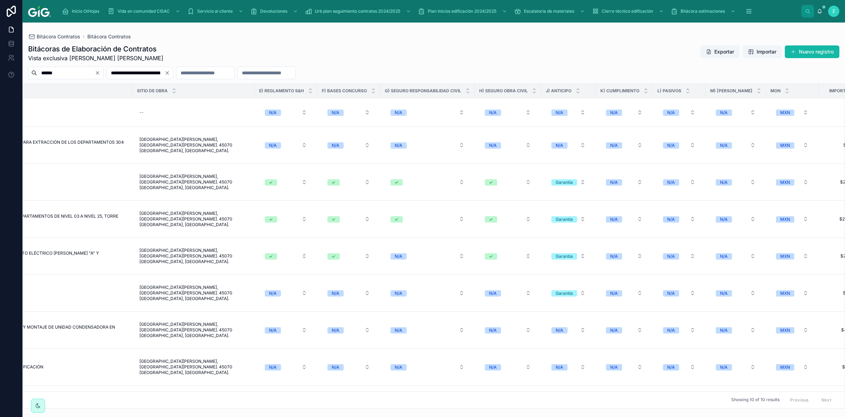
click at [166, 112] on div "--" at bounding box center [194, 112] width 114 height 11
type input "**********"
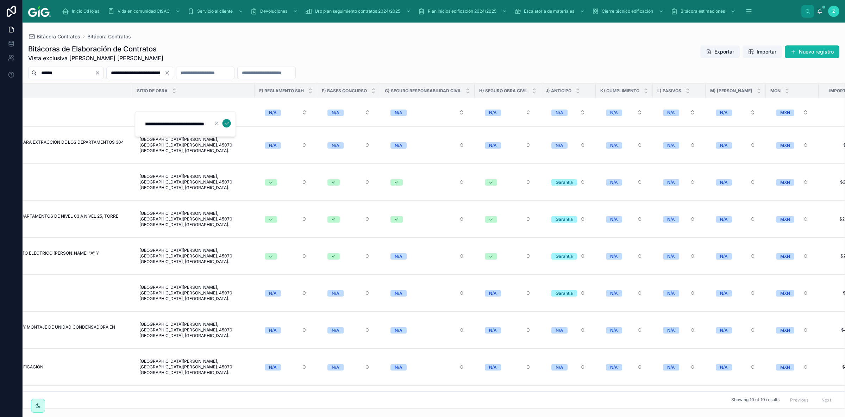
click at [229, 123] on icon "submit" at bounding box center [227, 123] width 6 height 6
click at [280, 112] on span "N/A" at bounding box center [273, 112] width 16 height 6
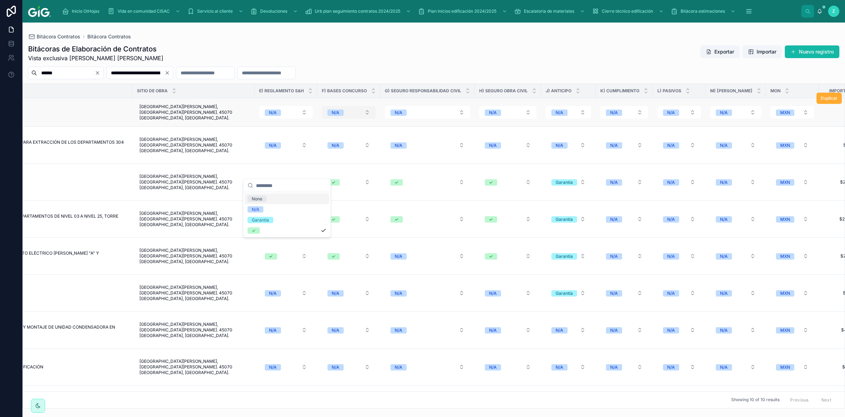
click at [341, 117] on button "N/A" at bounding box center [349, 112] width 54 height 13
click at [323, 176] on div "✓" at bounding box center [349, 173] width 84 height 11
click at [280, 113] on span "N/A" at bounding box center [273, 112] width 16 height 6
click at [267, 174] on div "✓" at bounding box center [287, 173] width 84 height 11
click at [499, 113] on span "N/A" at bounding box center [493, 112] width 16 height 6
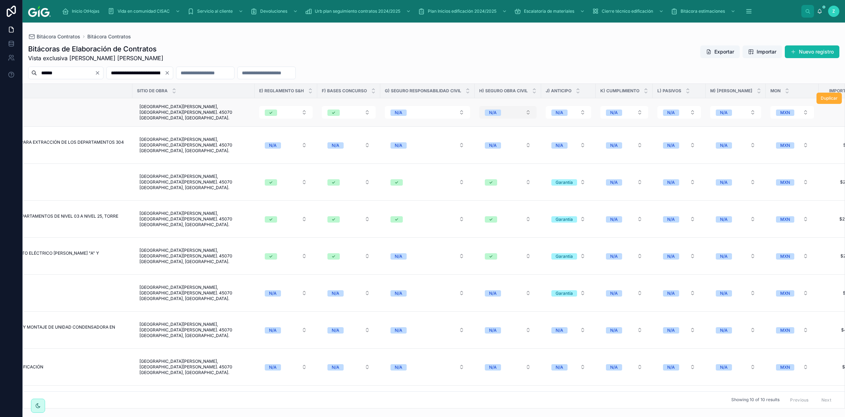
click at [491, 115] on div "N/A" at bounding box center [493, 112] width 8 height 6
click at [482, 169] on div "✓" at bounding box center [508, 173] width 84 height 11
click at [406, 113] on span "N/A" at bounding box center [398, 112] width 16 height 6
click at [400, 174] on div "✓" at bounding box center [427, 173] width 84 height 11
click at [562, 117] on button "N/A" at bounding box center [567, 112] width 45 height 13
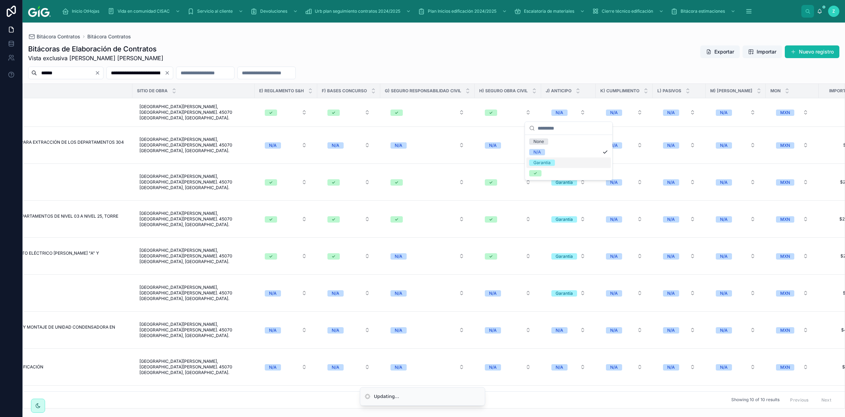
click at [552, 163] on span "Garantía" at bounding box center [542, 162] width 26 height 6
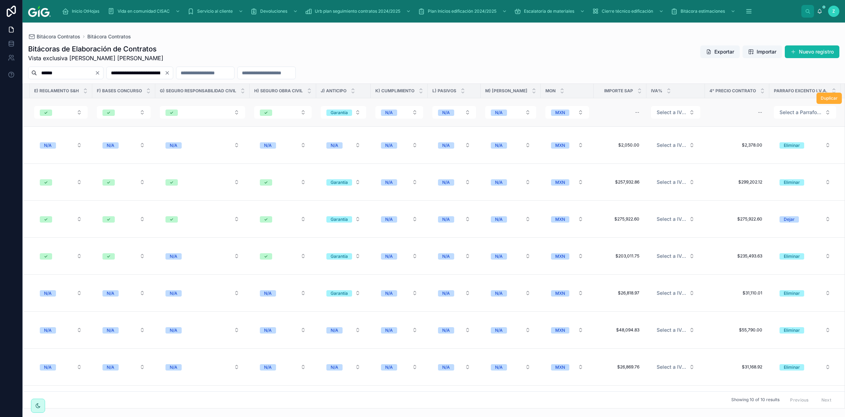
scroll to position [0, 1255]
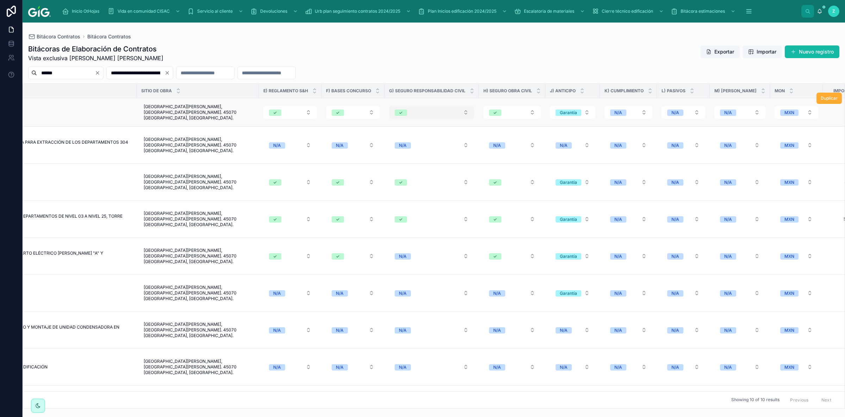
click at [404, 112] on span "✓" at bounding box center [401, 112] width 12 height 6
click at [406, 150] on span "N/A" at bounding box center [401, 152] width 16 height 6
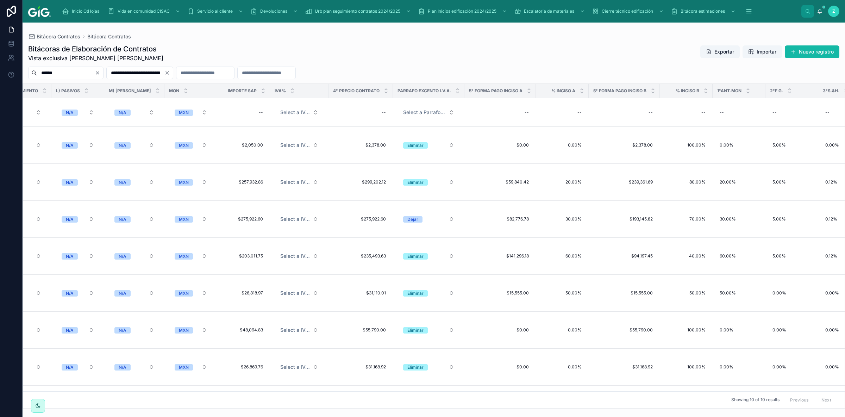
scroll to position [0, 1883]
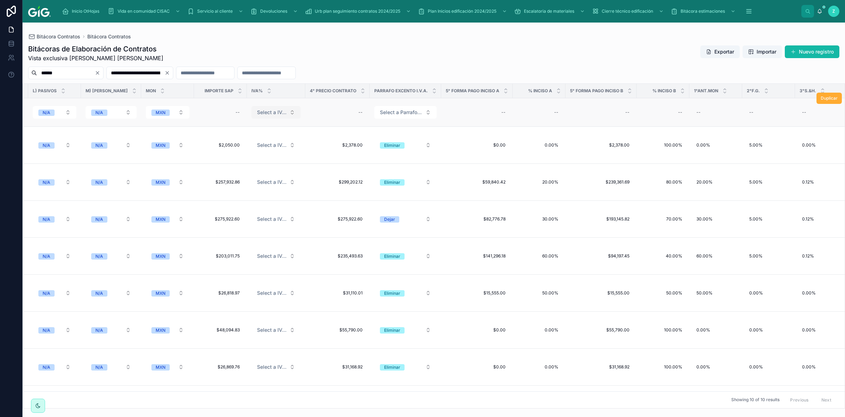
click at [257, 113] on span "Select a IVA_%" at bounding box center [272, 112] width 30 height 7
click at [245, 153] on div "16.00%" at bounding box center [240, 152] width 15 height 6
click at [262, 112] on div "16.00%" at bounding box center [269, 112] width 16 height 6
click at [249, 153] on span "0.00%" at bounding box center [240, 152] width 22 height 6
click at [390, 114] on span "Select a Parrafo I.V.A." at bounding box center [401, 112] width 43 height 7
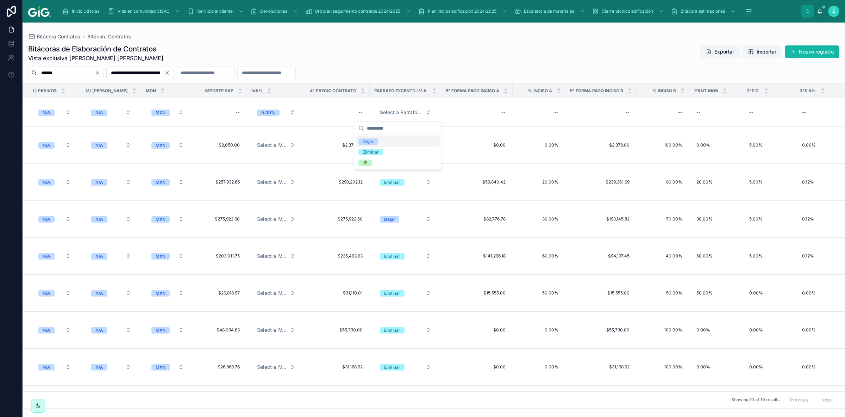
click at [384, 141] on div "Dejar" at bounding box center [397, 141] width 84 height 11
click at [554, 113] on div "--" at bounding box center [556, 112] width 4 height 6
type input "******"
click button "submit" at bounding box center [633, 123] width 8 height 8
click at [665, 114] on div "--" at bounding box center [663, 112] width 44 height 11
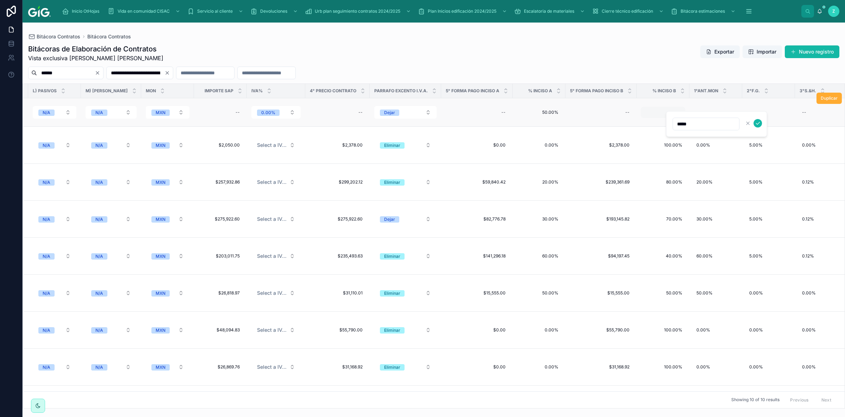
type input "******"
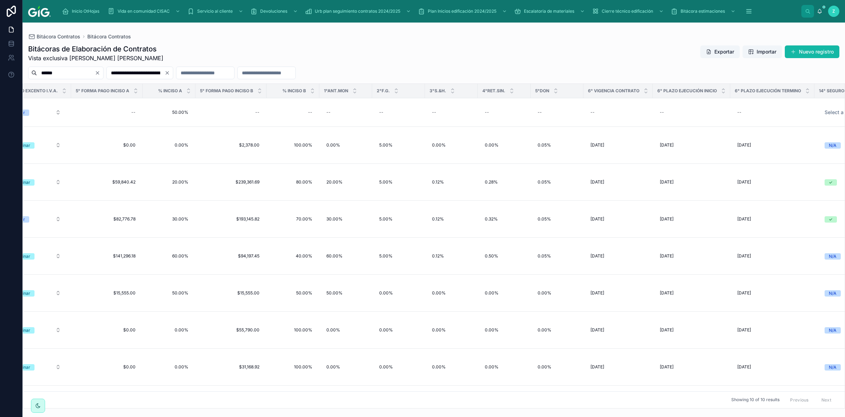
scroll to position [0, 2356]
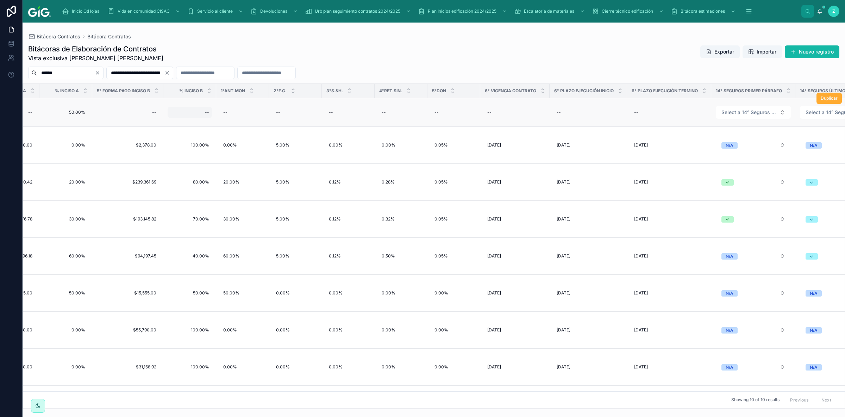
click at [196, 115] on div "--" at bounding box center [190, 112] width 44 height 11
click at [286, 125] on icon "submit" at bounding box center [285, 123] width 6 height 6
click at [282, 116] on div "--" at bounding box center [295, 112] width 44 height 11
type input "****"
click button "submit" at bounding box center [355, 123] width 8 height 8
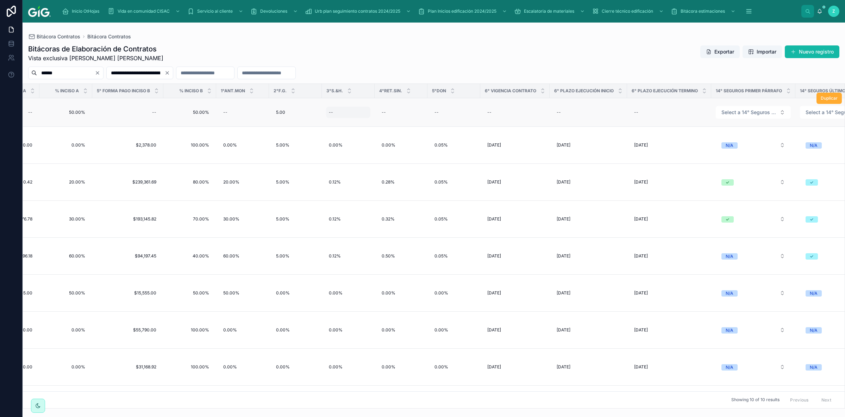
click at [329, 113] on div "--" at bounding box center [331, 112] width 4 height 6
click at [329, 114] on div "--" at bounding box center [331, 112] width 4 height 6
click at [406, 125] on icon "submit" at bounding box center [408, 123] width 6 height 6
click at [338, 113] on div "0.12 0.12" at bounding box center [348, 112] width 44 height 11
type input "*****"
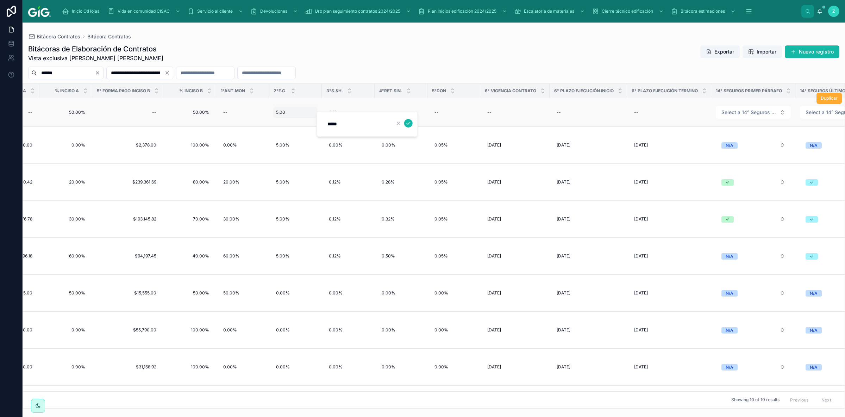
click at [282, 114] on div "5.00 5.00" at bounding box center [295, 112] width 44 height 11
type input "*****"
click at [355, 122] on icon "submit" at bounding box center [356, 123] width 6 height 6
click at [380, 114] on div "--" at bounding box center [401, 112] width 44 height 11
type input "**"
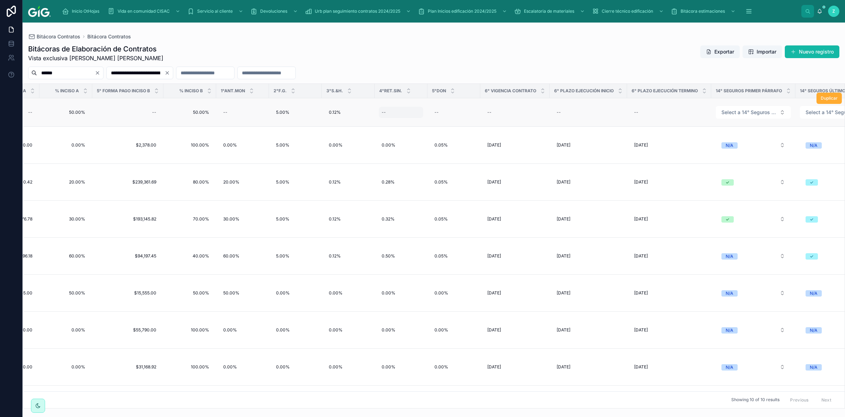
click at [394, 111] on div "--" at bounding box center [401, 112] width 44 height 11
type input "*****"
click at [462, 123] on icon "submit" at bounding box center [461, 123] width 6 height 6
click at [431, 113] on div "--" at bounding box center [453, 112] width 44 height 11
type input "*****"
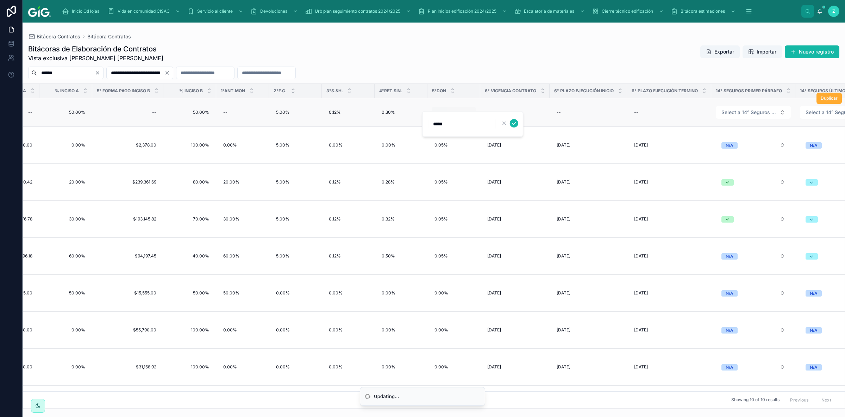
click button "submit" at bounding box center [514, 123] width 8 height 8
click at [500, 114] on div "--" at bounding box center [514, 112] width 61 height 11
click at [512, 200] on button "11" at bounding box center [514, 197] width 13 height 13
type input "*********"
click at [733, 114] on span "Select a 14° Seguros Primer Párrafo" at bounding box center [748, 112] width 55 height 7
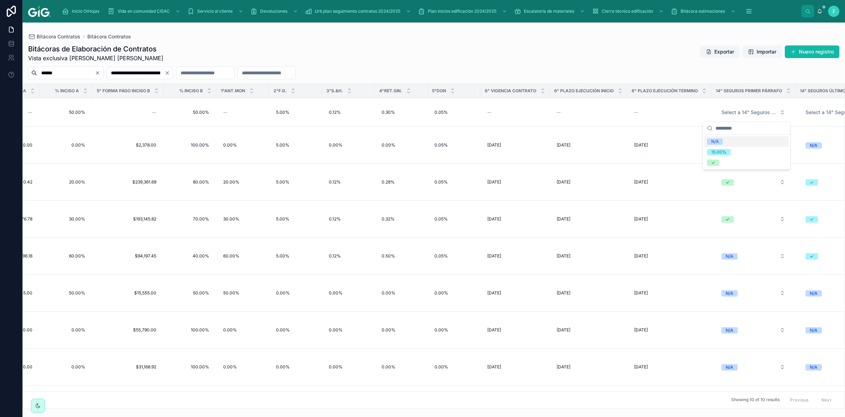
click at [723, 142] on div "N/A" at bounding box center [746, 141] width 84 height 11
drag, startPoint x: 809, startPoint y: 112, endPoint x: 804, endPoint y: 109, distance: 5.4
click at [808, 112] on span "Select a 14° Seguros Último Párrafo" at bounding box center [833, 112] width 56 height 7
click at [767, 151] on div "✓" at bounding box center [767, 152] width 4 height 6
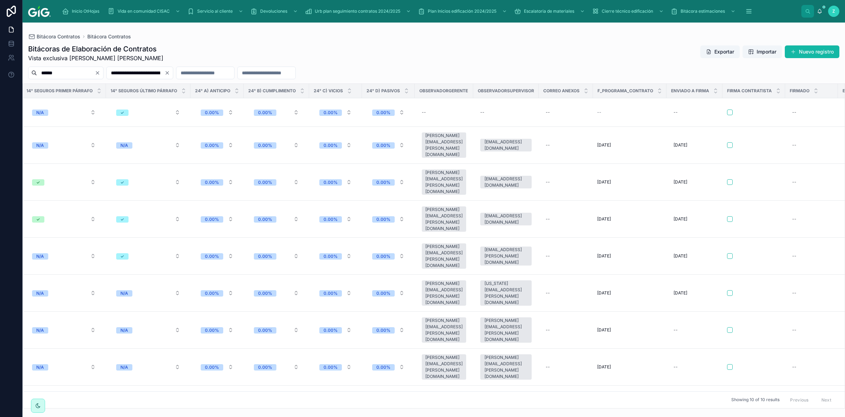
scroll to position [0, 3048]
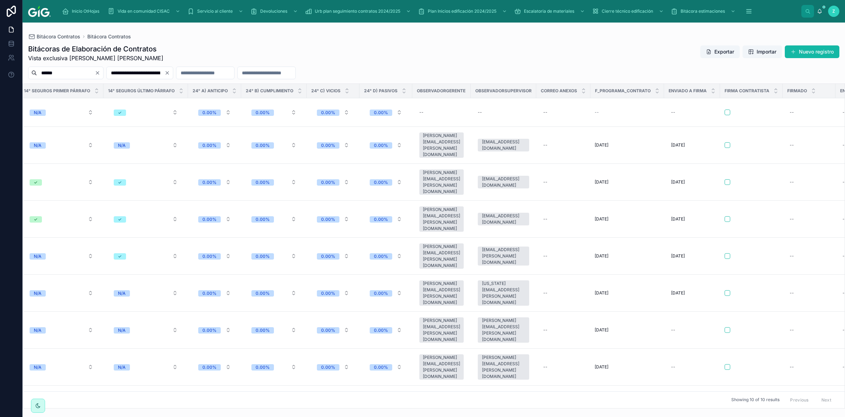
click at [421, 114] on div "--" at bounding box center [441, 112] width 50 height 11
type input "**********"
click at [494, 123] on button "submit" at bounding box center [498, 123] width 8 height 8
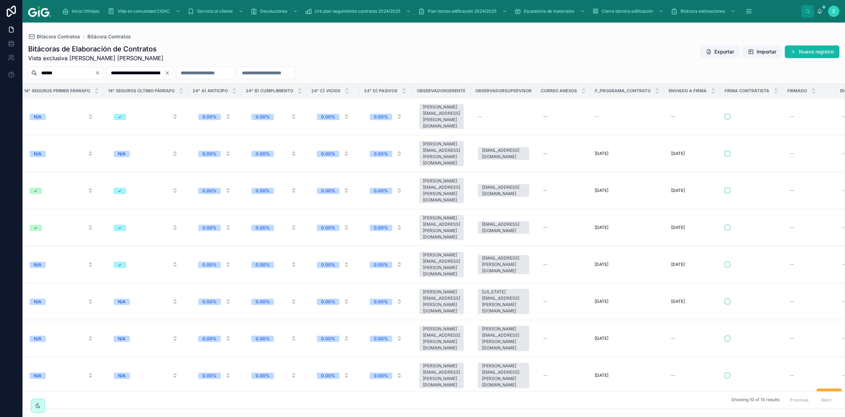
click at [448, 399] on div "[PERSON_NAME][EMAIL_ADDRESS][PERSON_NAME][DOMAIN_NAME]" at bounding box center [441, 411] width 37 height 25
click at [440, 399] on div "[PERSON_NAME][EMAIL_ADDRESS][PERSON_NAME][DOMAIN_NAME]" at bounding box center [441, 411] width 37 height 25
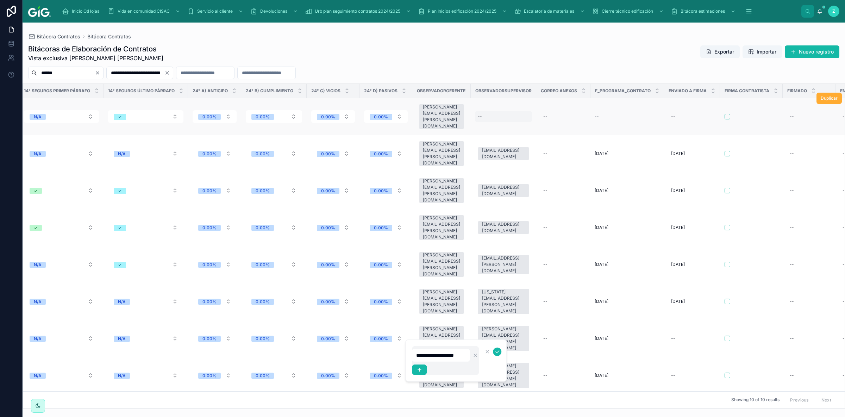
click at [491, 113] on div "--" at bounding box center [503, 116] width 57 height 11
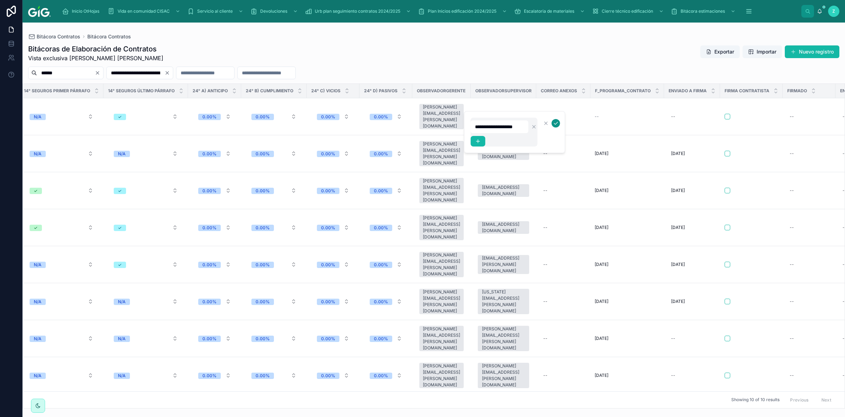
type input "**********"
click at [554, 123] on icon "submit" at bounding box center [556, 123] width 4 height 2
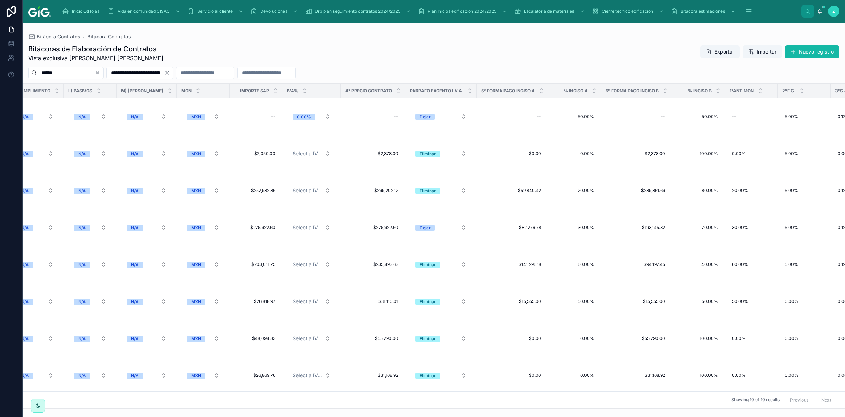
scroll to position [0, 1837]
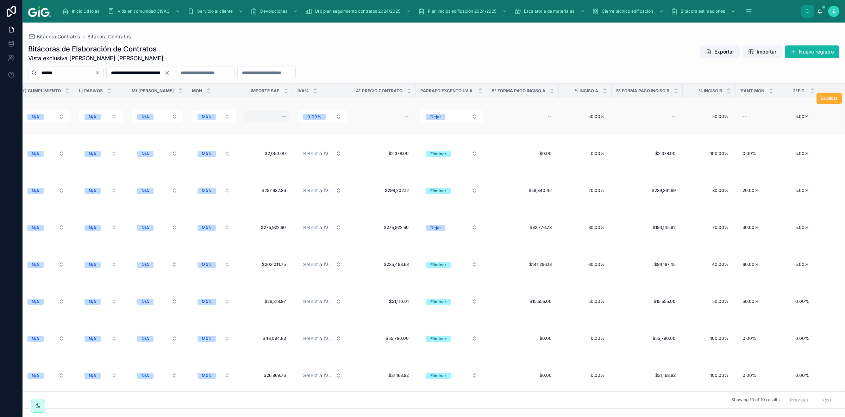
click at [273, 112] on div "--" at bounding box center [266, 116] width 44 height 11
type input "**********"
click at [360, 125] on icon "submit" at bounding box center [361, 123] width 6 height 6
click at [377, 115] on div "--" at bounding box center [383, 116] width 56 height 11
type input "**********"
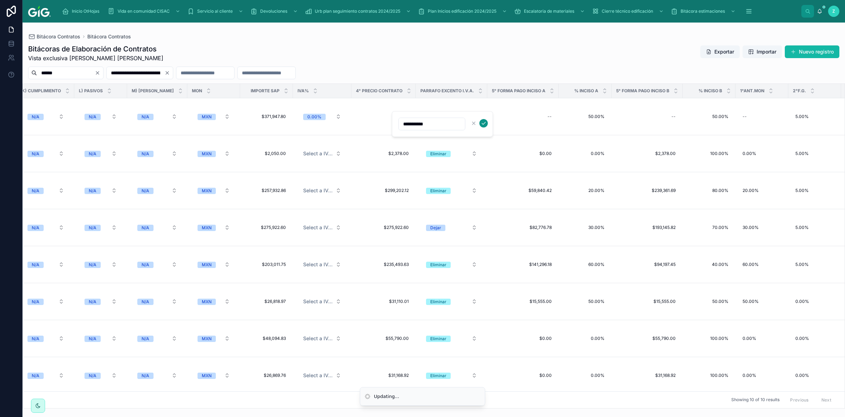
click at [486, 123] on icon "submit" at bounding box center [484, 123] width 6 height 6
click at [531, 114] on div "--" at bounding box center [522, 116] width 63 height 11
click at [535, 115] on div "--" at bounding box center [522, 116] width 63 height 11
type input "**********"
click at [626, 127] on button "submit" at bounding box center [627, 123] width 8 height 8
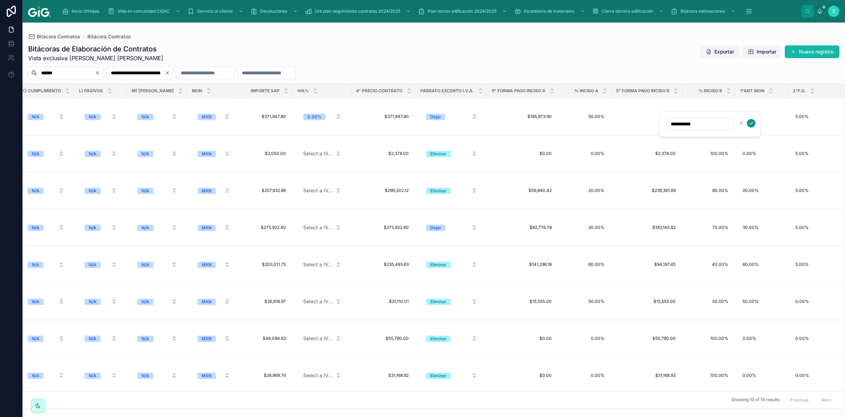
type input "**********"
click at [749, 122] on icon "submit" at bounding box center [751, 123] width 6 height 6
click at [751, 115] on div "--" at bounding box center [761, 116] width 44 height 11
type input "*****"
click at [754, 113] on div "--" at bounding box center [761, 116] width 44 height 11
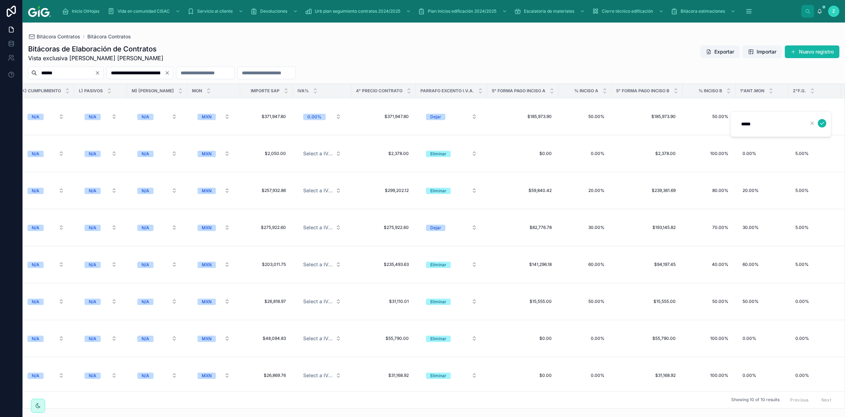
type input "******"
click button "submit" at bounding box center [822, 123] width 8 height 8
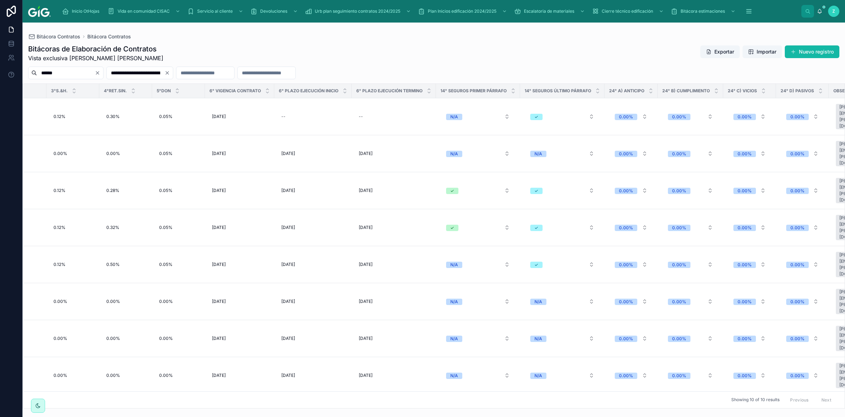
scroll to position [0, 2575]
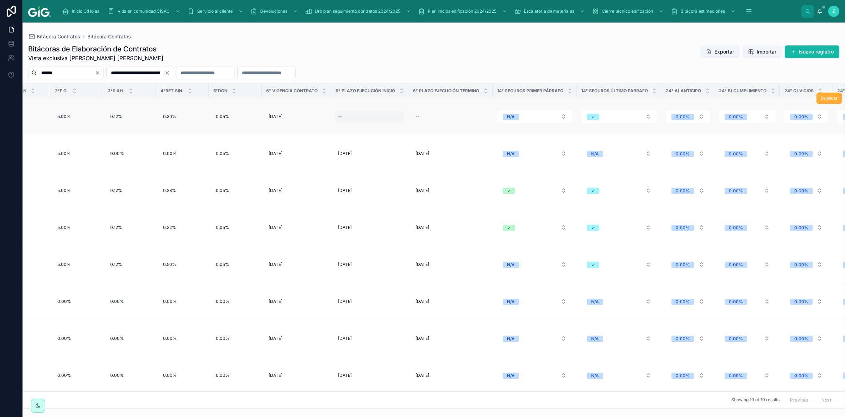
click at [345, 113] on div "--" at bounding box center [369, 116] width 69 height 11
click at [392, 59] on div "Bitácoras de Elaboración de Contratos Vista exclusiva [PERSON_NAME] [PERSON_NAM…" at bounding box center [433, 53] width 811 height 18
click at [338, 114] on div "--" at bounding box center [340, 117] width 4 height 6
type input "**********"
click at [417, 123] on icon "submit" at bounding box center [417, 123] width 4 height 2
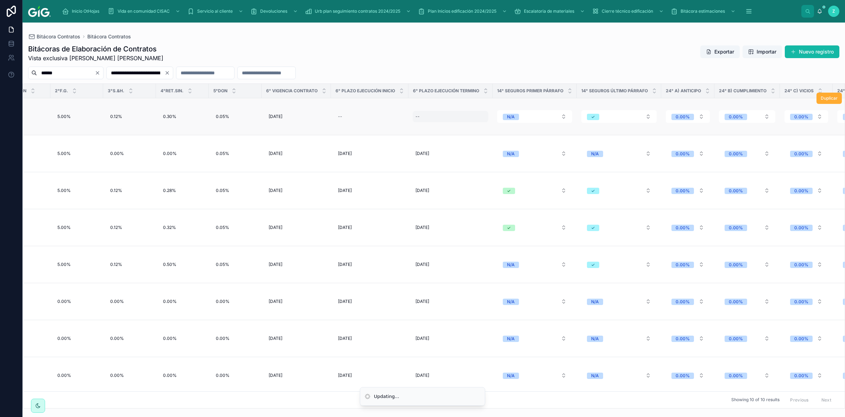
click at [423, 113] on div "--" at bounding box center [450, 116] width 76 height 11
type input "**********"
click at [492, 121] on icon "submit" at bounding box center [495, 123] width 6 height 6
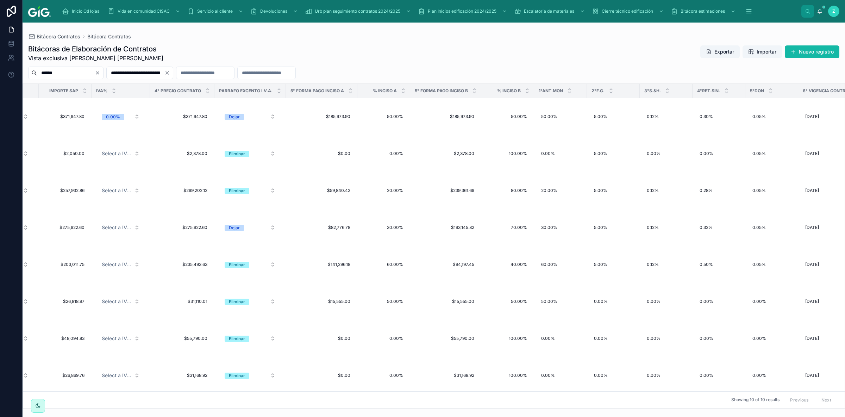
click at [598, 58] on div "Bitácoras de Elaboración de Contratos Vista exclusiva [PERSON_NAME] [PERSON_NAM…" at bounding box center [433, 53] width 811 height 18
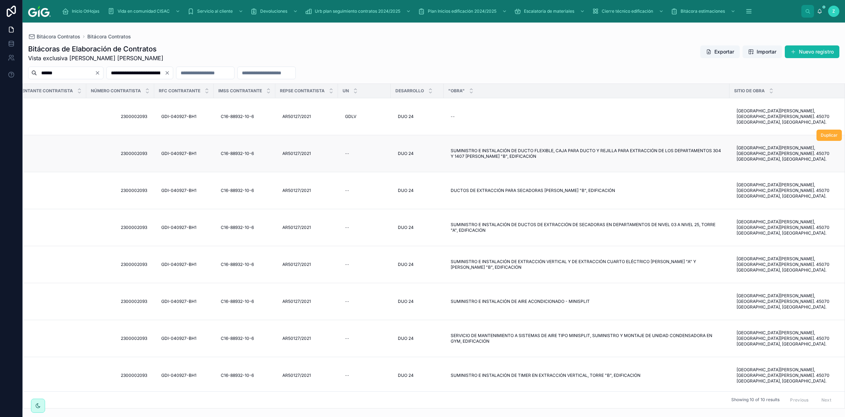
scroll to position [0, 666]
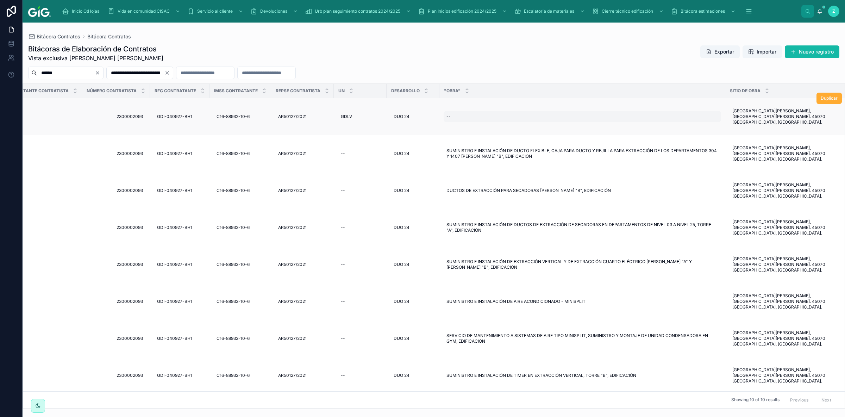
click at [449, 115] on div "--" at bounding box center [448, 117] width 4 height 6
type input "**********"
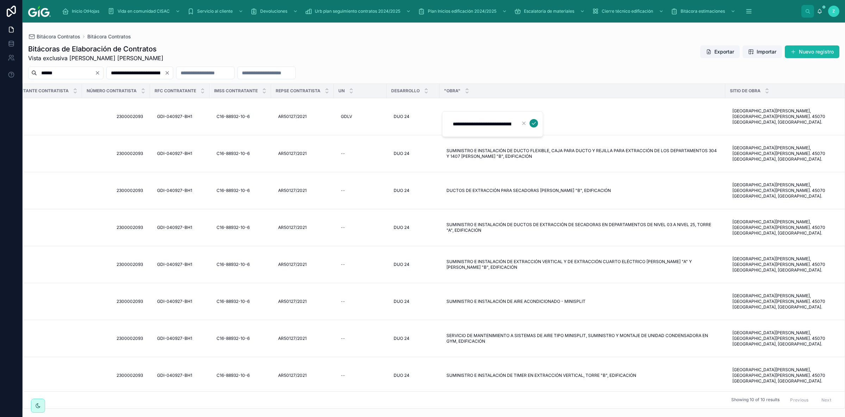
scroll to position [0, 610]
click at [537, 124] on button "submit" at bounding box center [533, 123] width 8 height 8
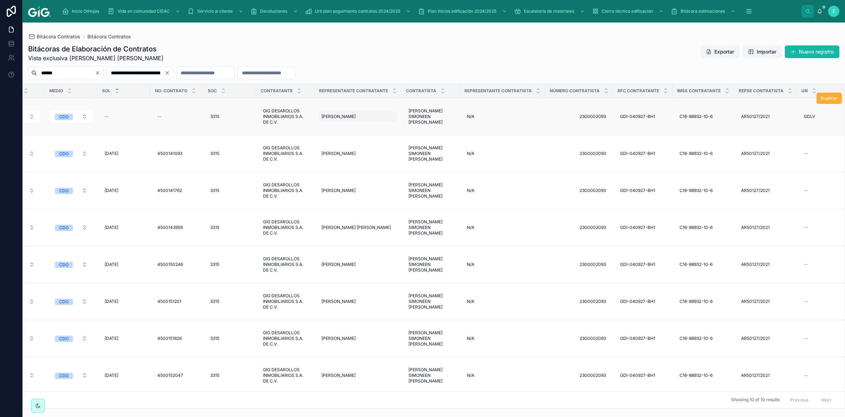
scroll to position [0, 202]
click at [442, 118] on span "[PERSON_NAME] SIMONEEN [PERSON_NAME]" at bounding box center [432, 116] width 44 height 17
click at [166, 112] on div "--" at bounding box center [178, 116] width 44 height 11
click at [181, 114] on div at bounding box center [203, 124] width 101 height 26
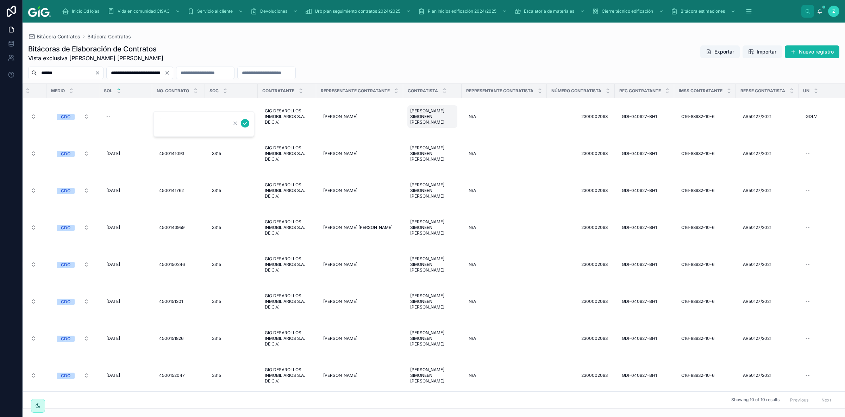
click at [192, 125] on input "text" at bounding box center [193, 124] width 67 height 10
click at [243, 124] on icon "submit" at bounding box center [245, 123] width 6 height 6
click at [114, 113] on div "--" at bounding box center [125, 116] width 44 height 11
click at [138, 197] on button "11" at bounding box center [140, 197] width 13 height 13
type input "*********"
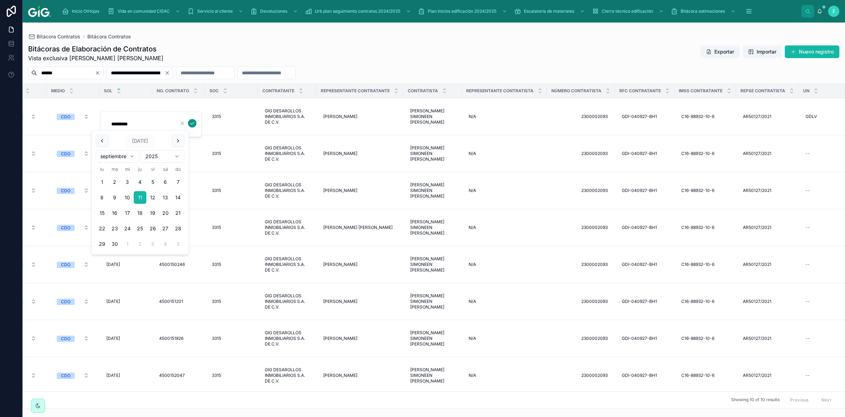
click at [190, 120] on icon "submit" at bounding box center [192, 123] width 6 height 6
click at [228, 71] on input "text" at bounding box center [205, 73] width 58 height 10
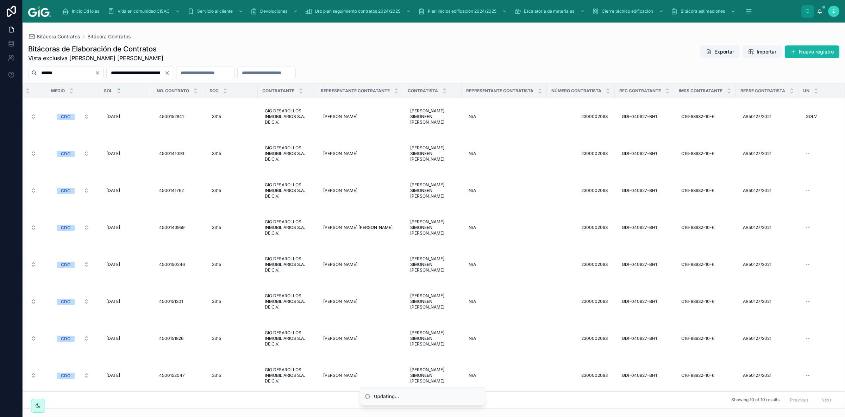
paste input "**********"
type input "**********"
